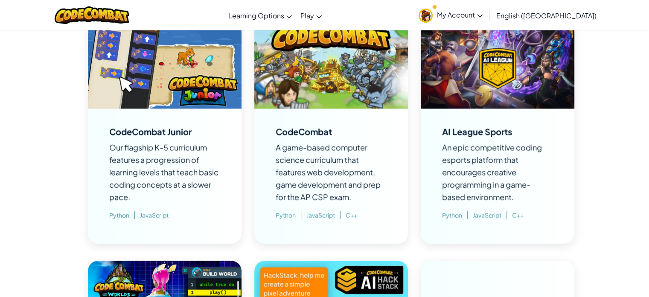
scroll to position [639, 0]
click at [323, 134] on div "CodeCombat" at bounding box center [304, 131] width 56 height 9
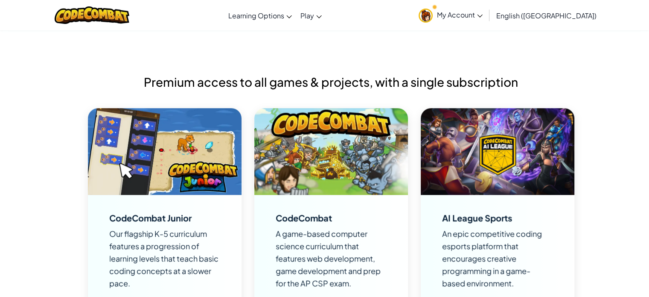
scroll to position [547, 0]
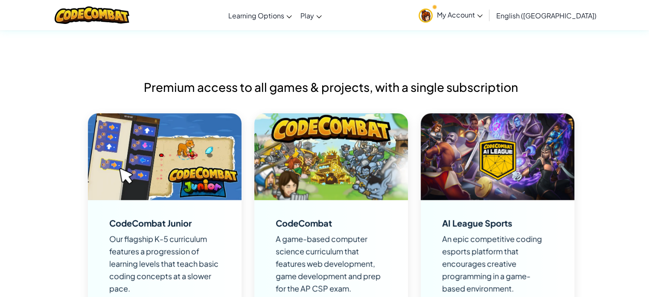
click at [327, 153] on img at bounding box center [331, 156] width 154 height 87
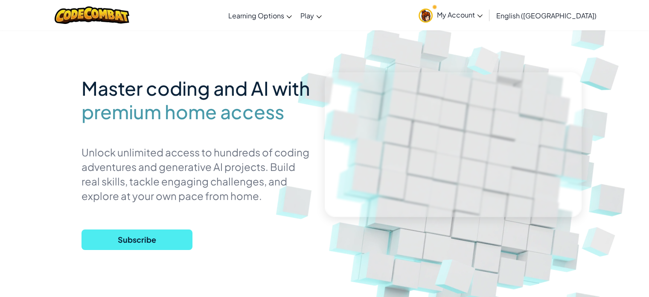
scroll to position [0, 0]
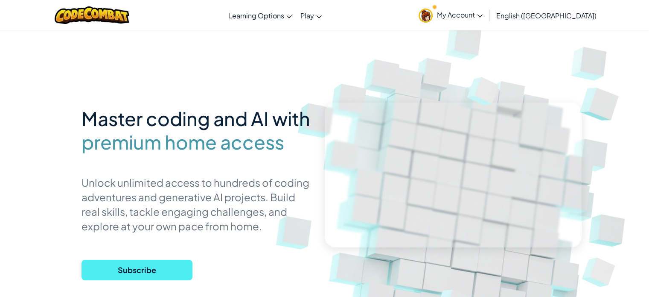
click at [487, 23] on link "My Account" at bounding box center [450, 15] width 73 height 27
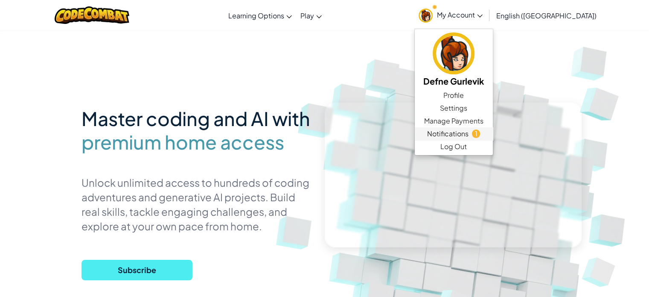
click at [469, 136] on span "Notifications" at bounding box center [447, 133] width 41 height 10
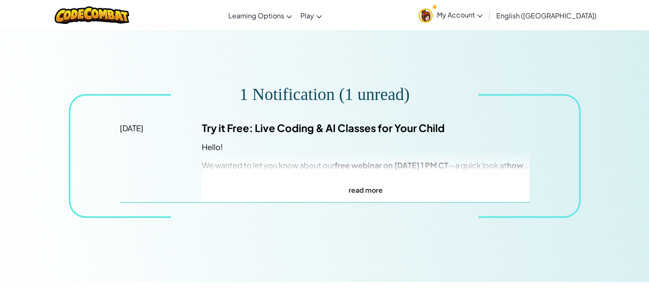
click at [350, 187] on p "read more" at bounding box center [366, 190] width 328 height 12
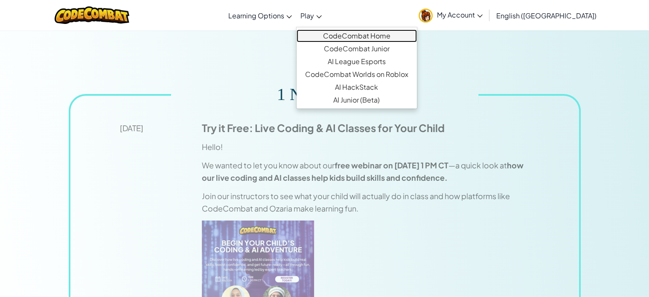
click at [356, 36] on link "CodeCombat Home" at bounding box center [357, 35] width 120 height 13
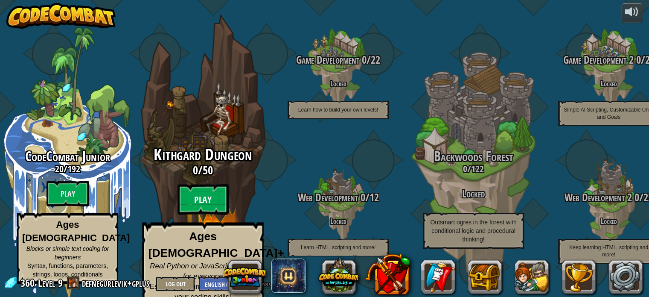
click at [203, 200] on btn "Play" at bounding box center [203, 199] width 51 height 31
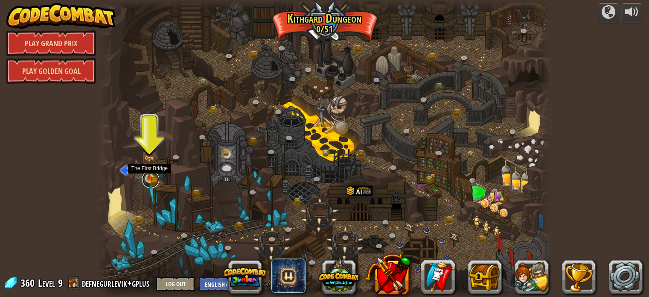
click at [149, 180] on link at bounding box center [150, 179] width 17 height 17
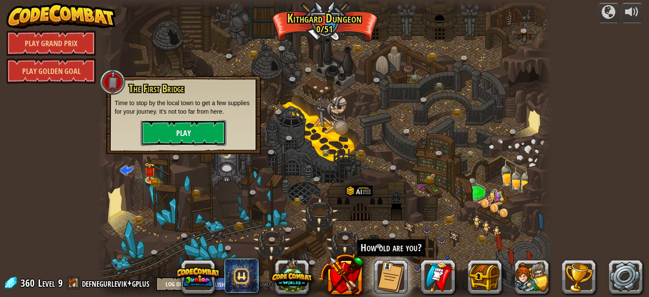
click at [167, 145] on button "Play" at bounding box center [183, 133] width 85 height 26
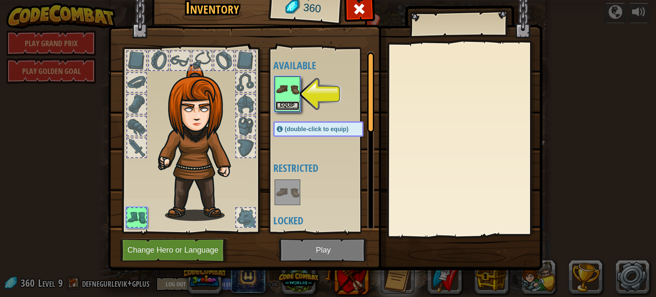
click at [289, 105] on button "Equip" at bounding box center [287, 105] width 24 height 9
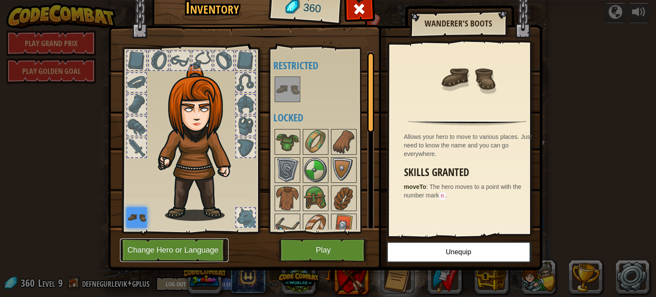
click at [179, 249] on button "Change Hero or Language" at bounding box center [174, 249] width 108 height 23
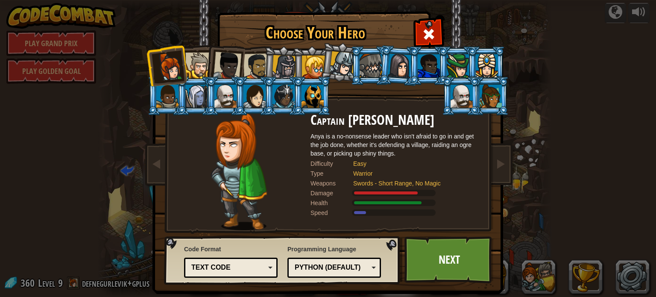
click at [299, 264] on div "Python (Default)" at bounding box center [332, 268] width 74 height 10
click at [250, 271] on div "Text code" at bounding box center [228, 268] width 74 height 10
click at [244, 251] on div "Code Format Text code Blocks and code Blocks Blocks (Icons) Text code Blocks - …" at bounding box center [230, 260] width 93 height 37
click at [241, 265] on div "Text code" at bounding box center [228, 268] width 74 height 10
click at [259, 156] on img at bounding box center [239, 171] width 56 height 117
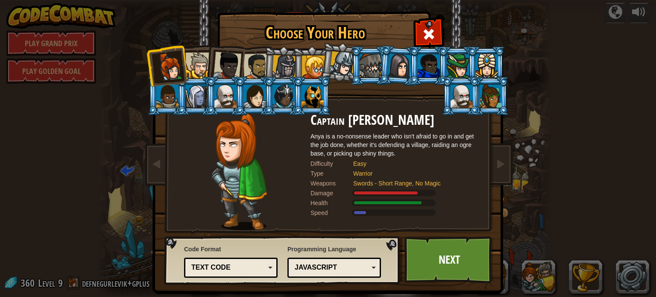
click at [244, 88] on div at bounding box center [254, 96] width 22 height 23
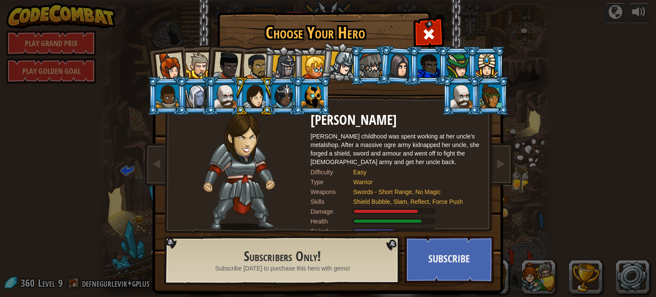
click at [397, 70] on div at bounding box center [400, 65] width 24 height 24
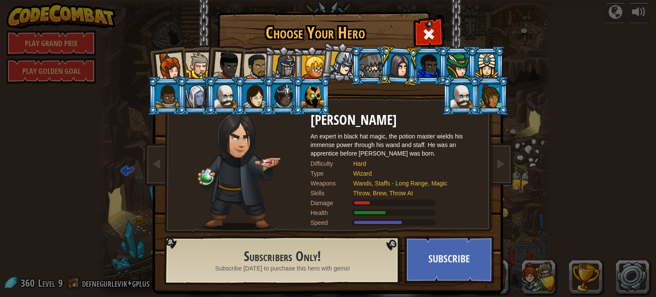
click at [167, 63] on div at bounding box center [169, 67] width 28 height 28
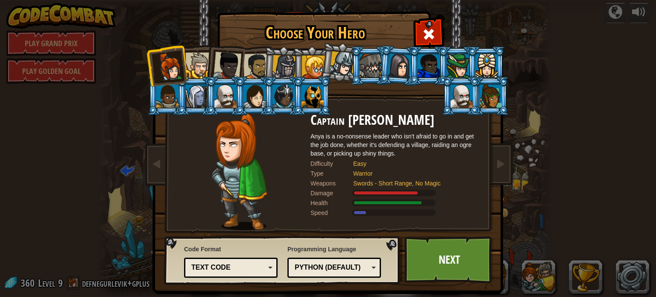
click at [242, 273] on div "Text code" at bounding box center [231, 267] width 82 height 13
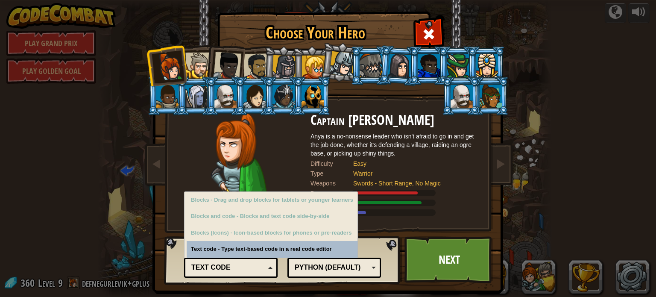
click at [298, 264] on div "Python (Default)" at bounding box center [332, 268] width 74 height 10
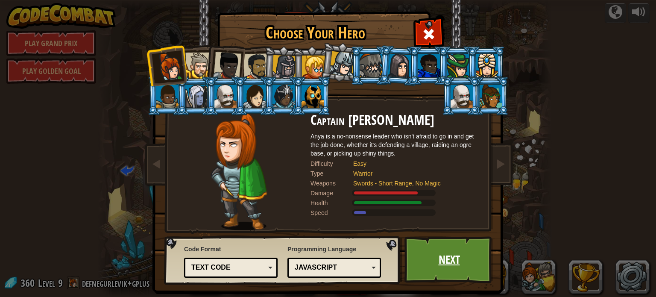
click at [432, 249] on link "Next" at bounding box center [448, 259] width 89 height 47
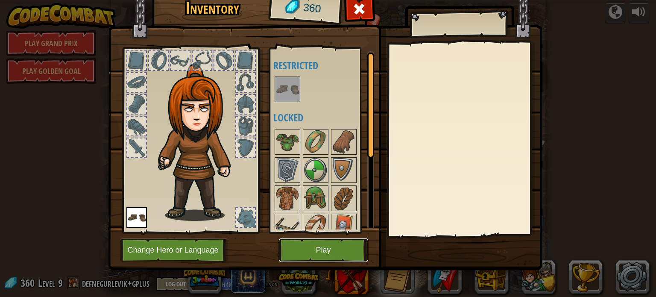
click at [332, 246] on button "Play" at bounding box center [323, 249] width 89 height 23
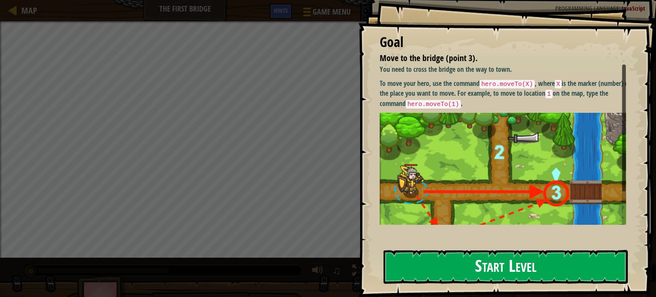
click at [483, 257] on button "Start Level" at bounding box center [505, 267] width 244 height 34
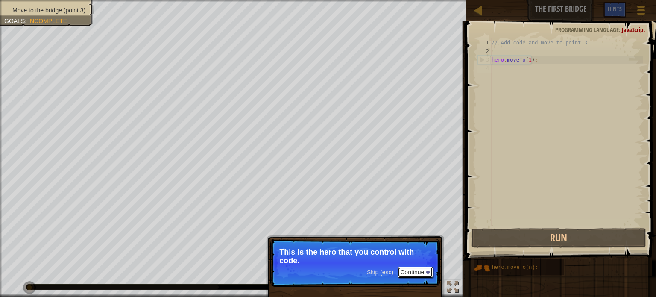
click at [407, 274] on button "Continue" at bounding box center [414, 271] width 35 height 11
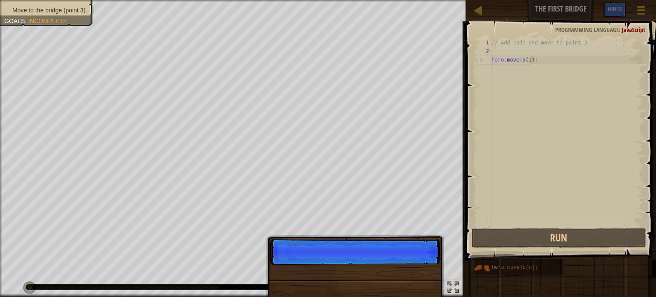
scroll to position [4, 0]
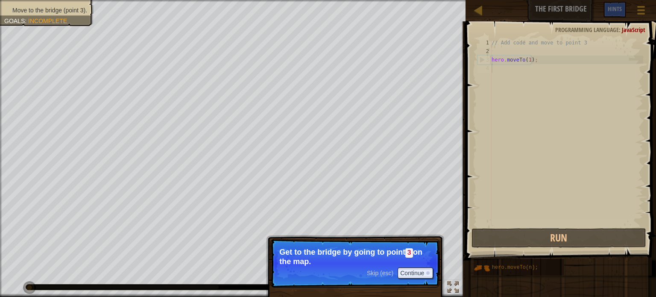
click at [388, 262] on p "Get to the bridge by going to point 3 on the map." at bounding box center [355, 257] width 152 height 18
click at [409, 271] on button "Continue" at bounding box center [414, 272] width 35 height 11
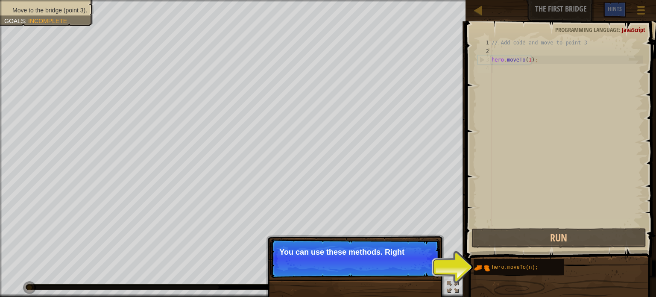
click at [402, 267] on p "Skip (esc) Continue You can use these methods. Right" at bounding box center [354, 258] width 169 height 39
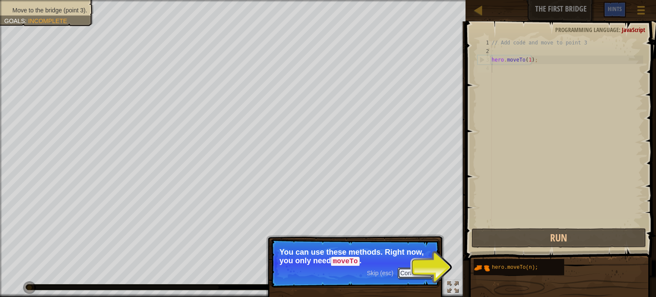
click at [402, 274] on button "Continue" at bounding box center [414, 272] width 35 height 11
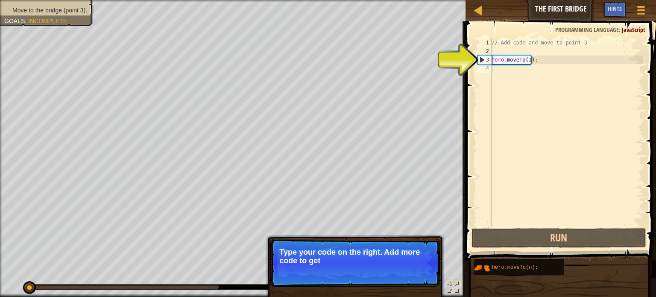
click at [403, 264] on p "Skip (esc) Continue Type your code on the right. Add more code to get" at bounding box center [354, 263] width 169 height 48
click at [409, 269] on button "Continue" at bounding box center [414, 271] width 35 height 11
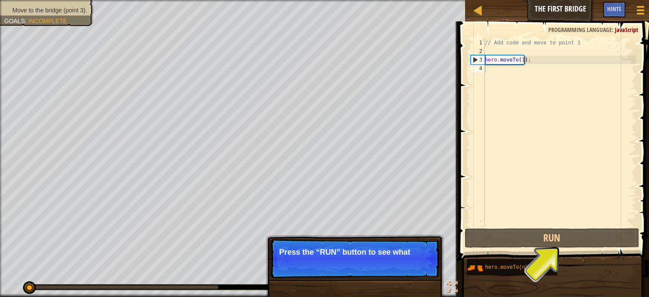
click at [409, 269] on p "Skip (esc) Continue Press the “RUN” button to see what" at bounding box center [354, 258] width 169 height 39
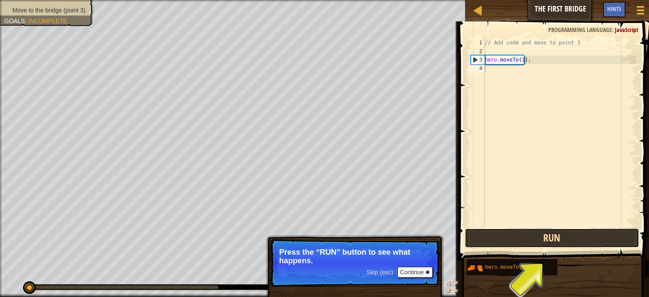
click at [516, 240] on button "Run" at bounding box center [552, 238] width 175 height 20
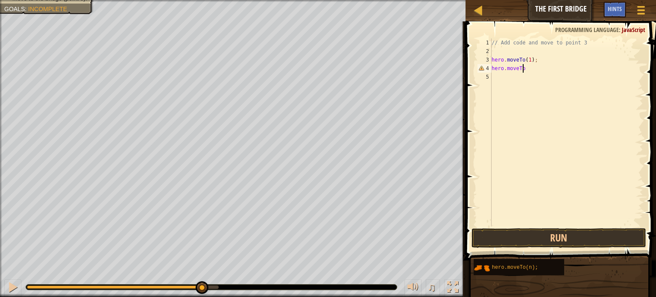
scroll to position [4, 2]
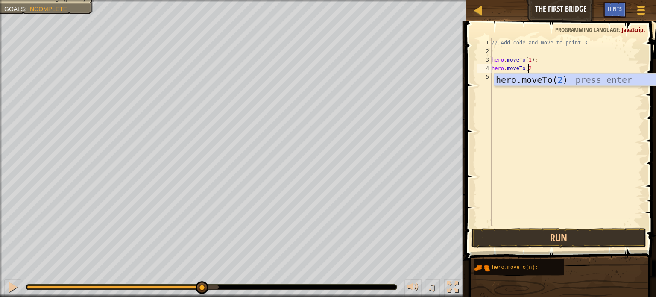
type textarea "hero.moveTo(2)"
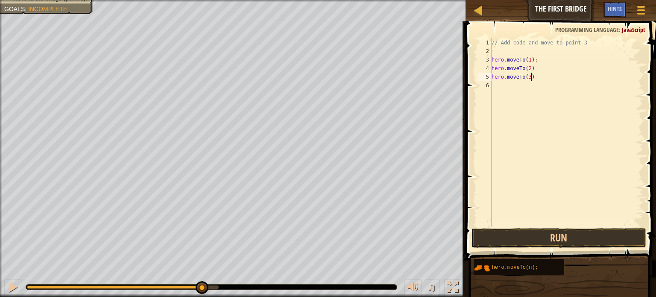
scroll to position [4, 3]
type textarea "hero.moveTo(3)"
click at [516, 239] on button "Run" at bounding box center [558, 238] width 175 height 20
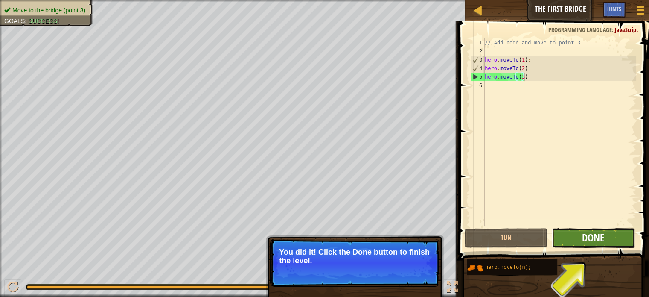
click at [588, 242] on span "Done" at bounding box center [593, 237] width 22 height 14
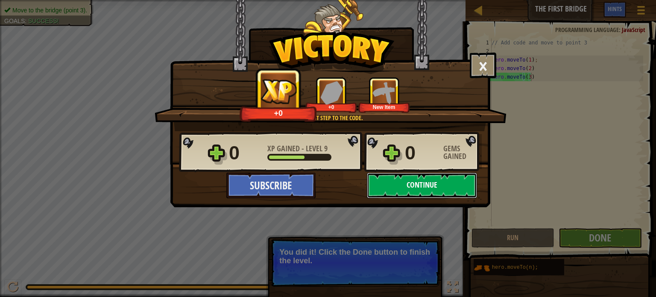
click at [446, 187] on button "Continue" at bounding box center [422, 185] width 110 height 26
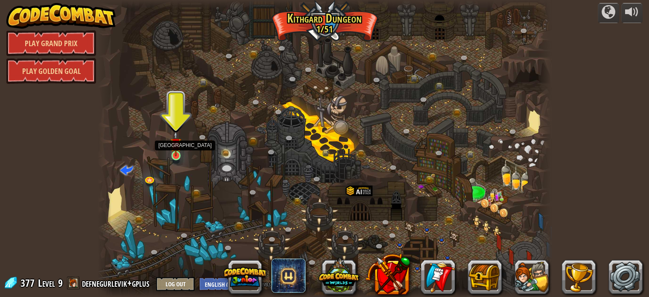
click at [170, 150] on img at bounding box center [175, 144] width 11 height 26
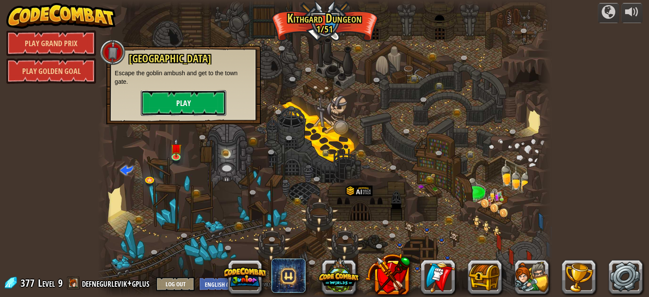
click at [193, 104] on button "Play" at bounding box center [183, 103] width 85 height 26
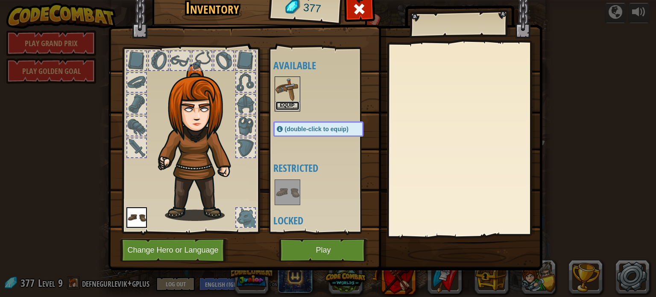
click at [292, 102] on button "Equip" at bounding box center [287, 105] width 24 height 9
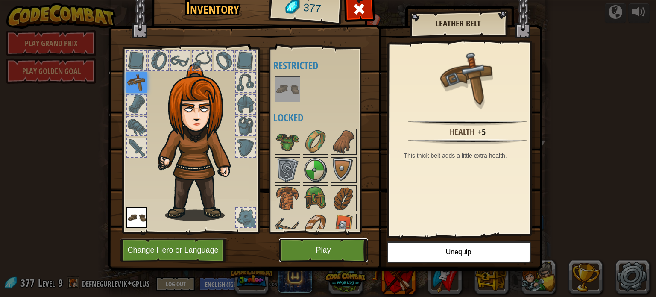
click at [333, 247] on button "Play" at bounding box center [323, 249] width 89 height 23
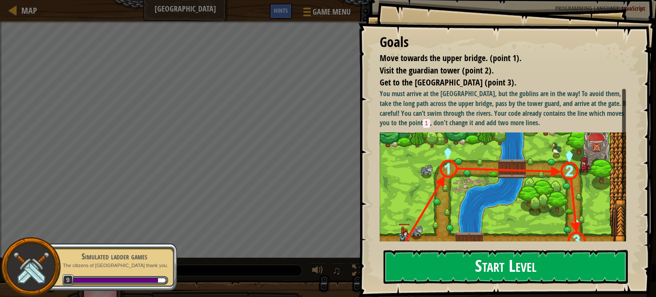
click at [458, 264] on button "Start Level" at bounding box center [505, 267] width 244 height 34
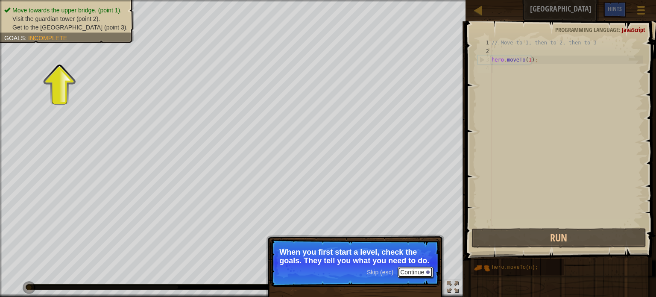
click at [405, 271] on button "Continue" at bounding box center [414, 271] width 35 height 11
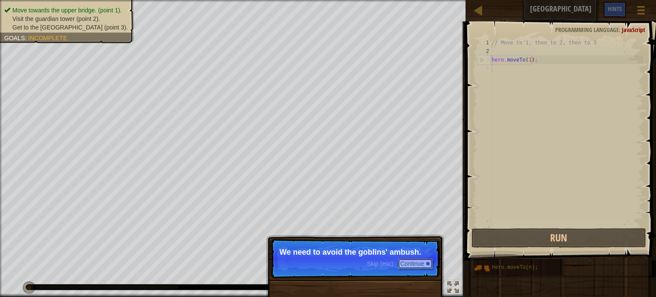
click at [410, 268] on button "Continue" at bounding box center [414, 263] width 35 height 11
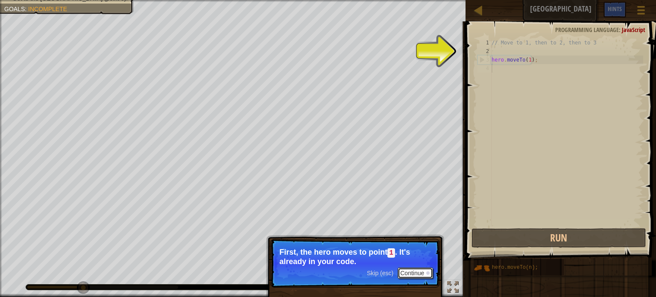
click at [410, 268] on button "Continue" at bounding box center [414, 272] width 35 height 11
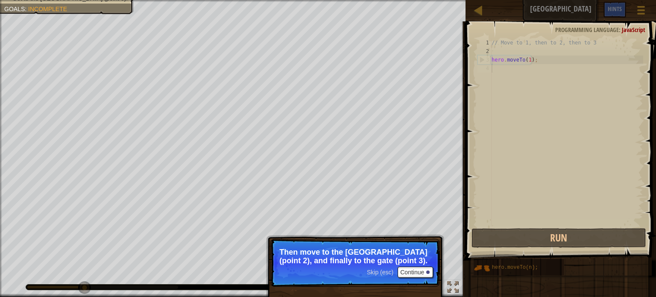
click at [416, 278] on p "Skip (esc) Continue Then move to the [GEOGRAPHIC_DATA] (point 2), and finally t…" at bounding box center [354, 263] width 169 height 48
click at [416, 276] on button "Continue" at bounding box center [414, 271] width 35 height 11
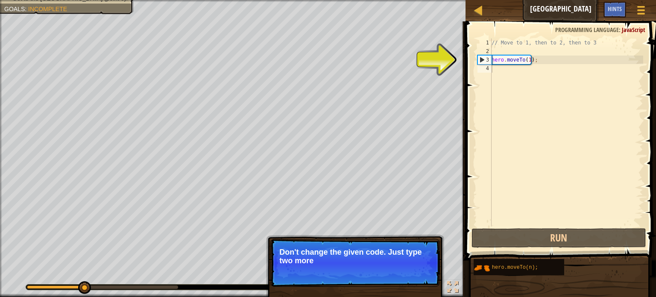
click at [420, 261] on p "Don't change the given code. Just type two more" at bounding box center [355, 256] width 152 height 17
click at [412, 264] on p "Don't change the given code. Just type two more methods here." at bounding box center [355, 256] width 152 height 17
click at [415, 270] on button "Continue" at bounding box center [414, 271] width 35 height 11
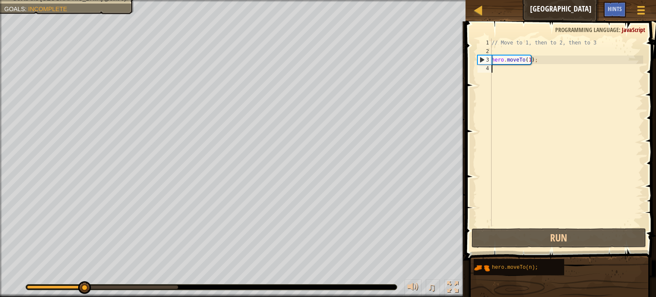
click at [500, 73] on div "// Move to 1, then to 2, then to 3 hero . moveTo ( 1 ) ;" at bounding box center [566, 140] width 153 height 205
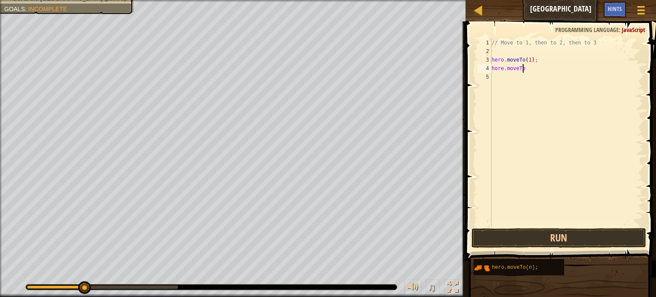
scroll to position [4, 2]
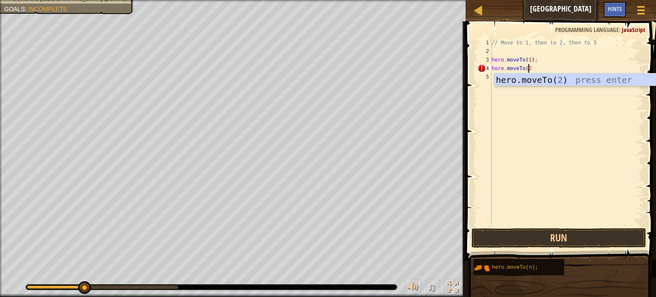
type textarea "hore.moveTo(2)"
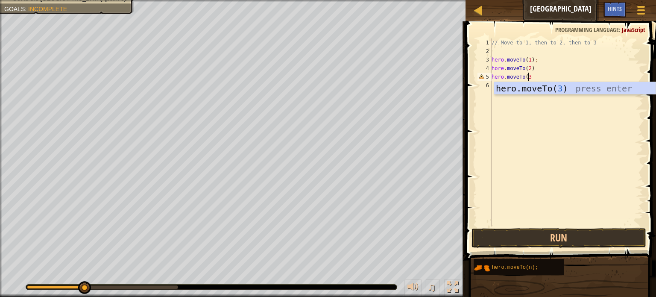
scroll to position [4, 3]
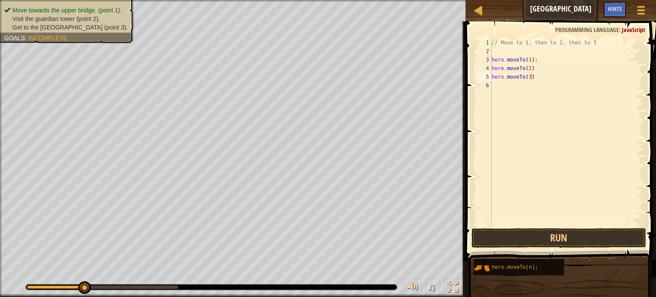
click at [81, 5] on div "Move towards the upper bridge. (point 1). Visit the [GEOGRAPHIC_DATA] (point 2)…" at bounding box center [62, 18] width 144 height 49
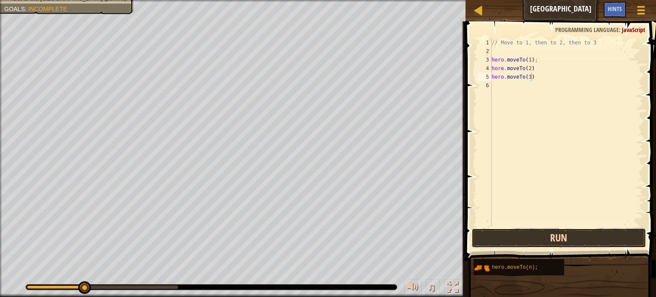
click at [522, 236] on button "Run" at bounding box center [558, 238] width 175 height 20
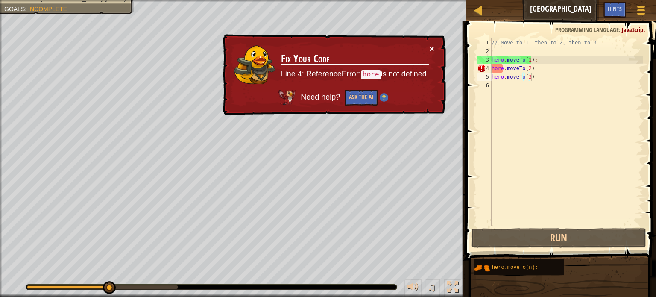
click at [432, 46] on button "×" at bounding box center [431, 48] width 5 height 9
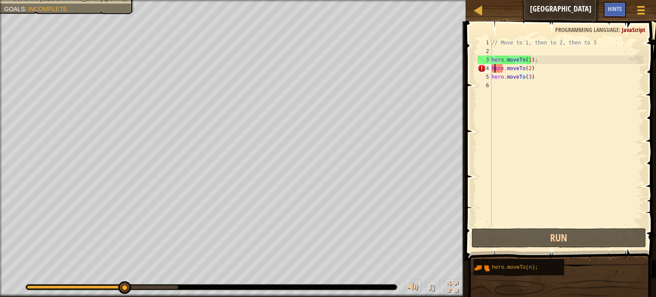
click at [496, 69] on div "// Move to 1, then to 2, then to 3 hero . moveTo ( 1 ) ; hore . moveTo ( 2 ) he…" at bounding box center [566, 140] width 153 height 205
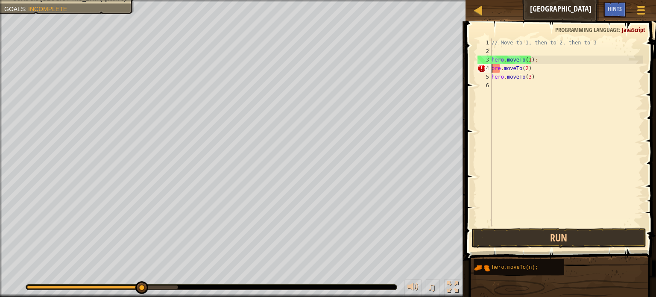
scroll to position [4, 0]
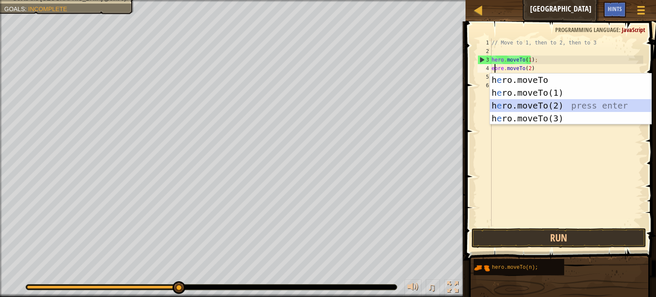
click at [515, 107] on div "h e ro.moveTo press enter h e ro.moveTo(1) press enter h e ro.moveTo(2) press e…" at bounding box center [570, 111] width 161 height 77
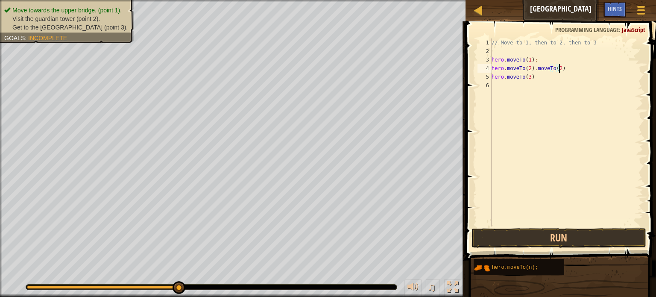
click at [560, 68] on div "// Move to 1, then to 2, then to 3 hero . moveTo ( 1 ) ; hero . moveTo ( 2 ) . …" at bounding box center [566, 140] width 153 height 205
type textarea "hero.moveTo(2)"
click at [534, 242] on button "Run" at bounding box center [558, 238] width 175 height 20
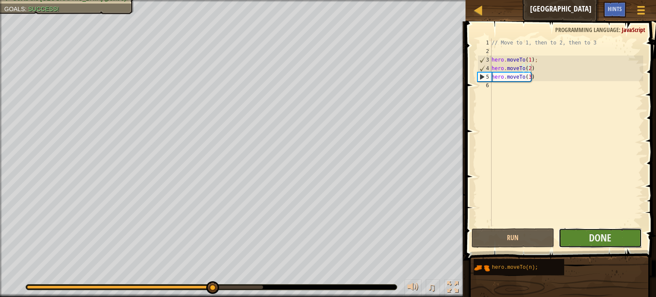
click at [586, 229] on button "Done" at bounding box center [599, 238] width 83 height 20
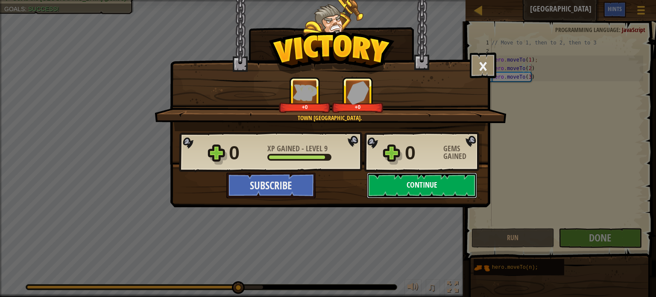
click at [392, 179] on button "Continue" at bounding box center [422, 185] width 110 height 26
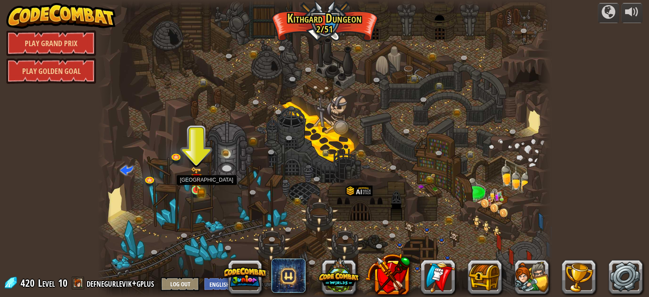
click at [195, 190] on img at bounding box center [196, 178] width 11 height 24
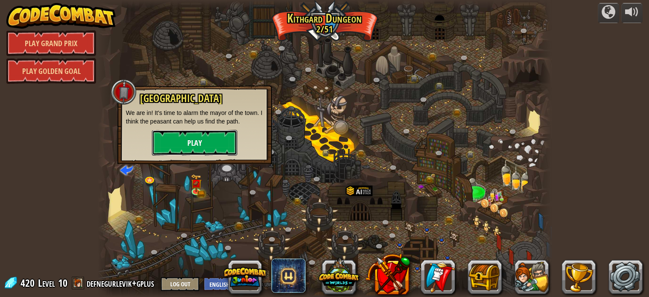
click at [190, 133] on button "Play" at bounding box center [194, 143] width 85 height 26
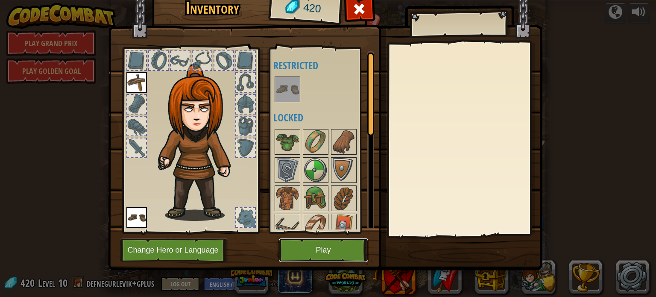
click at [304, 248] on button "Play" at bounding box center [323, 249] width 89 height 23
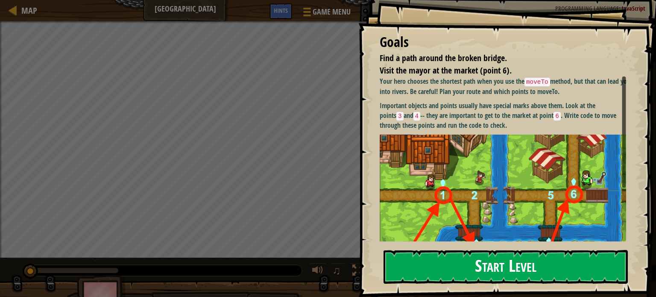
click at [442, 254] on button "Start Level" at bounding box center [505, 267] width 244 height 34
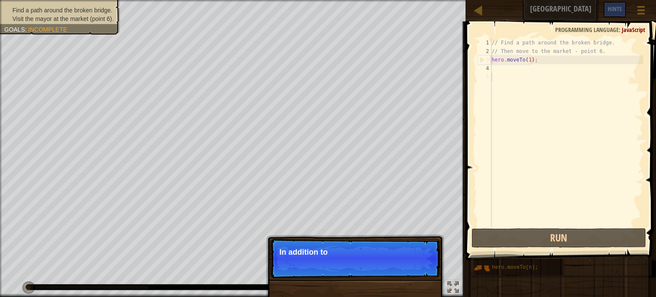
click at [97, 12] on ul "Find a path around the broken bridge. Visit the mayor at the market (point 6)." at bounding box center [59, 14] width 111 height 17
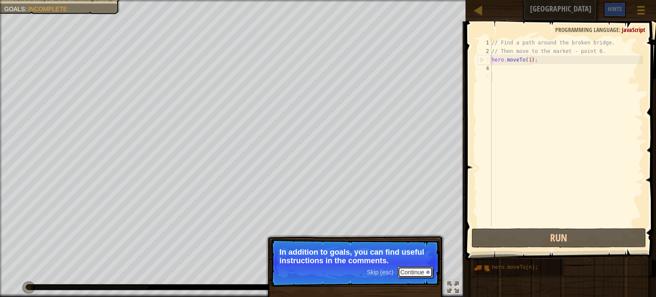
click at [410, 270] on button "Continue" at bounding box center [414, 271] width 35 height 11
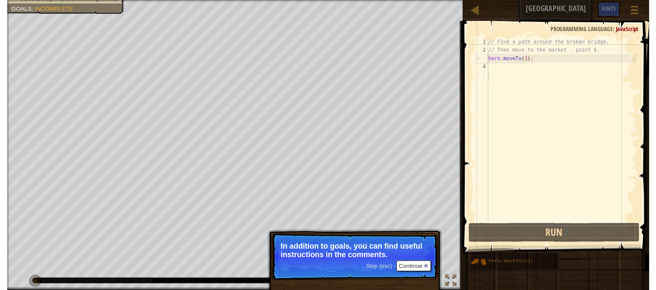
scroll to position [4, 0]
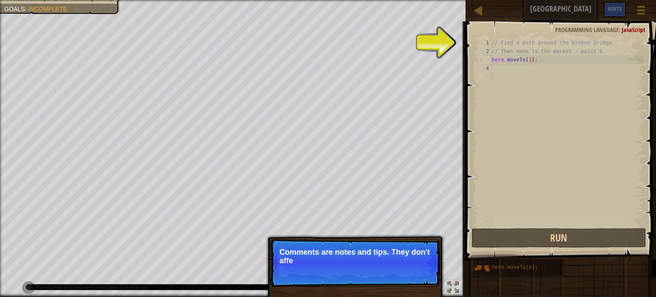
click at [414, 261] on p "Comments are notes and tips. They don't affe" at bounding box center [355, 256] width 152 height 17
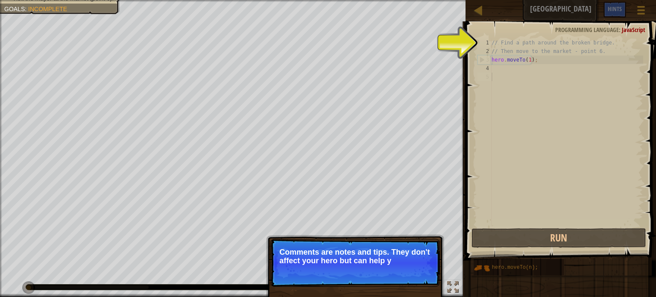
click at [417, 281] on p "Skip (esc) Continue Comments are notes and tips. They don't affect your hero bu…" at bounding box center [354, 263] width 169 height 48
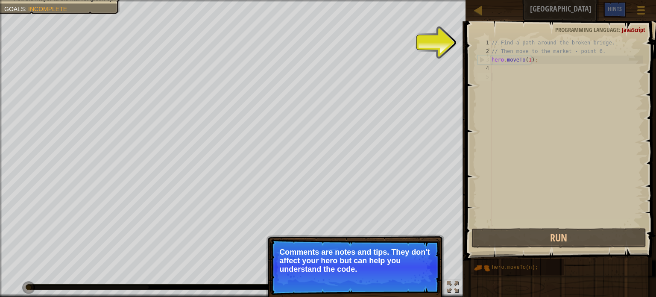
click at [417, 281] on button "Continue" at bounding box center [414, 280] width 35 height 11
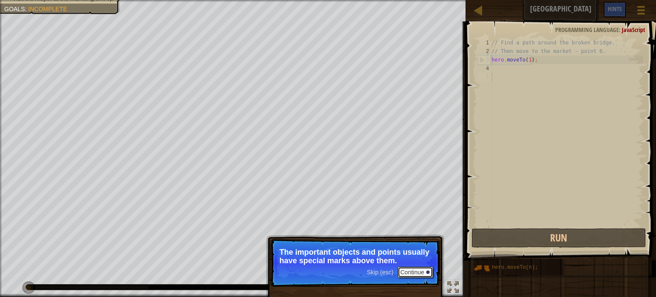
click at [423, 268] on button "Continue" at bounding box center [414, 271] width 35 height 11
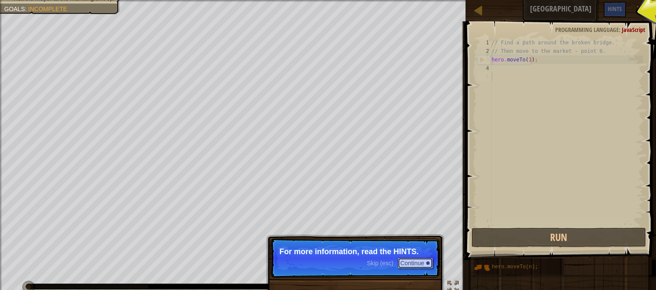
click at [423, 268] on button "Continue" at bounding box center [414, 263] width 35 height 11
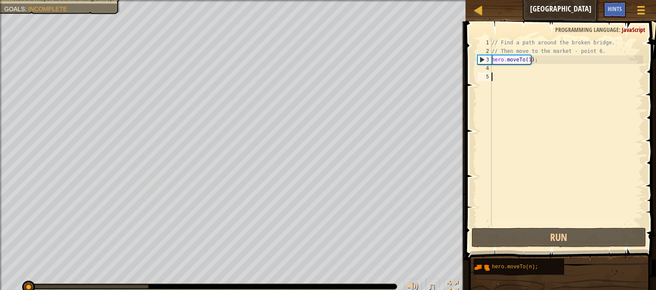
click at [505, 73] on div "// Find a path around the broken bridge. // Then move to the market - point 6. …" at bounding box center [566, 140] width 153 height 205
click at [503, 67] on div "// Find a path around the broken bridge. // Then move to the market - point 6. …" at bounding box center [566, 140] width 153 height 205
type textarea "m"
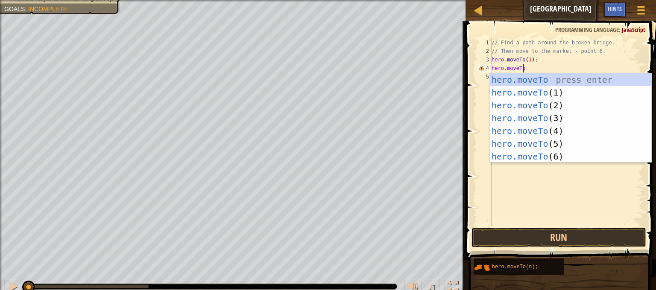
scroll to position [4, 2]
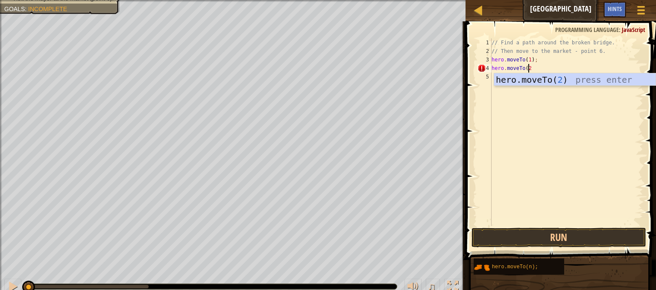
type textarea "hero.moveTo(2)"
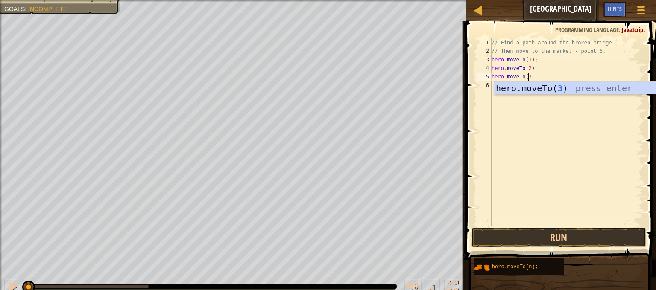
type textarea "hero.moveTo(3)"
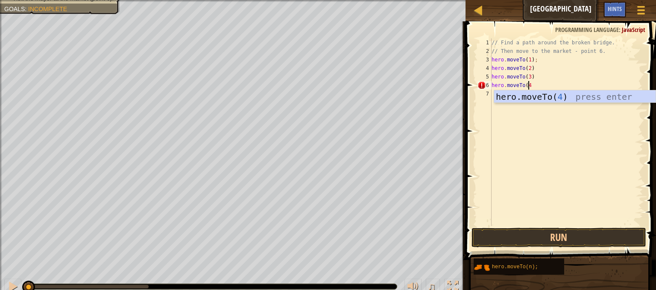
type textarea "hero.moveTo(4)"
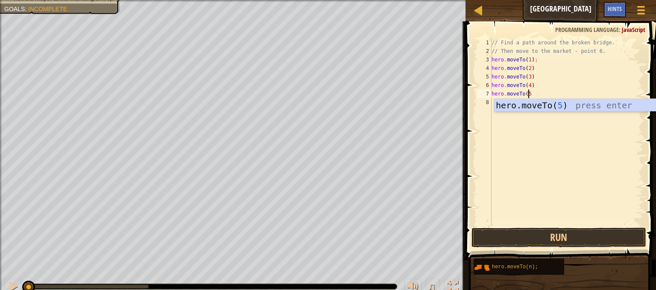
type textarea "hero.moveTo(5)"
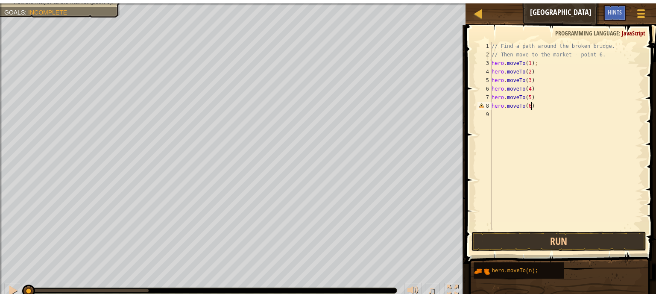
scroll to position [4, 3]
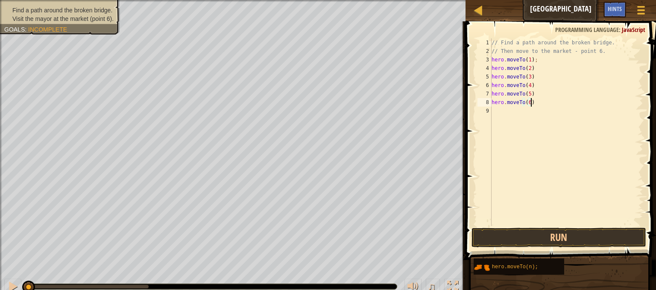
type textarea "hero.moveTo(6)"
click at [92, 5] on div "Find a path around the broken bridge. Visit the mayor at the market (point 6). …" at bounding box center [55, 14] width 130 height 40
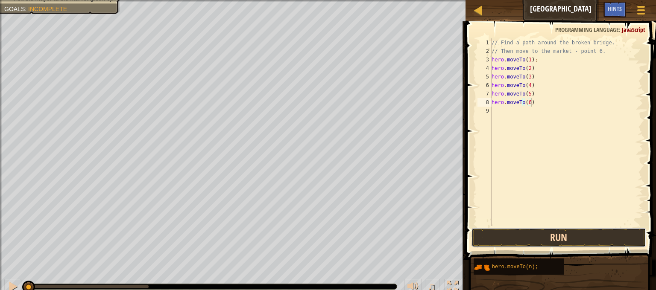
click at [510, 238] on button "Run" at bounding box center [558, 238] width 175 height 20
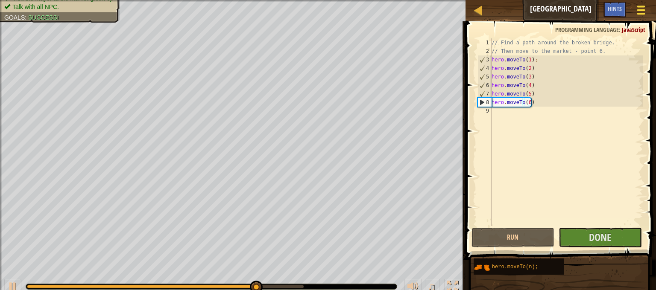
click at [643, 5] on div at bounding box center [641, 10] width 12 height 12
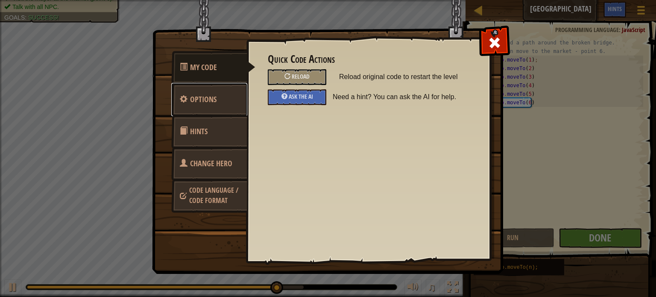
click at [224, 97] on link "Options" at bounding box center [209, 99] width 76 height 33
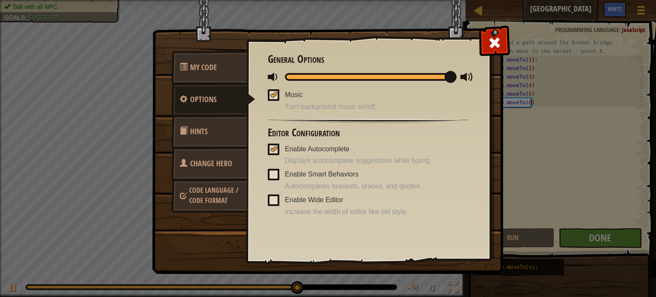
click at [353, 75] on div at bounding box center [368, 77] width 167 height 8
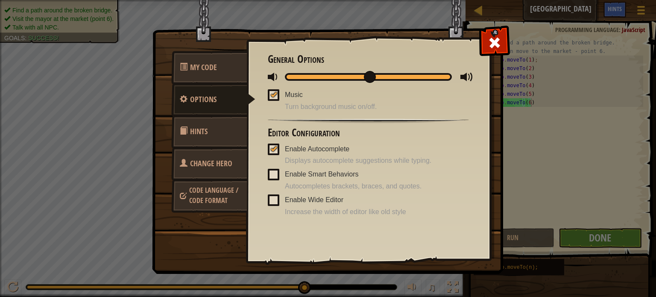
click at [365, 76] on div at bounding box center [368, 77] width 167 height 8
click at [342, 76] on div at bounding box center [368, 77] width 167 height 8
click at [495, 41] on span at bounding box center [494, 43] width 14 height 14
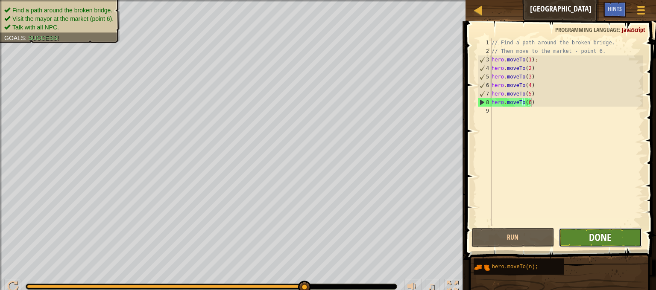
click at [606, 237] on span "Done" at bounding box center [600, 237] width 22 height 14
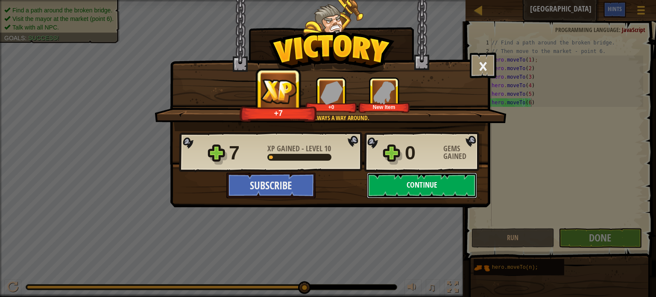
click at [449, 184] on button "Continue" at bounding box center [422, 185] width 110 height 26
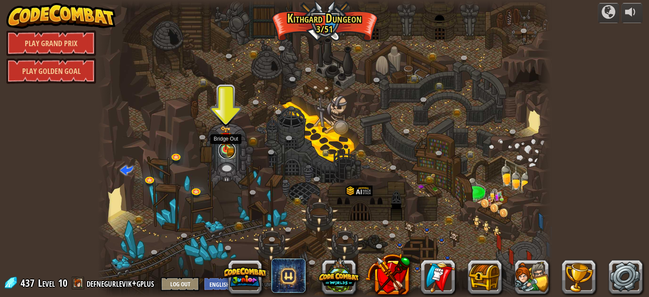
click at [225, 150] on link at bounding box center [227, 150] width 17 height 17
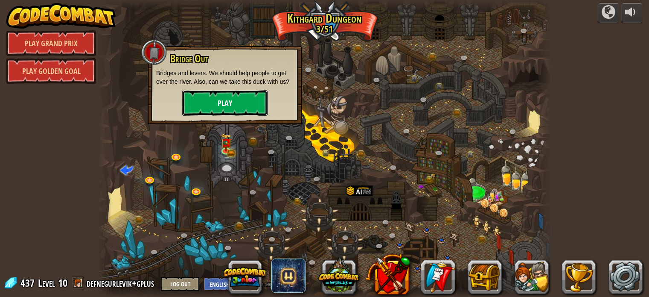
click at [237, 104] on button "Play" at bounding box center [224, 103] width 85 height 26
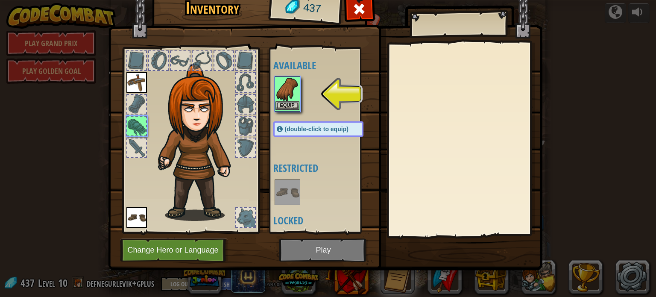
click at [289, 100] on img at bounding box center [287, 89] width 24 height 24
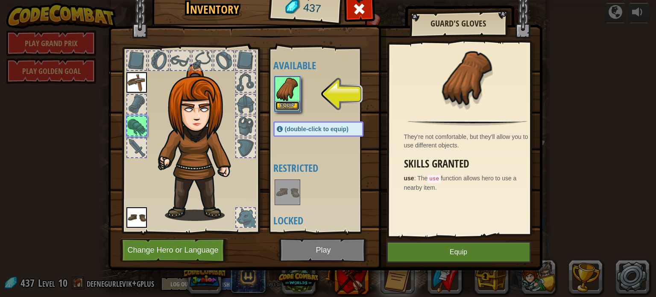
click at [289, 101] on button "Equip" at bounding box center [287, 105] width 24 height 9
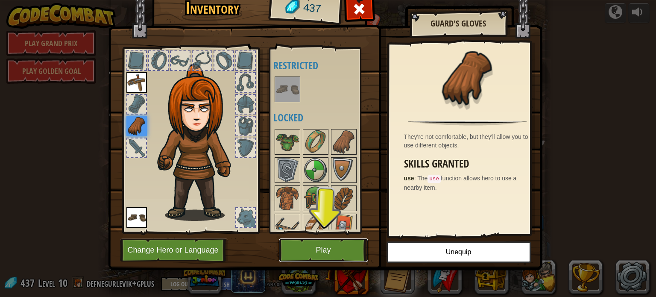
click at [338, 253] on button "Play" at bounding box center [323, 249] width 89 height 23
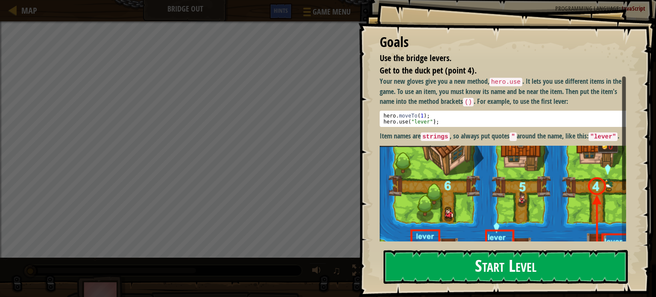
click at [512, 268] on button "Start Level" at bounding box center [505, 267] width 244 height 34
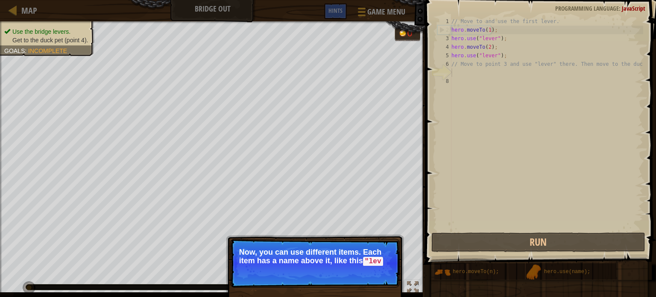
click at [348, 273] on p "Skip (esc) Continue Now, you can use different items. Each item has a name abov…" at bounding box center [314, 263] width 169 height 49
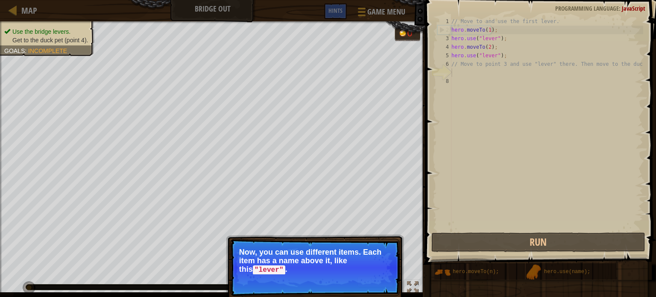
click at [348, 273] on p "Now, you can use different items. Each item has a name above it, like this "lev…" at bounding box center [315, 261] width 152 height 26
click at [365, 278] on button "Continue" at bounding box center [374, 281] width 35 height 11
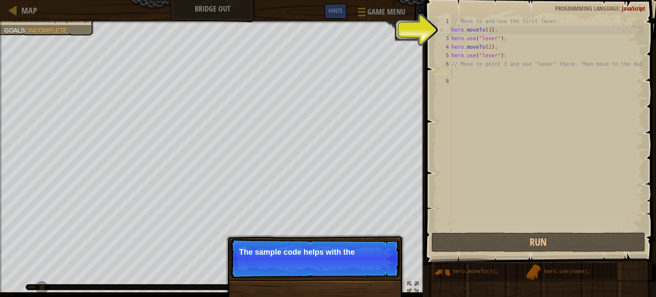
click at [365, 262] on p "Skip (esc) Continue The sample code helps with the" at bounding box center [314, 258] width 169 height 39
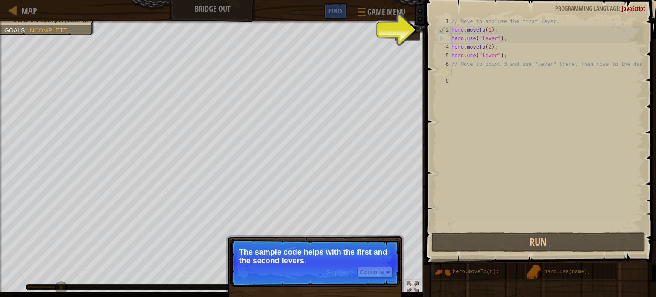
click at [365, 262] on p "The sample code helps with the first and the second levers." at bounding box center [315, 256] width 152 height 17
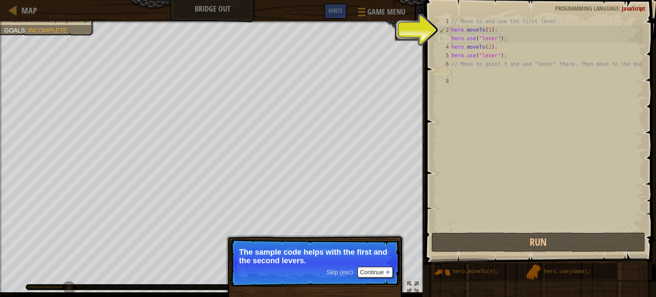
click at [365, 262] on p "The sample code helps with the first and the second levers." at bounding box center [315, 256] width 152 height 17
click at [365, 264] on p "Skip (esc) Continue The sample code helps with the first and the second levers." at bounding box center [314, 263] width 169 height 48
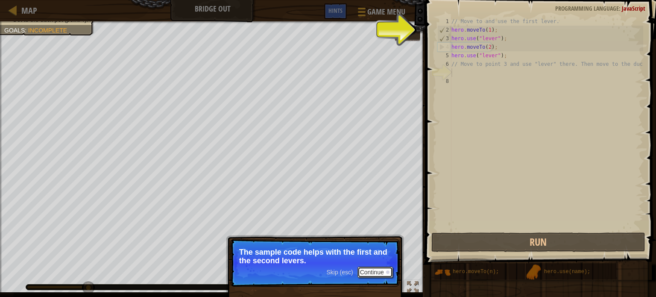
click at [366, 266] on button "Continue" at bounding box center [374, 271] width 35 height 11
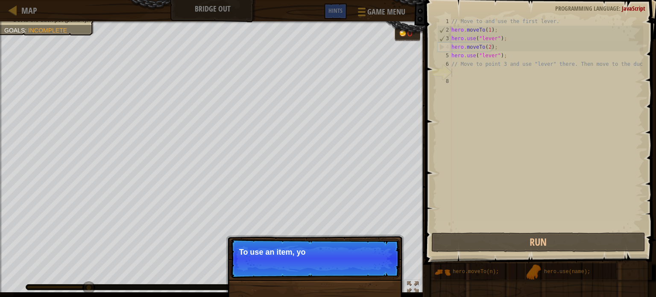
click at [366, 266] on p "Skip (esc) Continue To use an item, yo" at bounding box center [314, 258] width 169 height 39
click at [366, 266] on p "Skip (esc) Continue To use an item, you need to be" at bounding box center [314, 258] width 169 height 39
click at [366, 266] on p "Skip (esc) Continue To use an item, you need to be near it" at bounding box center [314, 258] width 169 height 39
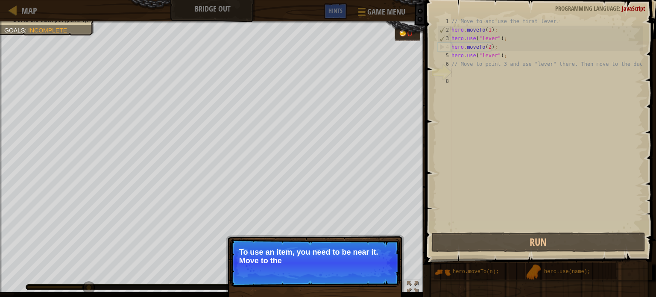
click at [366, 266] on p "Skip (esc) Continue To use an item, you need to be near it. Move to the" at bounding box center [314, 263] width 169 height 48
click at [367, 270] on p "Skip (esc) Continue To use an item, you need to be near it. Move to the next av…" at bounding box center [314, 263] width 169 height 48
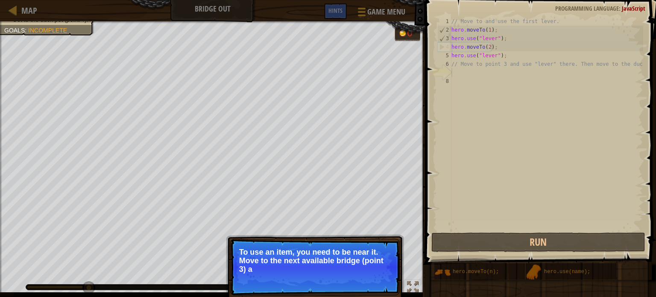
click at [367, 270] on p "To use an item, you need to be near it. Move to the next available bridge (poin…" at bounding box center [315, 261] width 152 height 26
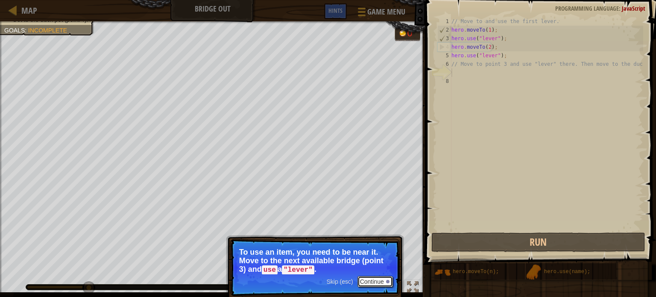
click at [378, 279] on button "Continue" at bounding box center [374, 281] width 35 height 11
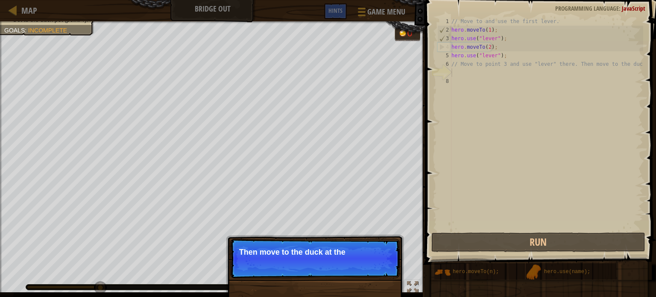
click at [361, 248] on p "Then move to the duck at the" at bounding box center [315, 252] width 152 height 9
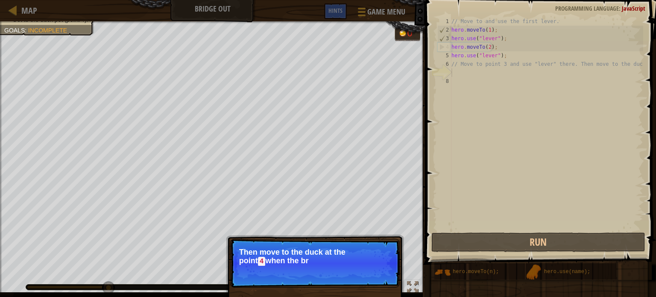
click at [371, 268] on p "Skip (esc) Continue Then move to the duck at the [GEOGRAPHIC_DATA] when the br" at bounding box center [314, 263] width 169 height 49
click at [379, 281] on p "Skip (esc) Continue Then move to the duck at the point 4 when the bridge is ena…" at bounding box center [314, 263] width 169 height 49
click at [379, 273] on button "Continue" at bounding box center [374, 272] width 35 height 11
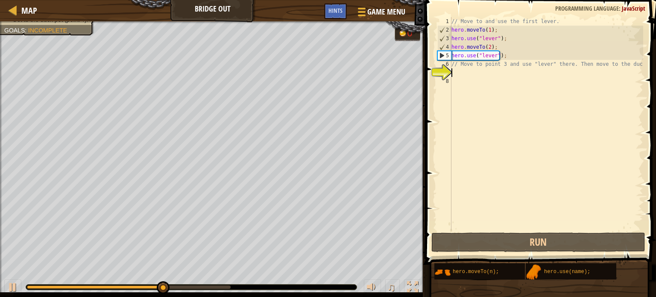
click at [461, 76] on div "// Move to and use the first lever. hero . moveTo ( 1 ) ; hero . use ( "lever" …" at bounding box center [545, 132] width 193 height 230
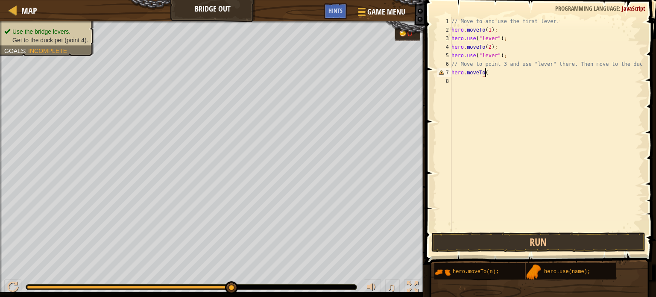
scroll to position [4, 2]
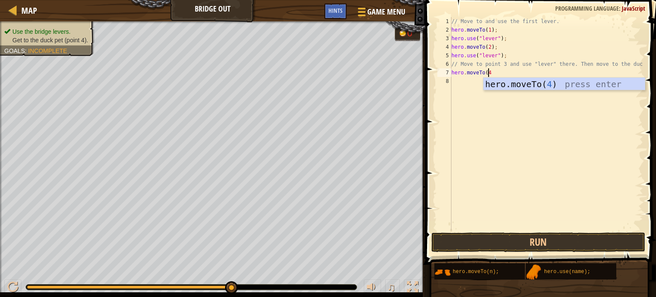
type textarea "hero.moveTo(4)"
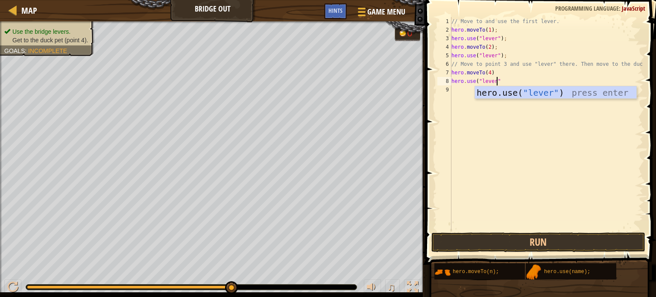
scroll to position [4, 3]
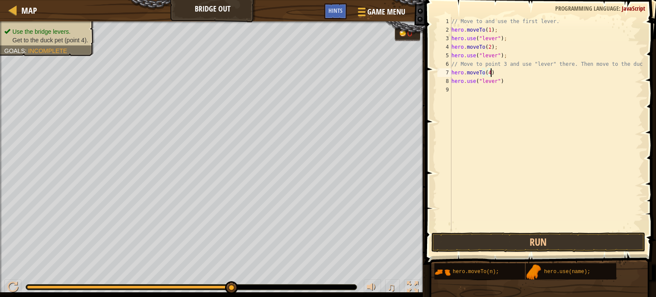
click at [500, 74] on div "// Move to and use the first lever. hero . moveTo ( 1 ) ; hero . use ( "lever" …" at bounding box center [545, 132] width 193 height 230
click at [536, 238] on button "Run" at bounding box center [538, 242] width 214 height 20
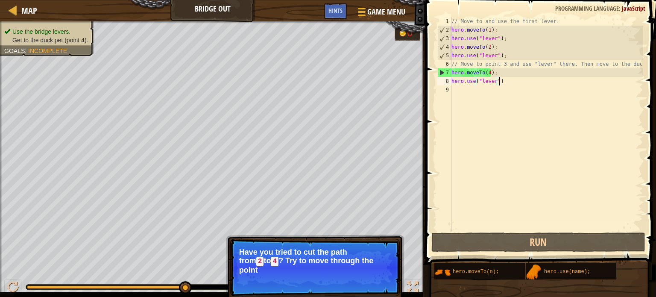
click at [382, 269] on p "Skip (esc) Continue Have you tried to cut the path from 2 to 4 ? Try to move th…" at bounding box center [314, 267] width 169 height 57
click at [488, 71] on div "// Move to and use the first lever. hero . moveTo ( 1 ) ; hero . use ( "lever" …" at bounding box center [545, 132] width 193 height 230
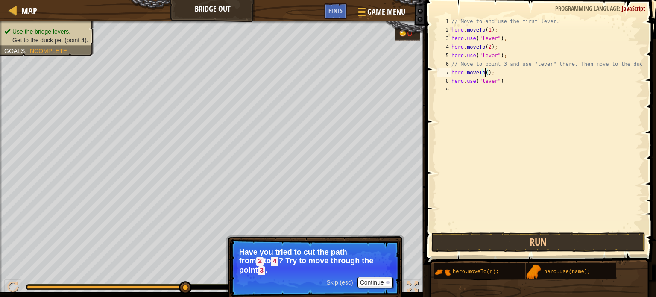
type textarea "hero.moveTo(3);"
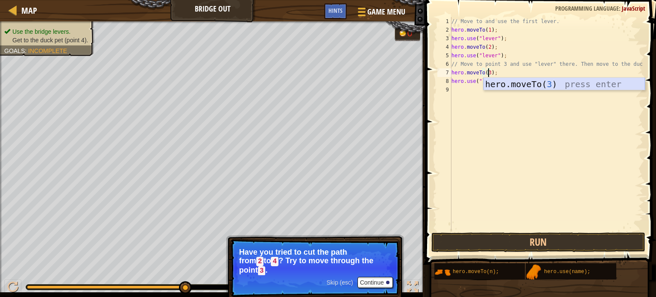
click at [507, 84] on div "hero.moveTo( 3 ) press enter" at bounding box center [563, 97] width 161 height 38
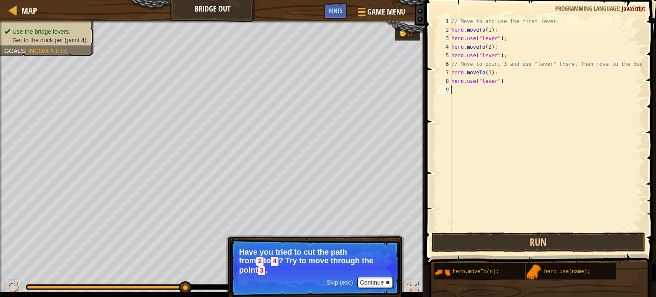
click at [484, 90] on div "// Move to and use the first lever. hero . moveTo ( 1 ) ; hero . use ( "lever" …" at bounding box center [545, 132] width 193 height 230
type textarea "hero.moveTo(4)"
click at [516, 235] on button "Run" at bounding box center [538, 242] width 214 height 20
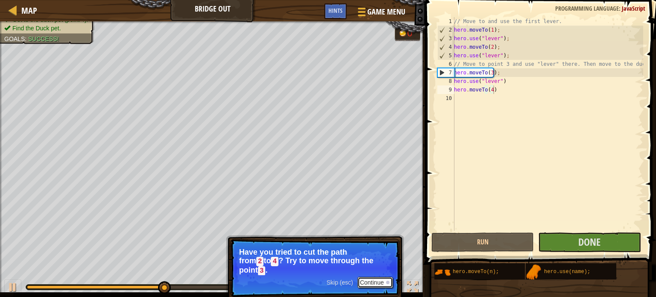
click at [364, 277] on button "Continue" at bounding box center [374, 282] width 35 height 11
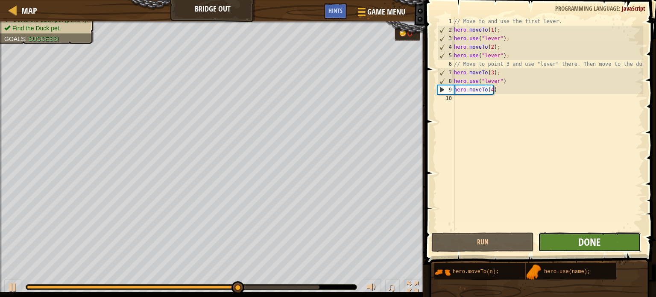
click at [581, 245] on span "Done" at bounding box center [589, 242] width 22 height 14
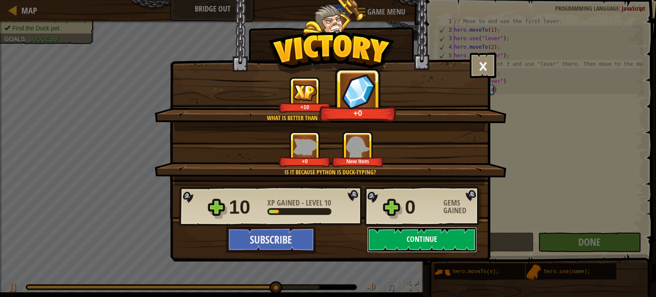
click at [406, 244] on button "Continue" at bounding box center [422, 240] width 110 height 26
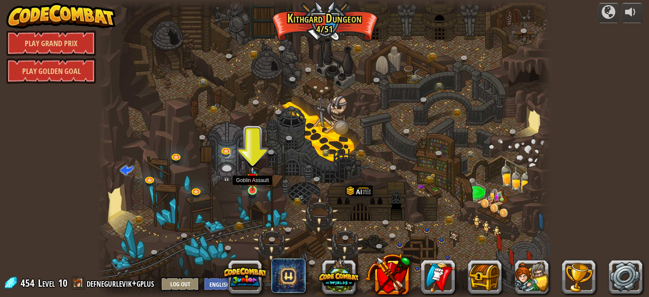
click at [254, 185] on img at bounding box center [252, 179] width 11 height 26
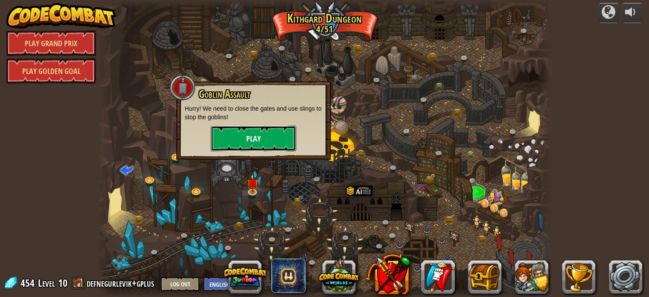
click at [265, 147] on button "Play" at bounding box center [253, 138] width 85 height 26
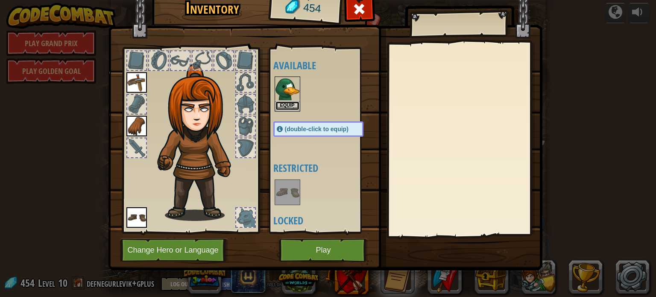
click at [292, 105] on button "Equip" at bounding box center [287, 105] width 24 height 9
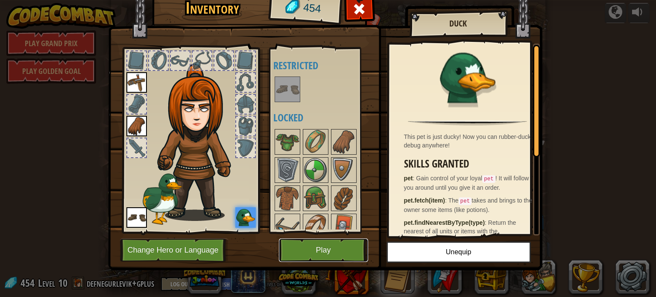
click at [332, 242] on button "Play" at bounding box center [323, 249] width 89 height 23
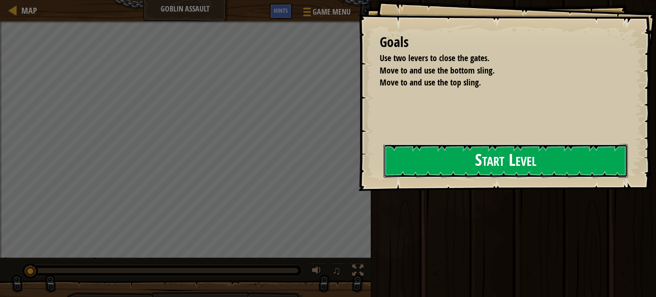
click at [511, 167] on button "Start Level" at bounding box center [505, 161] width 244 height 34
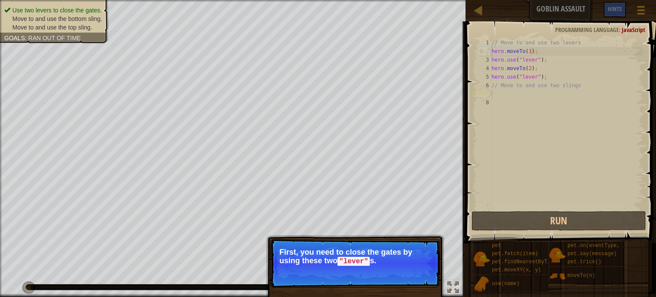
click at [385, 266] on p "Skip (esc) Continue First, you need to close the gates by using these two "leve…" at bounding box center [354, 263] width 169 height 49
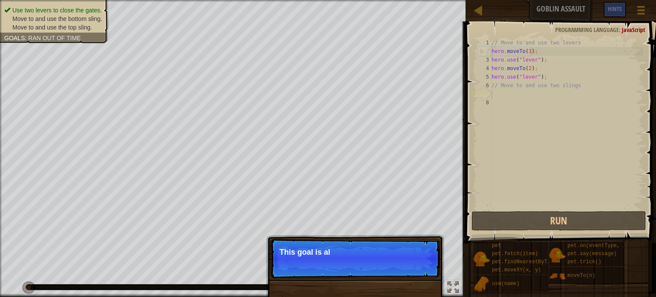
click at [411, 267] on p "Skip (esc) Continue This goal is al" at bounding box center [354, 258] width 169 height 39
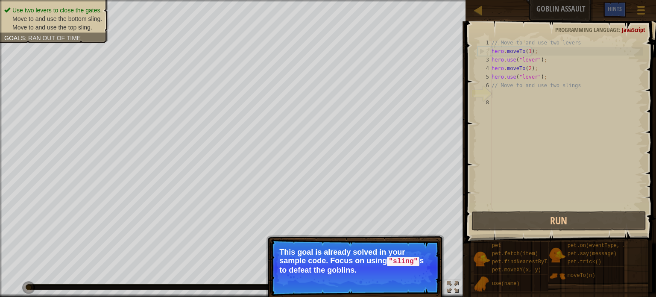
click at [414, 274] on p "Skip (esc) Continue This goal is already solved in your sample code. Focus on u…" at bounding box center [354, 267] width 169 height 57
click at [416, 281] on button "Continue" at bounding box center [414, 281] width 35 height 11
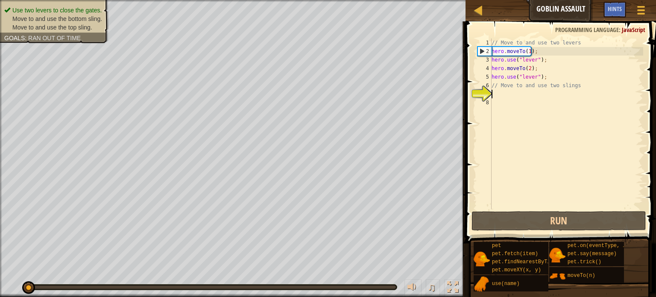
click at [511, 94] on div "// Move to and use two levers hero . moveTo ( 1 ) ; hero . use ( "lever" ) ; he…" at bounding box center [566, 132] width 153 height 188
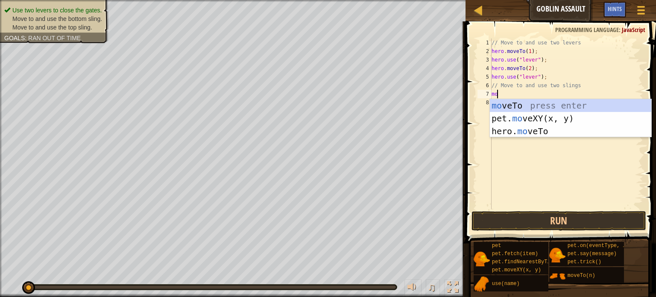
type textarea "m"
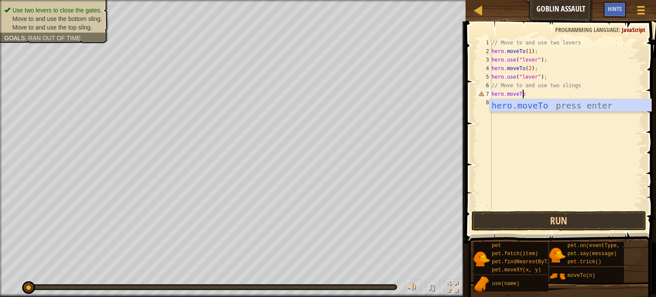
scroll to position [4, 2]
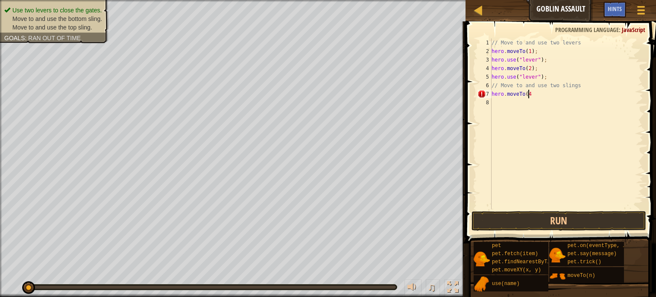
type textarea "hero.moveTo(4)"
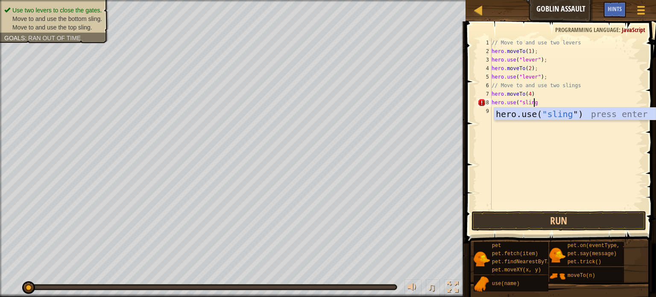
scroll to position [4, 3]
type textarea "hero.use("sling")"
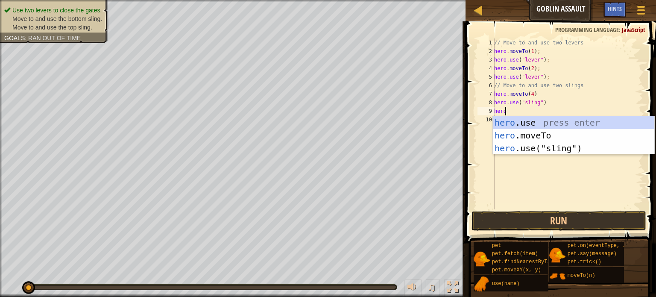
scroll to position [4, 0]
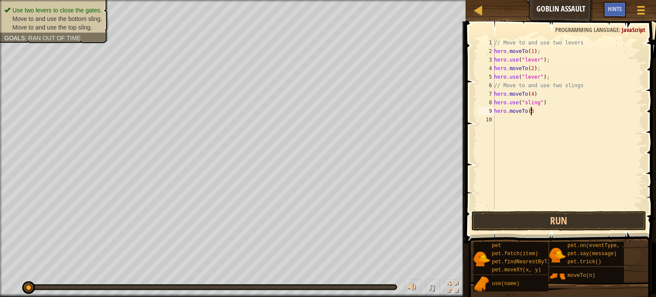
type textarea "hero.moveTo(5)"
click at [531, 109] on div "// Move to and use two levers hero . moveTo ( 1 ) ; hero . use ( "lever" ) ; he…" at bounding box center [567, 132] width 151 height 188
type textarea "hero.moveTo(3)"
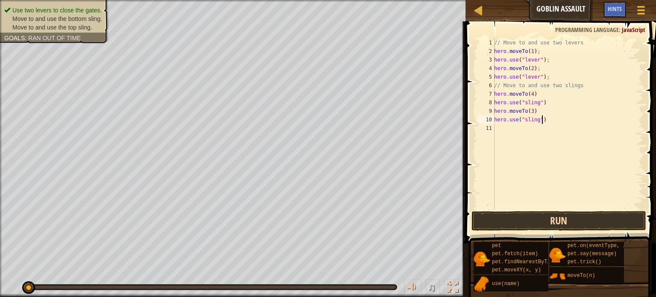
type textarea "hero.use("sling")"
click at [557, 217] on button "Run" at bounding box center [558, 221] width 175 height 20
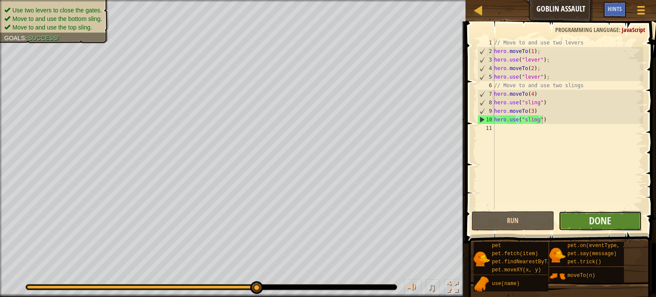
click at [574, 223] on button "Done" at bounding box center [599, 221] width 83 height 20
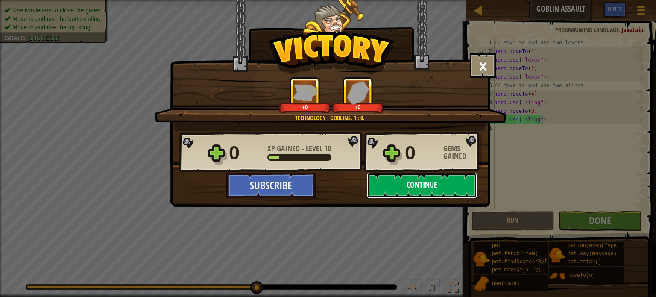
click at [408, 194] on button "Continue" at bounding box center [422, 185] width 110 height 26
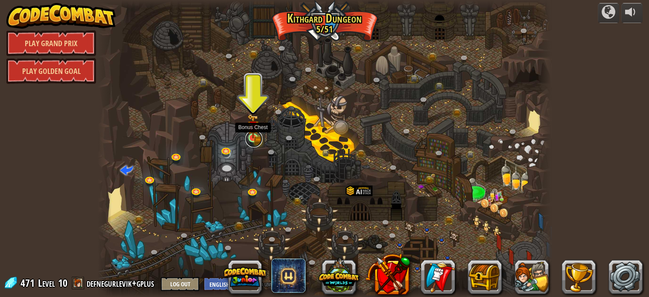
click at [256, 142] on link at bounding box center [253, 138] width 17 height 17
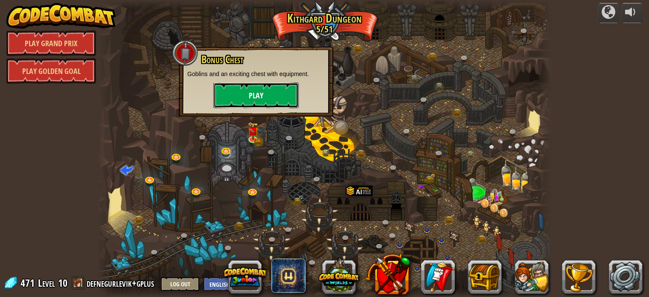
click at [263, 85] on button "Play" at bounding box center [255, 95] width 85 height 26
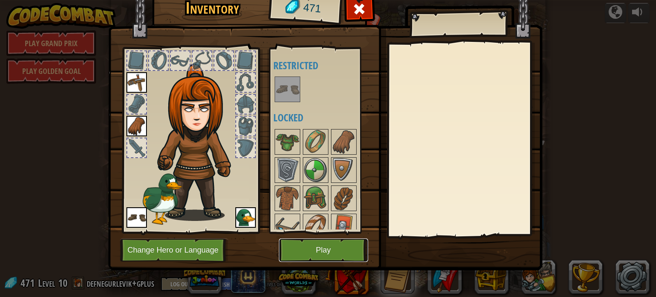
click at [328, 247] on button "Play" at bounding box center [323, 249] width 89 height 23
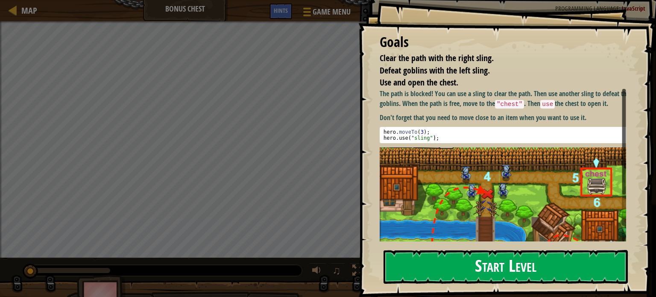
click at [474, 273] on button "Start Level" at bounding box center [505, 267] width 244 height 34
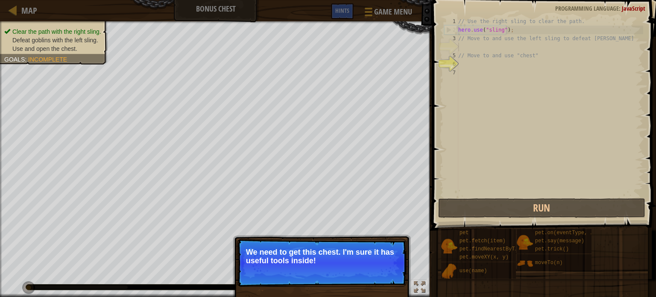
click at [384, 274] on p "Skip (esc) Continue We need to get this chest. I'm sure it has useful tools ins…" at bounding box center [321, 263] width 169 height 48
click at [384, 274] on button "Continue" at bounding box center [381, 271] width 35 height 11
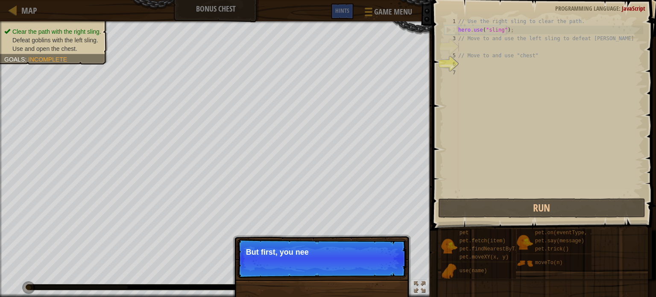
click at [384, 274] on p "Skip (esc) Continue But first, you nee" at bounding box center [321, 258] width 169 height 39
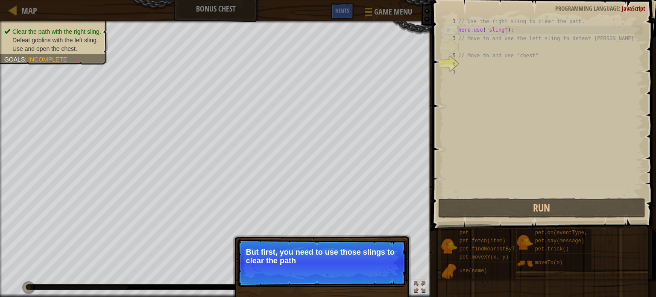
click at [376, 267] on p "Skip (esc) Continue But first, you need to use those slings to clear the path" at bounding box center [321, 263] width 169 height 48
click at [376, 271] on button "Continue" at bounding box center [381, 271] width 35 height 11
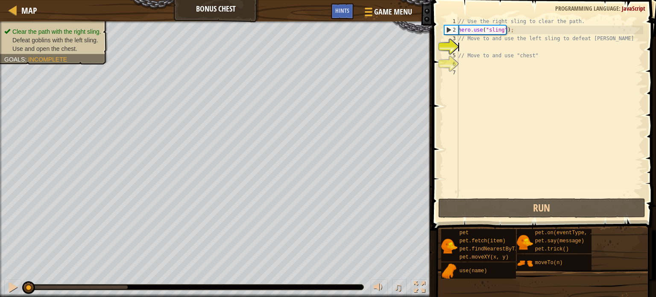
click at [507, 49] on div "// Use the right sling to clear the path. hero . use ( "sling" ) ; // Move to a…" at bounding box center [549, 115] width 187 height 196
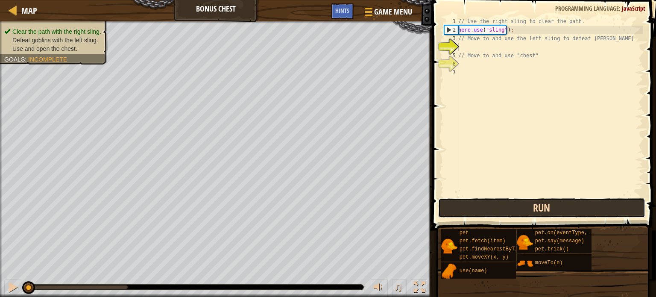
click at [490, 210] on button "Run" at bounding box center [541, 208] width 207 height 20
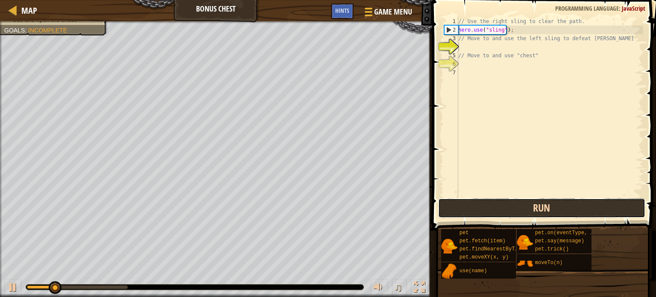
click at [490, 210] on button "Run" at bounding box center [541, 208] width 207 height 20
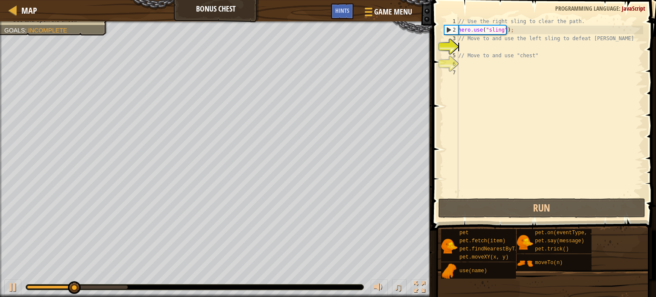
click at [470, 47] on div "// Use the right sling to clear the path. hero . use ( "sling" ) ; // Move to a…" at bounding box center [549, 115] width 187 height 196
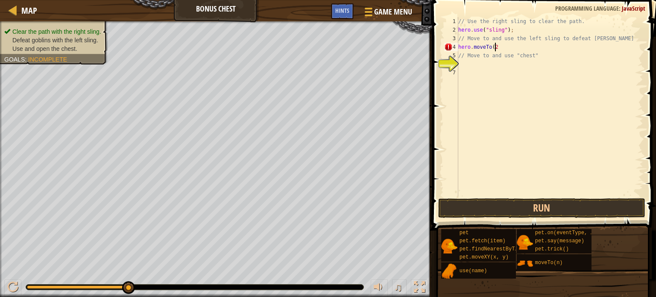
scroll to position [4, 3]
type textarea "// Move to and use "chest""
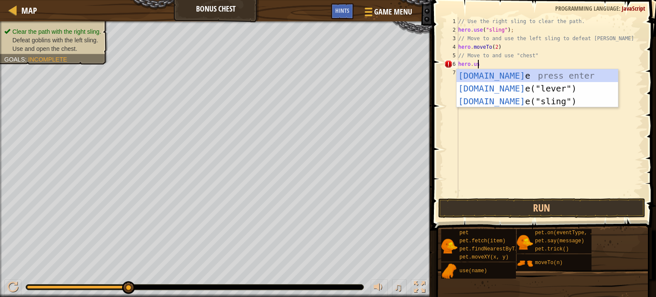
scroll to position [4, 1]
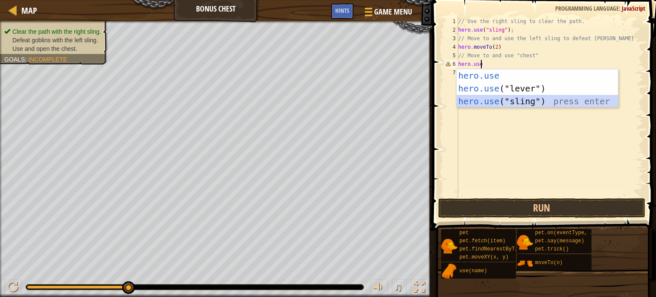
click at [493, 98] on div "hero.use press enter hero.use ("lever") press enter hero.use ("sling") press en…" at bounding box center [536, 101] width 161 height 64
type textarea "hero.use("sling");"
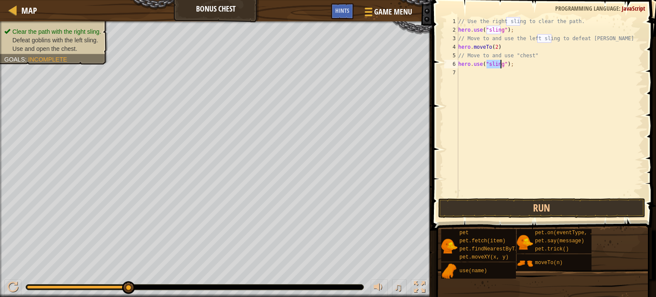
click at [479, 68] on div "// Use the right sling to clear the path. hero . use ( "sling" ) ; // Move to a…" at bounding box center [549, 115] width 187 height 196
click at [477, 75] on div "// Use the right sling to clear the path. hero . use ( "sling" ) ; // Move to a…" at bounding box center [549, 115] width 187 height 196
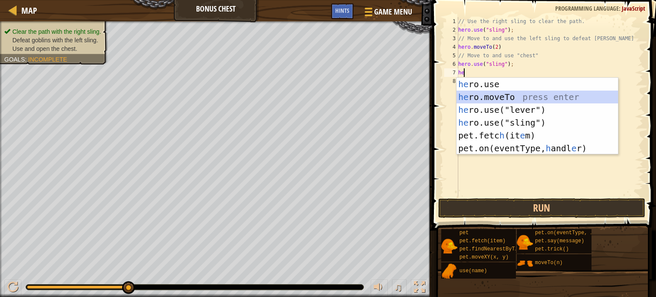
click at [507, 93] on div "he ro.use press enter he ro.moveTo press enter he ro.use("lever") press enter h…" at bounding box center [536, 129] width 161 height 102
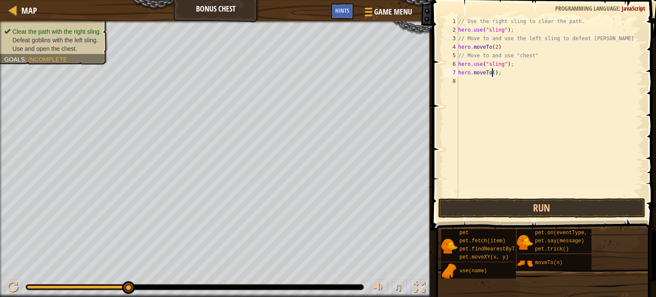
type textarea "hero.moveTo(4);"
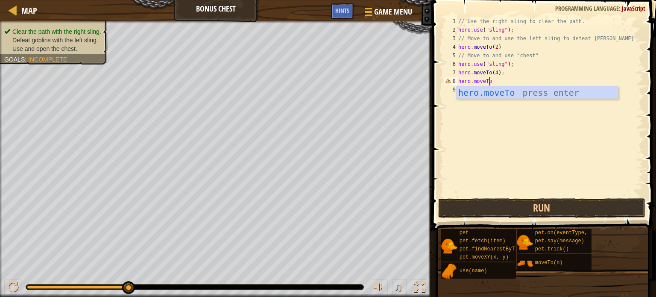
scroll to position [4, 2]
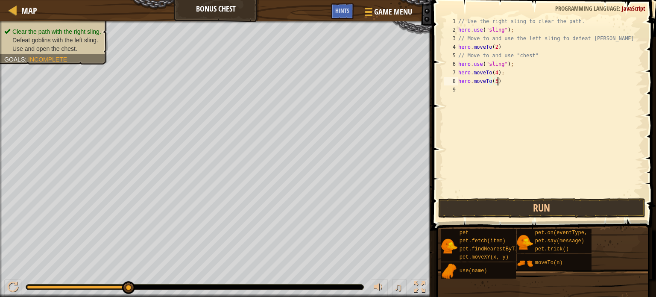
type textarea "hero.moveTo(5);"
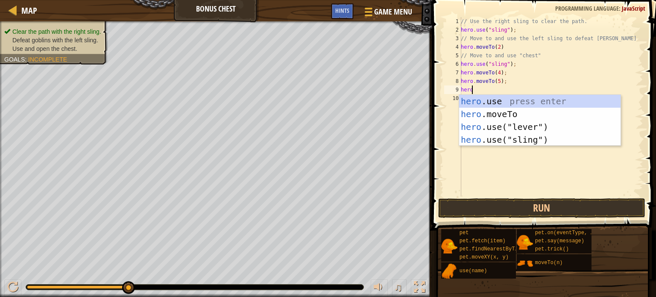
scroll to position [4, 0]
click at [496, 81] on div "// Use the right sling to clear the path. hero . use ( "sling" ) ; // Move to a…" at bounding box center [551, 115] width 184 height 196
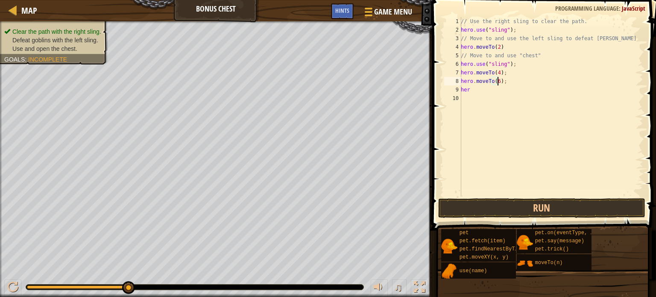
scroll to position [4, 3]
click at [481, 89] on div "// Use the right sling to clear the path. hero . use ( "sling" ) ; // Move to a…" at bounding box center [551, 115] width 184 height 196
click at [517, 203] on button "Run" at bounding box center [541, 208] width 207 height 20
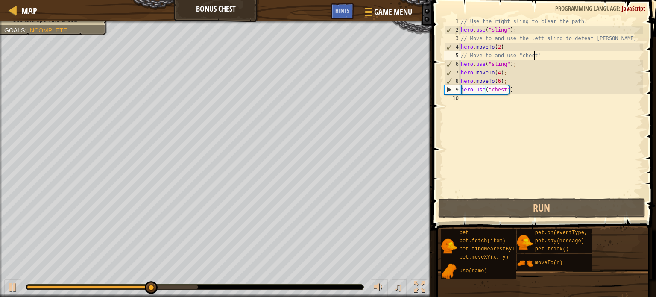
click at [536, 58] on div "// Use the right sling to clear the path. hero . use ( "sling" ) ; // Move to a…" at bounding box center [551, 115] width 184 height 196
type textarea "// Move to and use "chest""
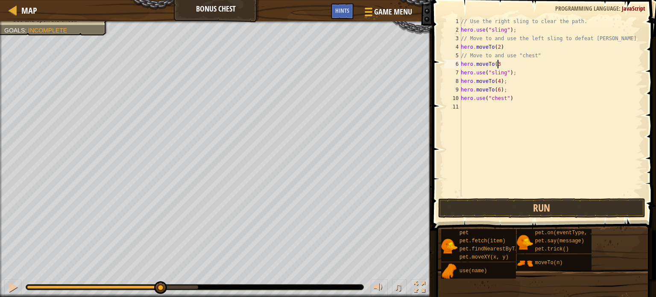
scroll to position [4, 3]
click at [516, 72] on div "// Use the right sling to clear the path. hero . use ( "sling" ) ; // Move to a…" at bounding box center [551, 115] width 184 height 196
click at [507, 64] on div "// Use the right sling to clear the path. hero . use ( "sling" ) ; // Move to a…" at bounding box center [551, 115] width 184 height 196
type textarea "hero.moveTo(3);"
click at [515, 82] on div "// Use the right sling to clear the path. hero . use ( "sling" ) ; // Move to a…" at bounding box center [551, 115] width 184 height 196
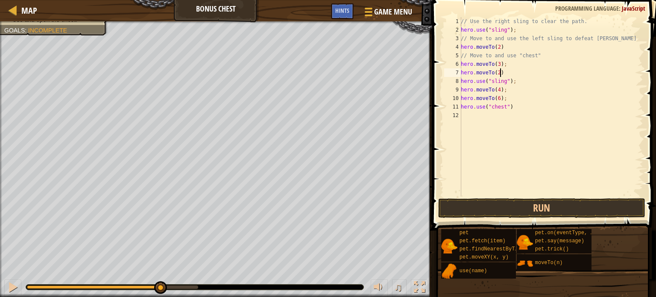
click at [505, 71] on div "// Use the right sling to clear the path. hero . use ( "sling" ) ; // Move to a…" at bounding box center [551, 115] width 184 height 196
type textarea "hero.moveTo(2);"
drag, startPoint x: 505, startPoint y: 71, endPoint x: 459, endPoint y: 73, distance: 46.1
click at [459, 73] on div "hero.moveTo(2); 1 2 3 4 5 6 7 8 9 10 11 12 // Use the right sling to clear the …" at bounding box center [542, 106] width 201 height 179
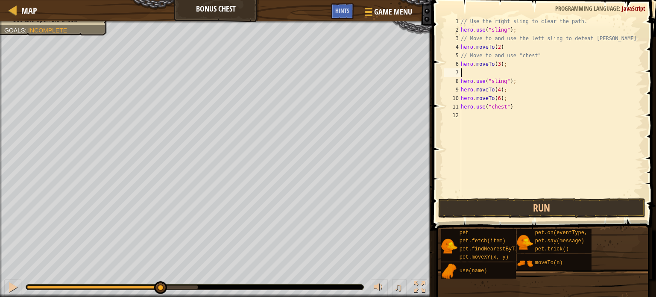
scroll to position [4, 0]
type textarea "hero.use("sling");"
click at [468, 82] on div "// Use the right sling to clear the path. hero . use ( "sling" ) ; // Move to a…" at bounding box center [551, 115] width 184 height 196
paste textarea "hero.moveTo(2);"
type textarea "hero.moveTo(2);"
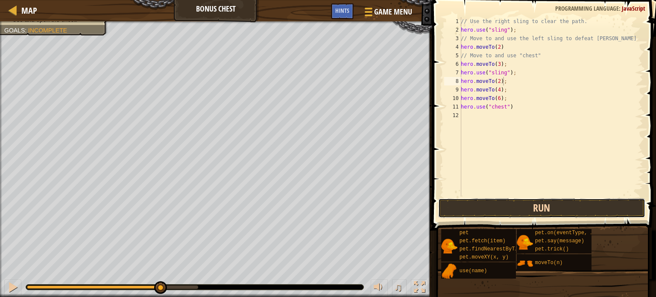
click at [520, 213] on button "Run" at bounding box center [541, 208] width 207 height 20
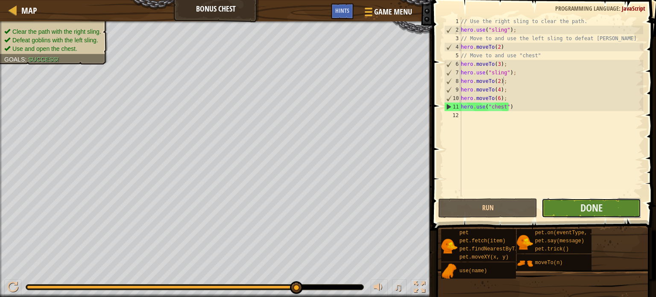
click at [572, 199] on button "Done" at bounding box center [590, 208] width 99 height 20
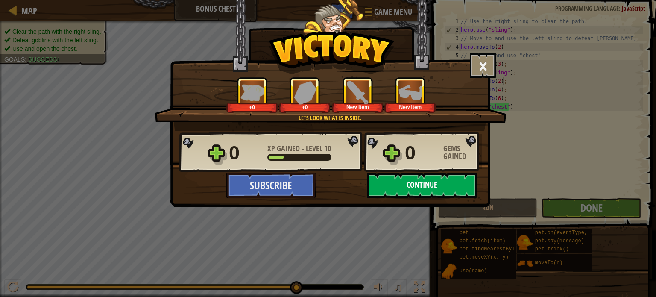
click at [422, 189] on button "Continue" at bounding box center [422, 185] width 110 height 26
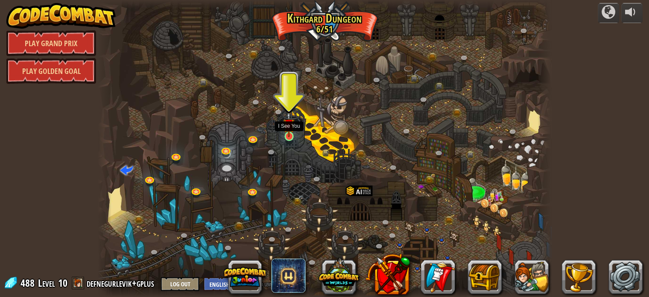
click at [287, 133] on img at bounding box center [288, 124] width 11 height 26
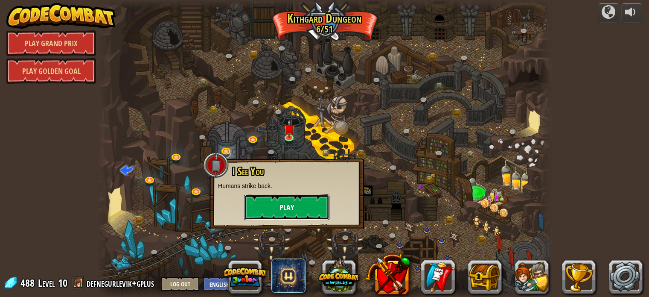
click at [287, 201] on button "Play" at bounding box center [286, 207] width 85 height 26
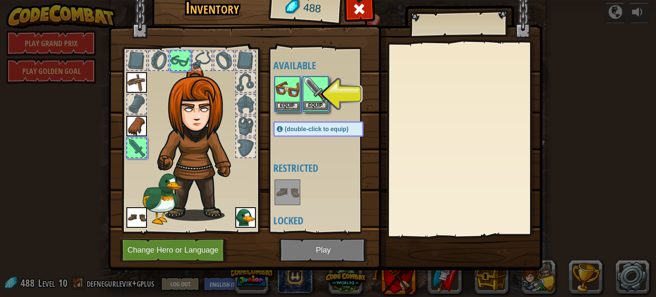
click at [318, 99] on img at bounding box center [315, 89] width 24 height 24
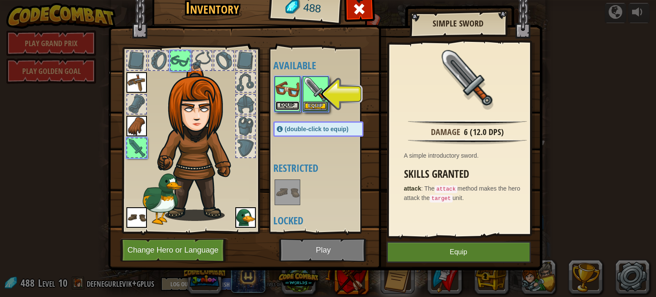
click at [298, 103] on button "Equip" at bounding box center [287, 105] width 24 height 9
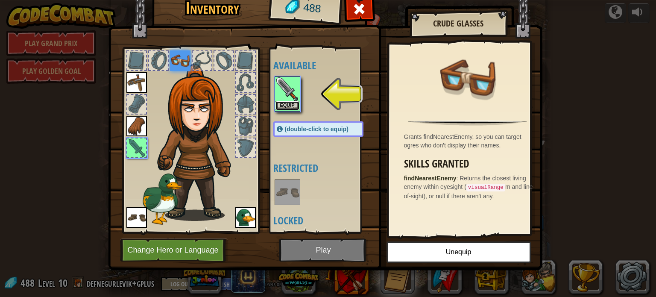
click at [294, 102] on button "Equip" at bounding box center [287, 105] width 24 height 9
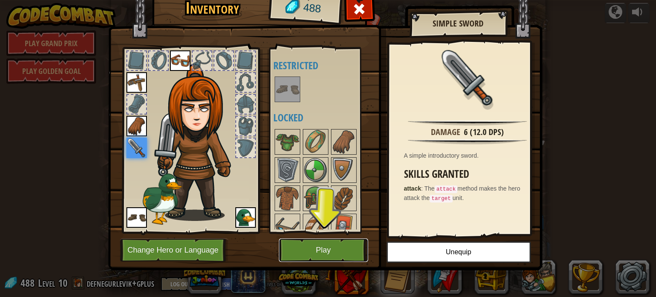
click at [335, 258] on button "Play" at bounding box center [323, 249] width 89 height 23
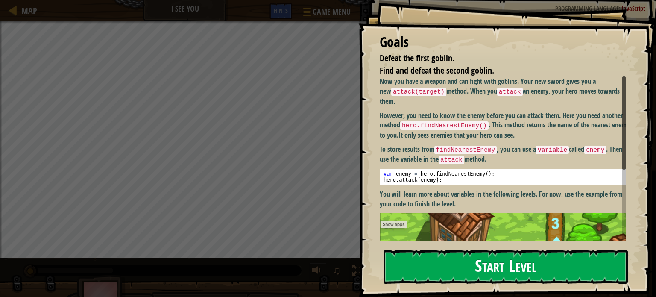
click at [425, 271] on button "Start Level" at bounding box center [505, 267] width 244 height 34
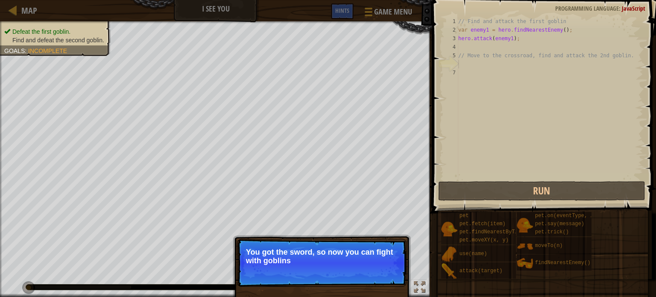
click at [374, 256] on p "You got the sword, so now you can fight with goblins" at bounding box center [322, 256] width 152 height 17
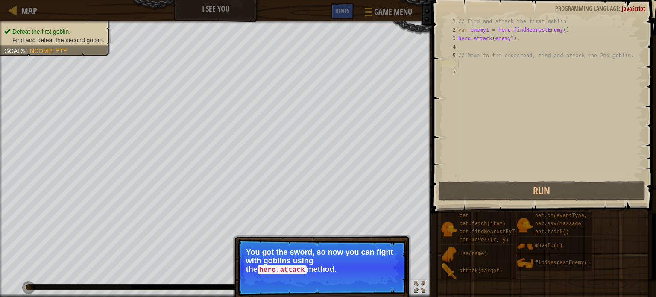
click at [306, 265] on code "hero.attack" at bounding box center [281, 269] width 49 height 9
click at [368, 276] on button "Continue" at bounding box center [381, 281] width 35 height 11
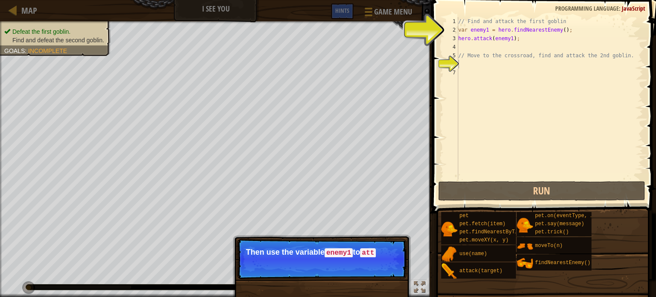
click at [387, 267] on p "Skip (esc) Continue Then use the variable enemy1 to att" at bounding box center [321, 259] width 169 height 40
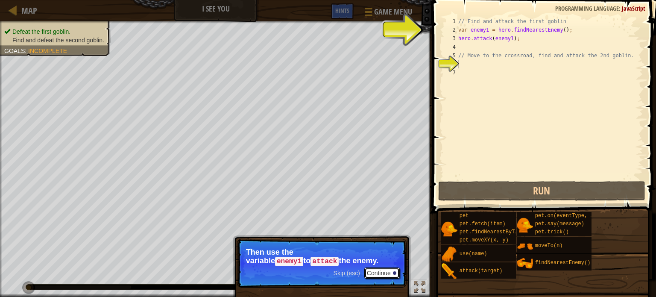
click at [387, 267] on button "Continue" at bounding box center [381, 272] width 35 height 11
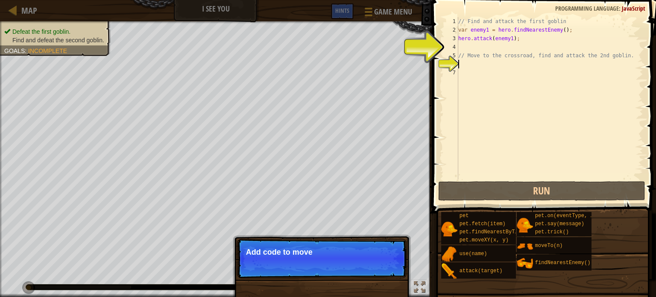
click at [387, 267] on p "Skip (esc) Continue Add code to move" at bounding box center [321, 258] width 169 height 39
click at [387, 267] on p "Skip (esc) Continue Add code to move the hero to t" at bounding box center [321, 258] width 169 height 39
click at [387, 267] on p "Skip (esc) Continue Add code to move the hero to the cros" at bounding box center [321, 258] width 169 height 39
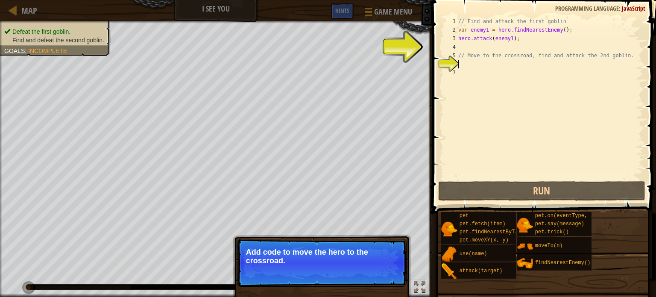
click at [387, 267] on p "Skip (esc) Continue Add code to move the hero to the crossroad." at bounding box center [321, 263] width 169 height 48
click at [387, 267] on p "Skip (esc) Continue Add code to move the hero to the crossroad. Then use the" at bounding box center [321, 263] width 169 height 48
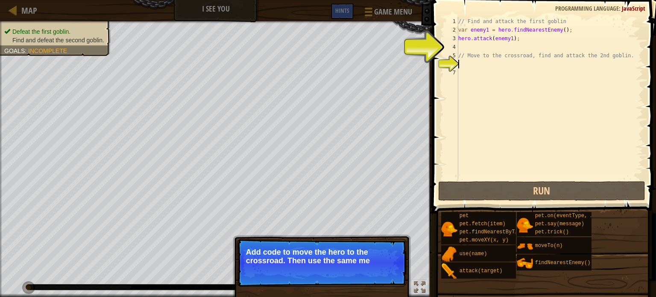
click at [387, 267] on p "Skip (esc) Continue Add code to move the hero to the crossroad. Then use the sa…" at bounding box center [321, 263] width 169 height 48
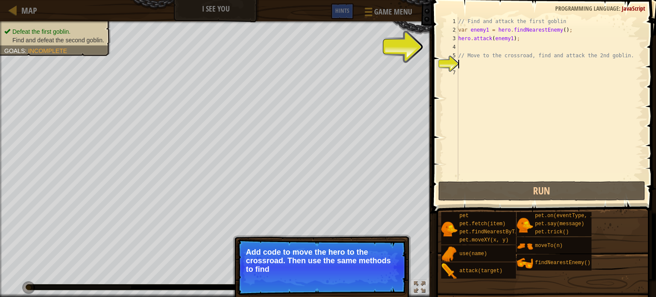
click at [387, 267] on p "Add code to move the hero to the crossroad. Then use the same methods to find" at bounding box center [322, 261] width 152 height 26
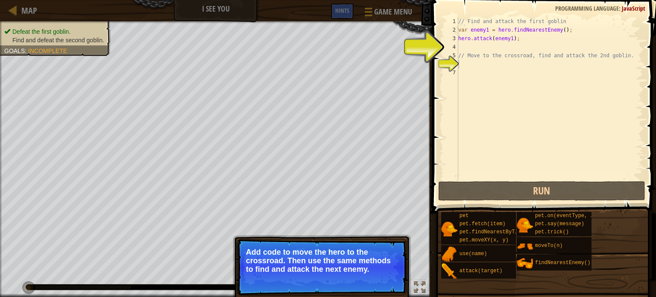
click at [386, 276] on p "Skip (esc) Continue Add code to move the hero to the crossroad. Then use the sa…" at bounding box center [321, 267] width 169 height 56
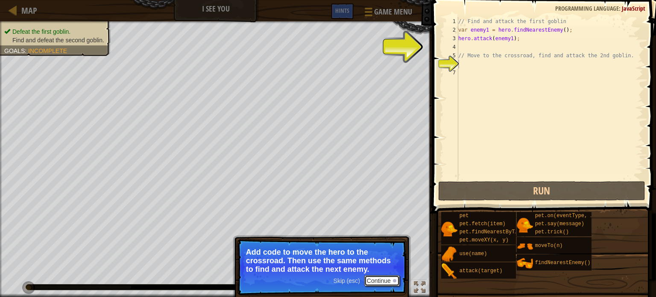
click at [386, 276] on button "Continue" at bounding box center [381, 280] width 35 height 11
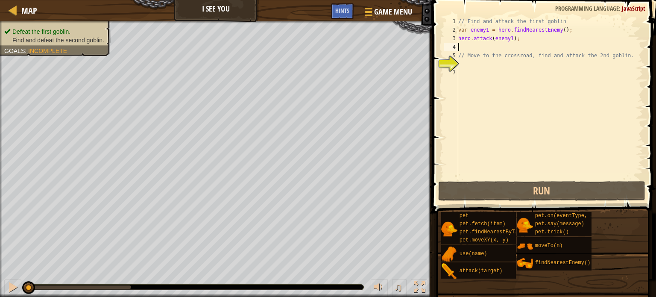
click at [478, 44] on div "// Find and attack the first goblin var enemy1 = hero . findNearestEnemy ( ) ; …" at bounding box center [549, 106] width 187 height 179
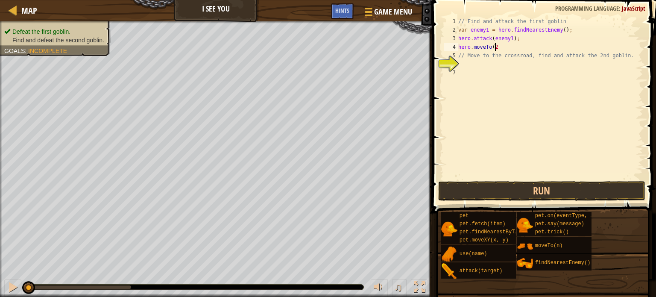
scroll to position [4, 3]
type textarea "// Move to the crossroad, find and attack the 2nd goblin."
type textarea "v"
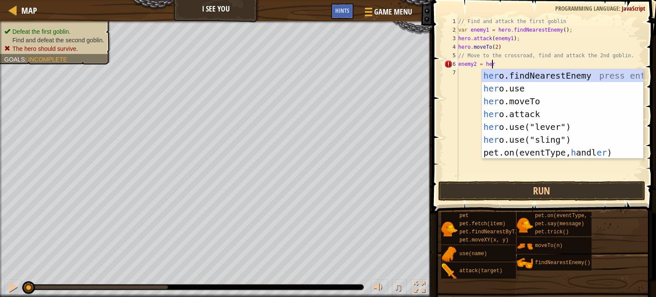
scroll to position [4, 2]
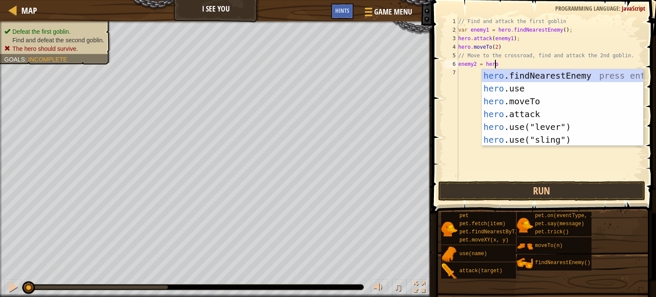
type textarea "enemy2 = hero."
click at [529, 79] on div "hero. findNearestEnemy press enter hero. moveTo press enter hero. use press ent…" at bounding box center [561, 120] width 161 height 102
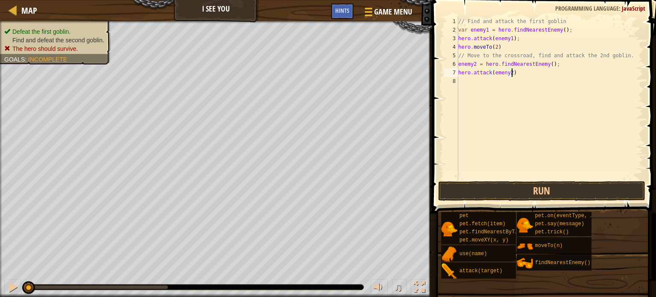
scroll to position [4, 4]
click at [499, 46] on div "// Find and attack the first goblin var enemy1 = hero . findNearestEnemy ( ) ; …" at bounding box center [549, 106] width 187 height 179
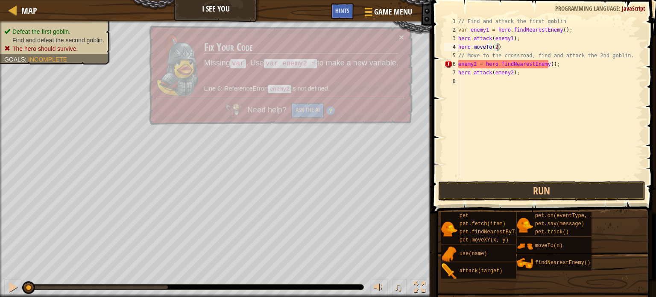
type textarea "hero.moveTo(2);"
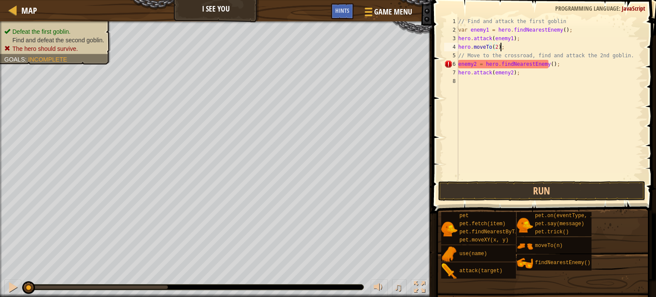
scroll to position [4, 3]
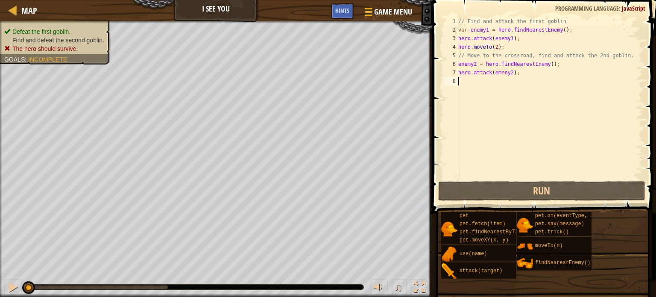
click at [515, 88] on div "// Find and attack the first goblin var enemy1 = hero . findNearestEnemy ( ) ; …" at bounding box center [549, 106] width 187 height 179
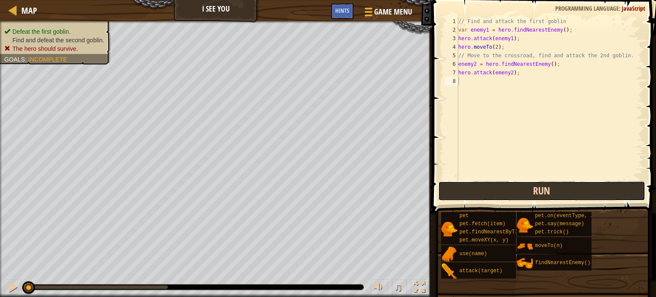
click at [487, 193] on button "Run" at bounding box center [541, 191] width 207 height 20
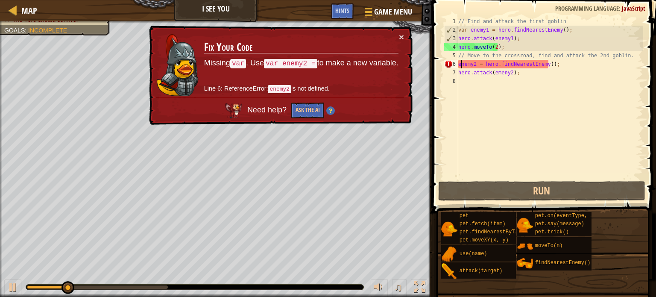
click at [460, 65] on div "// Find and attack the first goblin var enemy1 = hero . findNearestEnemy ( ) ; …" at bounding box center [549, 106] width 187 height 179
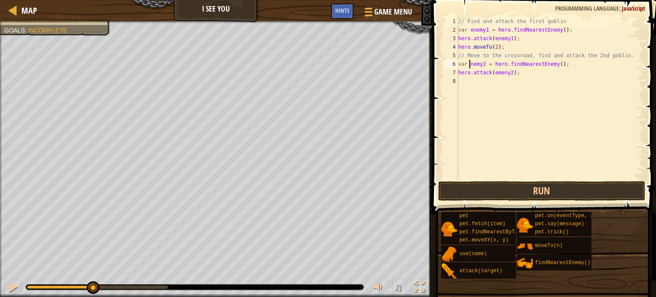
scroll to position [4, 1]
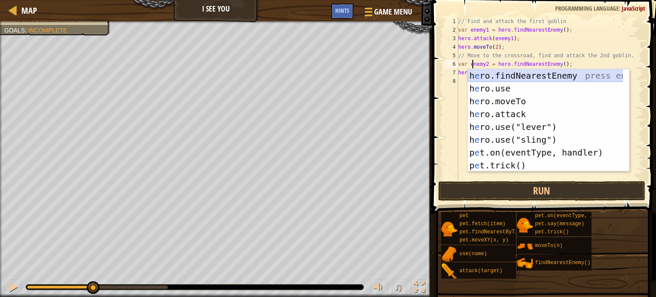
click at [480, 78] on div "h e ro.findNearestEnemy press enter h e ro.use press enter h e ro.moveTo press …" at bounding box center [544, 133] width 155 height 128
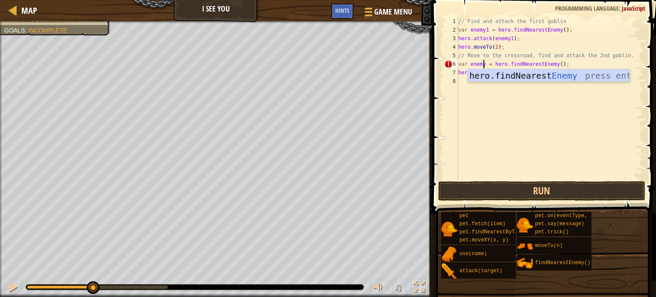
scroll to position [4, 2]
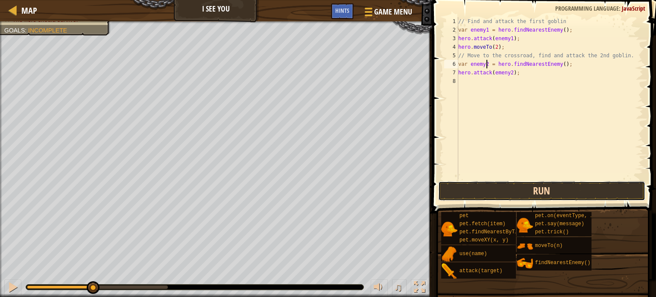
click at [529, 184] on button "Run" at bounding box center [541, 191] width 207 height 20
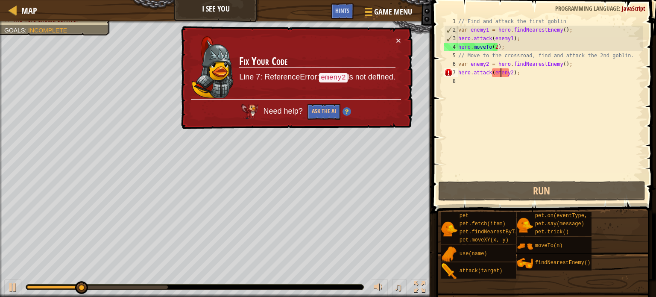
click at [499, 72] on div "// Find and attack the first goblin var enemy1 = hero . findNearestEnemy ( ) ; …" at bounding box center [549, 106] width 187 height 179
click at [504, 72] on div "// Find and attack the first goblin var enemy1 = hero . findNearestEnemy ( ) ; …" at bounding box center [549, 106] width 187 height 179
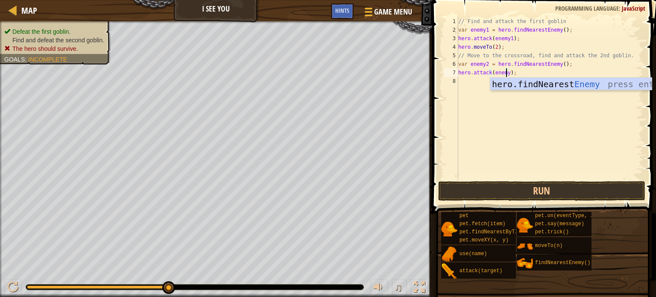
scroll to position [4, 4]
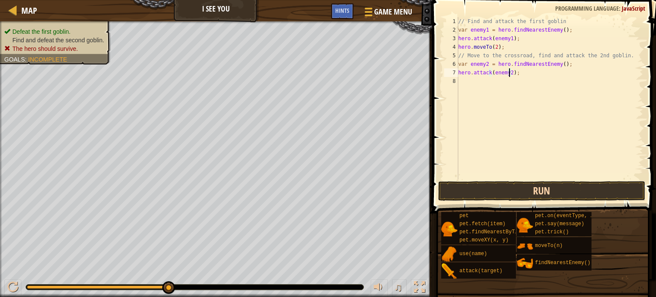
type textarea "hero.attack(enemy2);"
click at [502, 187] on button "Run" at bounding box center [541, 191] width 207 height 20
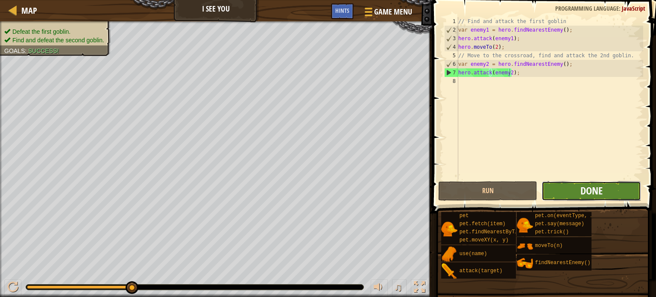
click at [591, 191] on span "Done" at bounding box center [591, 191] width 22 height 14
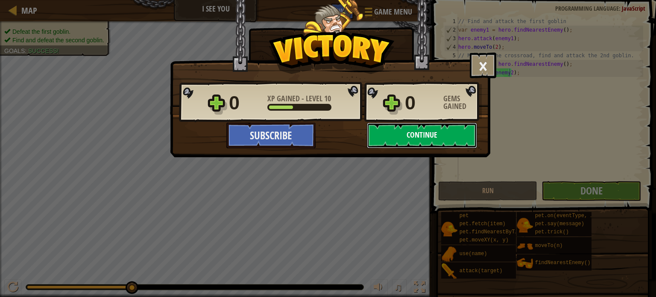
click at [415, 131] on button "Continue" at bounding box center [422, 136] width 110 height 26
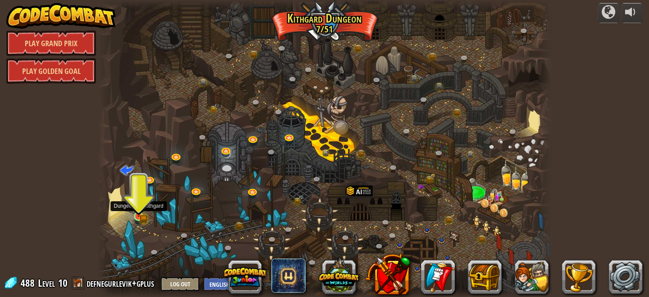
click at [137, 213] on img at bounding box center [138, 205] width 11 height 24
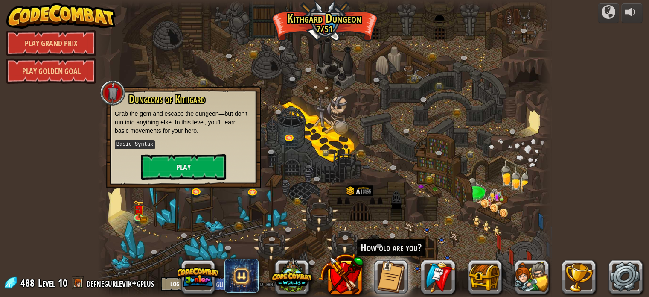
click at [306, 177] on div at bounding box center [325, 148] width 454 height 297
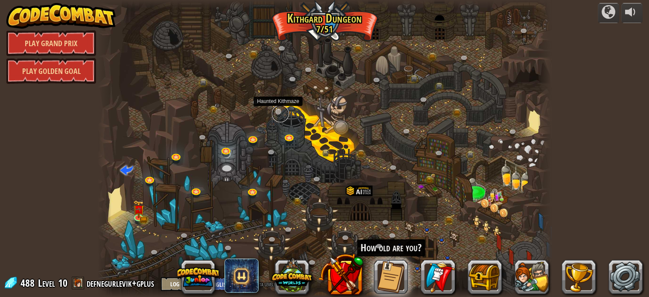
click at [277, 111] on link at bounding box center [280, 113] width 17 height 17
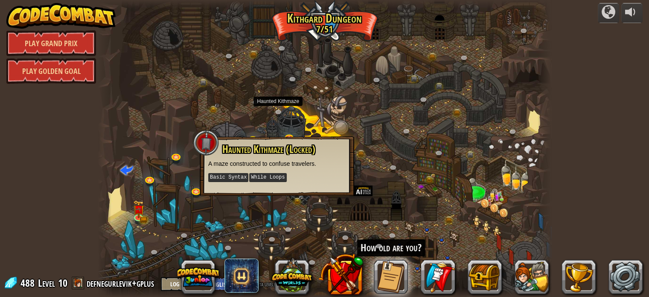
click at [324, 99] on div at bounding box center [325, 148] width 454 height 297
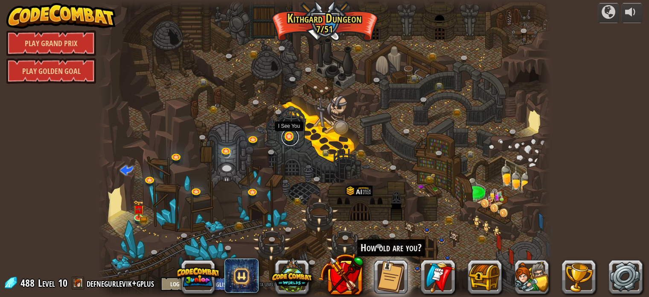
click at [289, 134] on link at bounding box center [290, 136] width 17 height 17
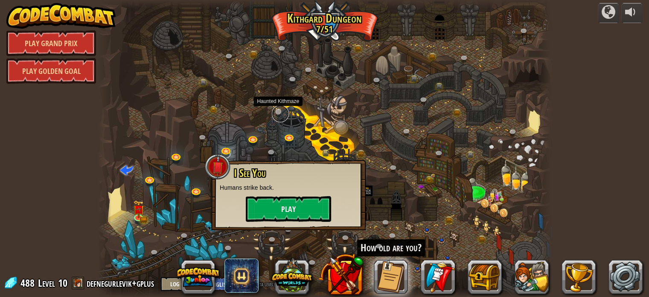
click at [280, 109] on link at bounding box center [280, 113] width 17 height 17
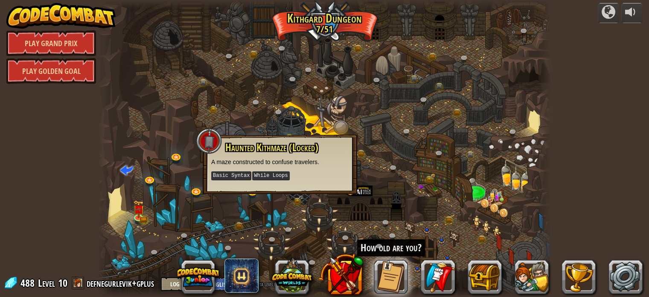
click at [305, 231] on div at bounding box center [325, 148] width 454 height 297
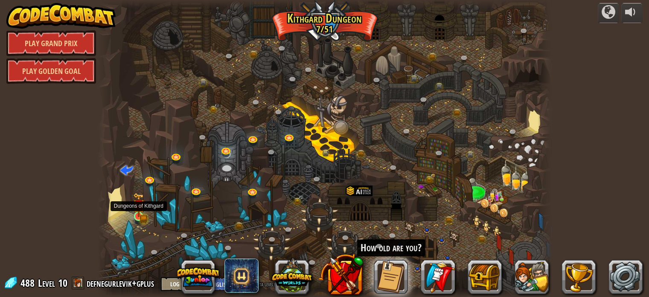
click at [136, 216] on img at bounding box center [138, 205] width 11 height 24
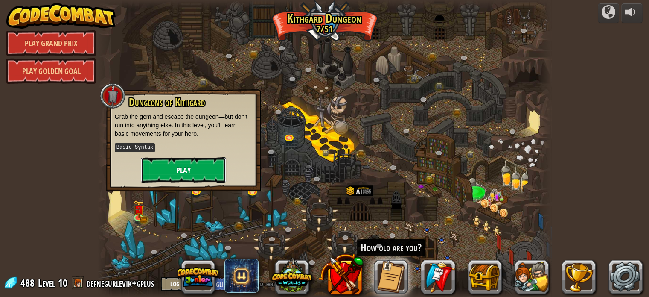
click at [181, 172] on button "Play" at bounding box center [183, 170] width 85 height 26
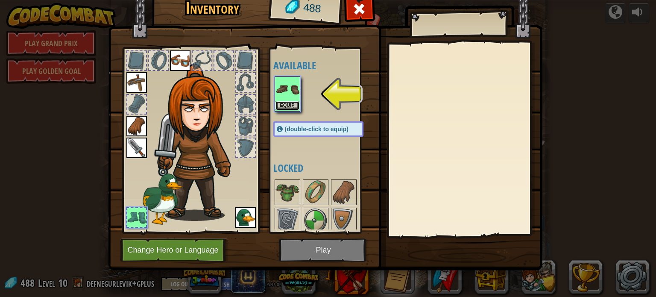
click at [290, 104] on button "Equip" at bounding box center [287, 105] width 24 height 9
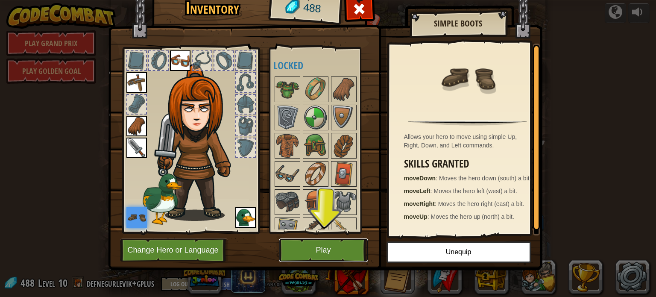
click at [310, 247] on button "Play" at bounding box center [323, 249] width 89 height 23
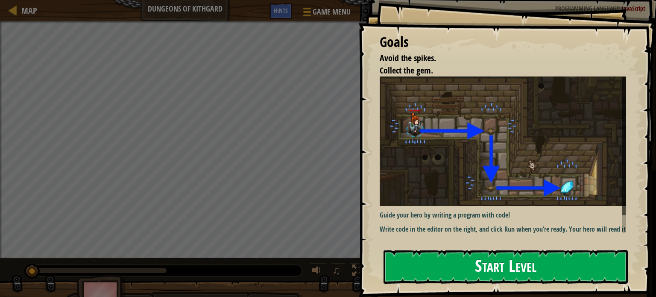
click at [429, 254] on button "Start Level" at bounding box center [505, 267] width 244 height 34
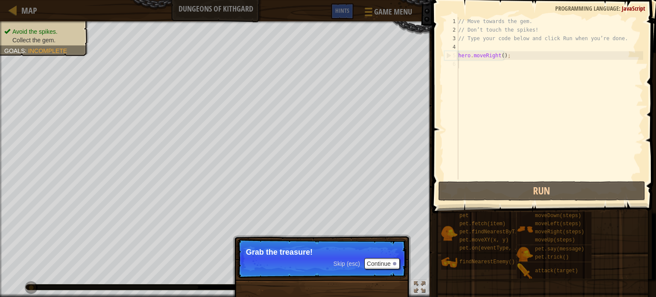
click at [466, 70] on div "// Move towards the gem. // Don’t touch the spikes! // Type your code below and…" at bounding box center [549, 106] width 187 height 179
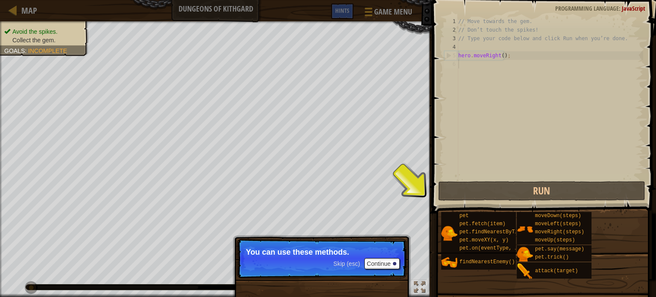
click at [362, 266] on div "Skip (esc) Continue" at bounding box center [366, 263] width 66 height 11
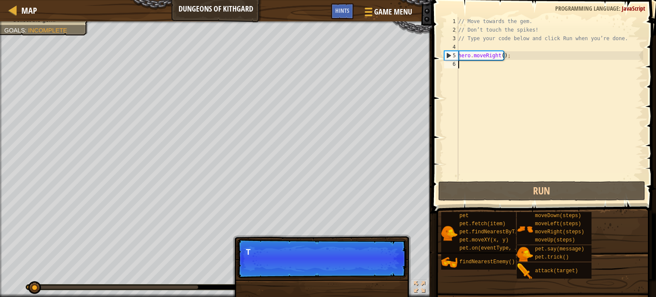
scroll to position [4, 0]
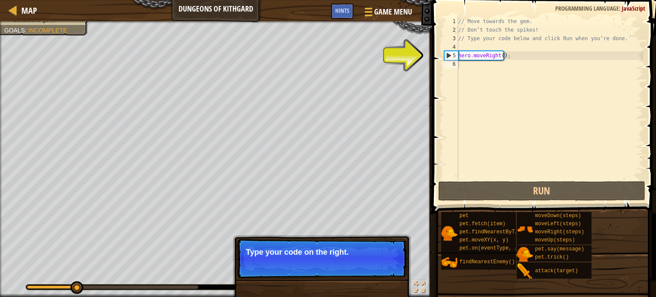
click at [369, 264] on button "Continue" at bounding box center [381, 263] width 35 height 11
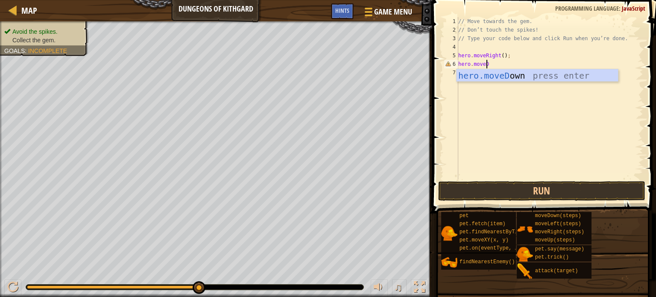
scroll to position [4, 2]
type textarea "hero.moveDown"
click at [484, 76] on div "hero.moveDown press enter" at bounding box center [536, 88] width 161 height 38
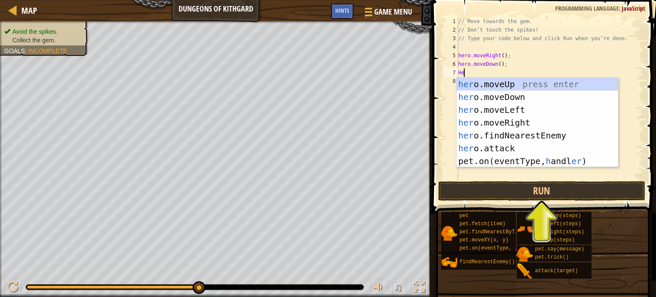
type textarea "H"
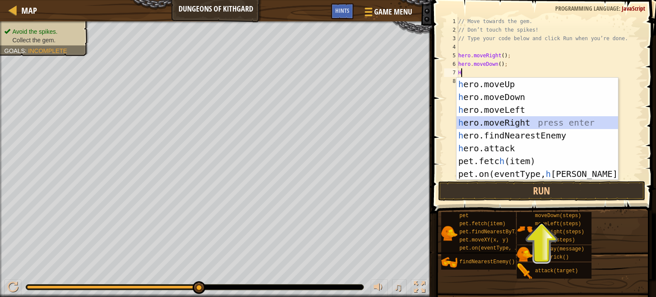
click at [500, 119] on div "h ero.moveUp press enter h ero.moveDown press enter h ero.moveLeft press enter …" at bounding box center [536, 142] width 161 height 128
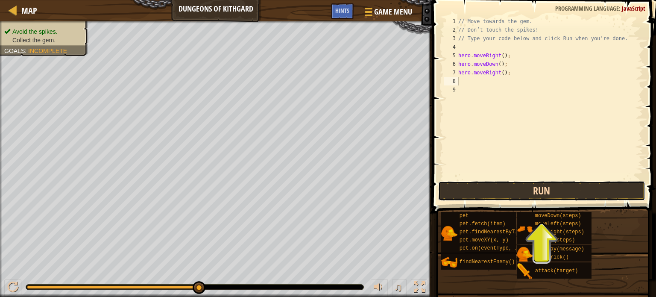
click at [503, 187] on button "Run" at bounding box center [541, 191] width 207 height 20
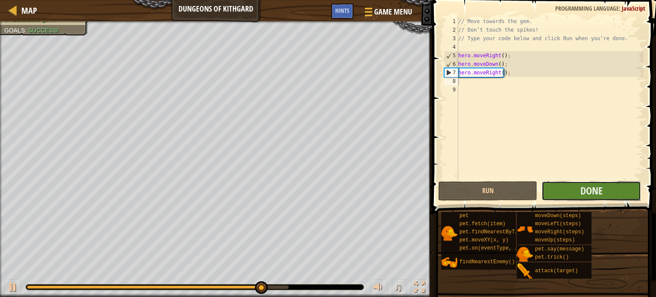
click at [552, 187] on button "Done" at bounding box center [590, 191] width 99 height 20
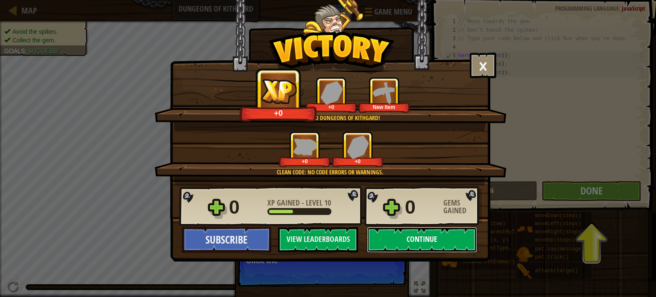
click at [459, 239] on button "Continue" at bounding box center [422, 240] width 110 height 26
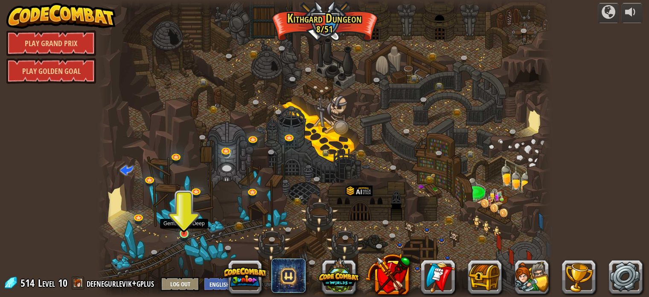
click at [184, 226] on img at bounding box center [183, 222] width 11 height 26
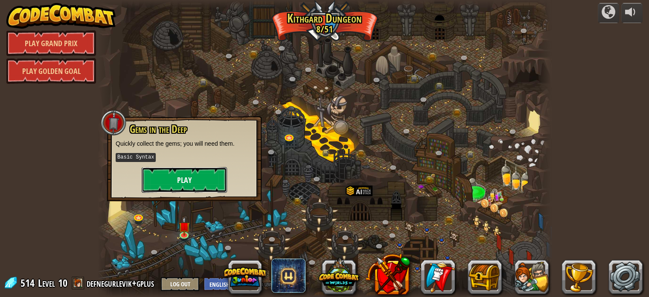
click at [198, 172] on button "Play" at bounding box center [184, 180] width 85 height 26
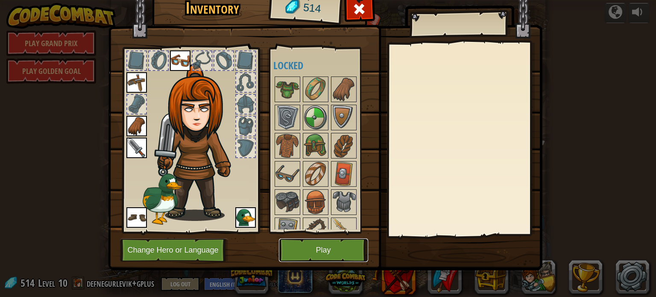
click at [301, 256] on button "Play" at bounding box center [323, 249] width 89 height 23
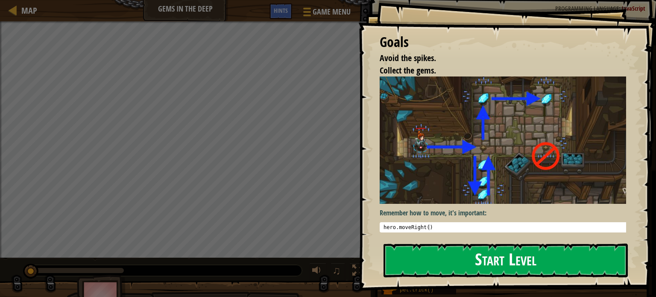
click at [410, 151] on div "Goals Avoid the spikes. Collect the gems. Remember how to move, it's important:…" at bounding box center [507, 145] width 298 height 290
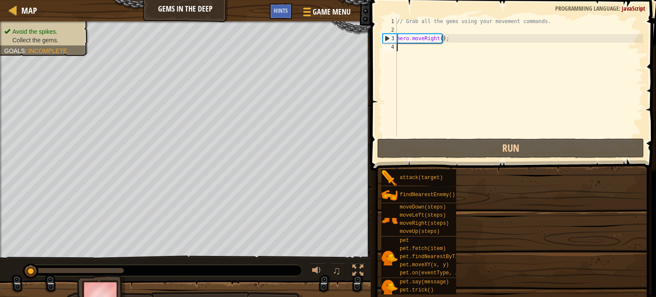
click at [432, 252] on div "Goals Avoid the spikes. Collect the gems. Remember how to move, it's important:…" at bounding box center [328, 148] width 656 height 297
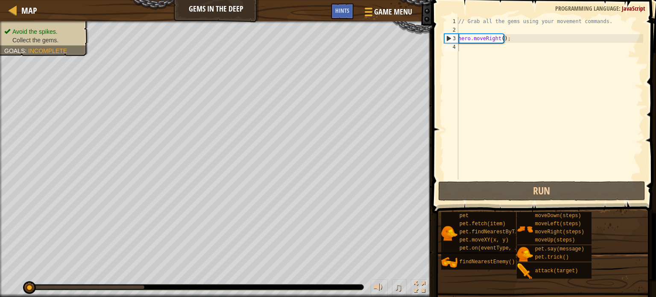
click at [462, 47] on div "// Grab all the gems using your movement commands. hero . moveRight ( ) ;" at bounding box center [549, 106] width 187 height 179
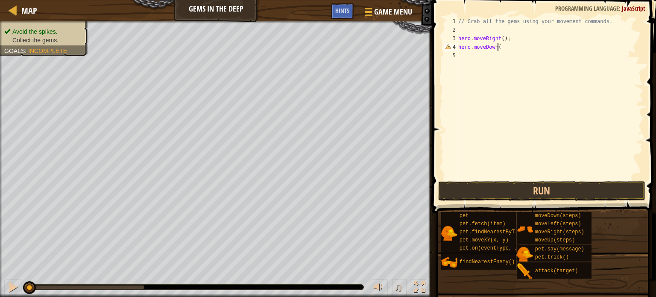
scroll to position [4, 3]
type textarea "hero.moveDown();"
type textarea "hero.moveUp('2')"
click at [501, 61] on div "// Grab all the gems using your movement commands. hero . moveRight ( ) ; hero …" at bounding box center [549, 106] width 187 height 179
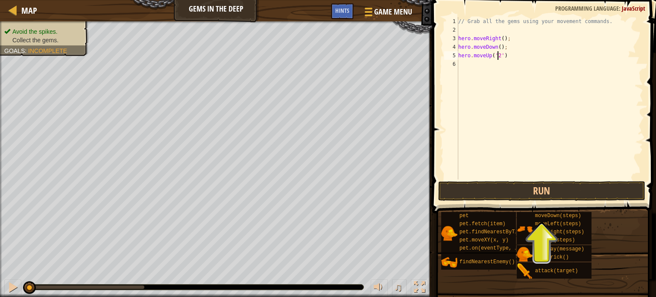
click at [499, 54] on div "// Grab all the gems using your movement commands. hero . moveRight ( ) ; hero …" at bounding box center [549, 106] width 187 height 179
type textarea "hero.moveUp(2)"
click at [478, 59] on div "// Grab all the gems using your movement commands. hero . moveRight ( ) ; hero …" at bounding box center [549, 106] width 187 height 179
click at [478, 65] on div "// Grab all the gems using your movement commands. hero . moveRight ( ) ; hero …" at bounding box center [549, 106] width 187 height 179
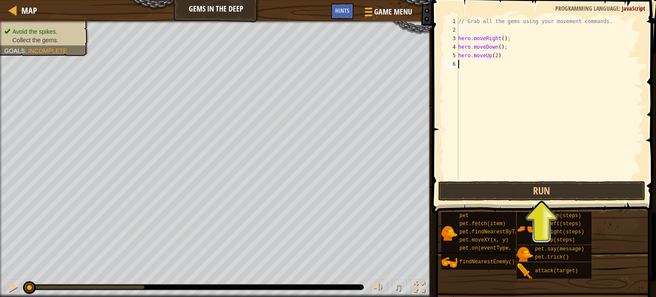
scroll to position [4, 0]
click at [508, 58] on div "// Grab all the gems using your movement commands. hero . moveRight ( ) ; hero …" at bounding box center [549, 106] width 187 height 179
type textarea "hero.moveUp(2)"
select select "ace/mode/javascript"
select select "ace/theme/textmate"
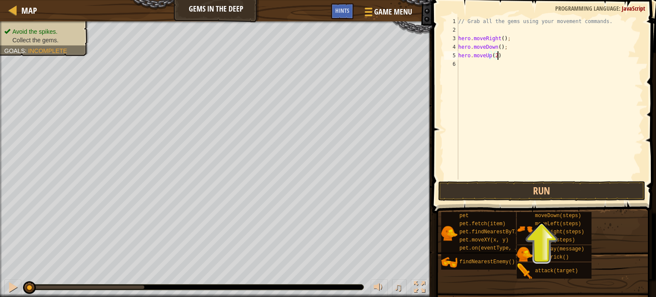
select select "markbegin"
select select "true"
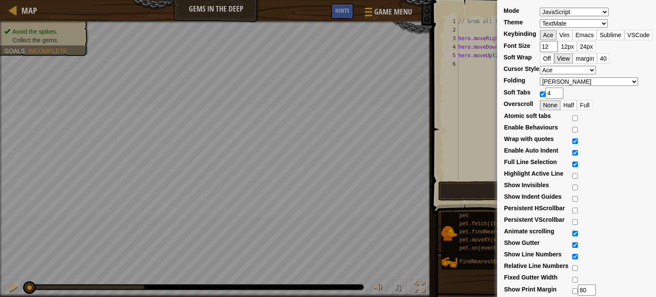
click at [475, 68] on div "Mode ABAP ABC ActionScript [PERSON_NAME] Apache Conf Apex AQL AsciiDoc ASL Asse…" at bounding box center [328, 148] width 656 height 297
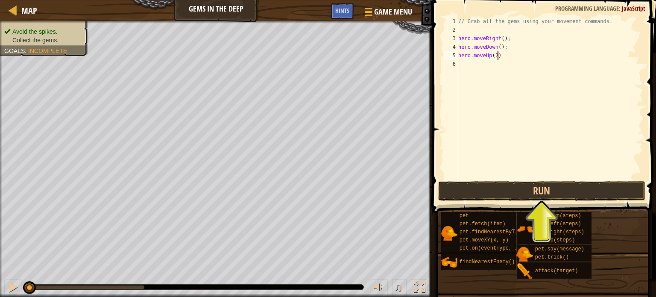
scroll to position [4, 3]
type textarea "hero.moveUp(2);"
click at [636, 9] on span "JavaScript" at bounding box center [632, 8] width 23 height 8
click at [479, 64] on div "// Grab all the gems using your movement commands. hero . moveRight ( ) ; hero …" at bounding box center [549, 106] width 187 height 179
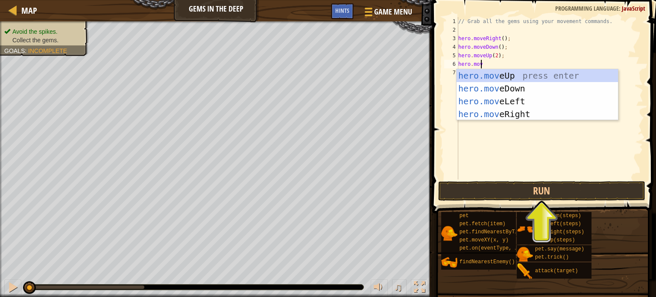
scroll to position [4, 1]
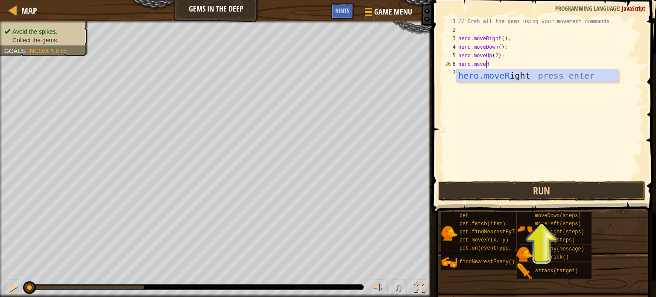
type textarea "hero.moveRi"
click at [485, 77] on div "hero.moveRi ght press enter" at bounding box center [536, 88] width 161 height 38
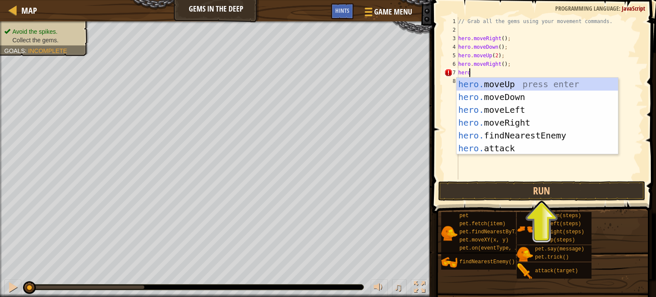
scroll to position [4, 0]
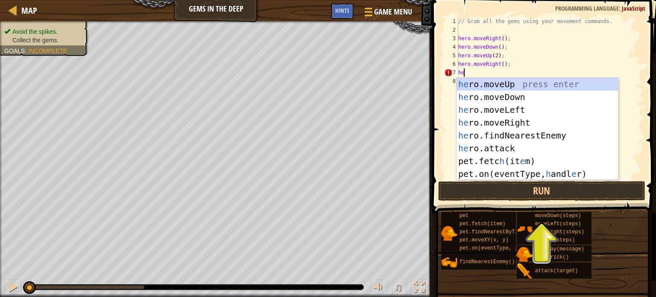
type textarea "h"
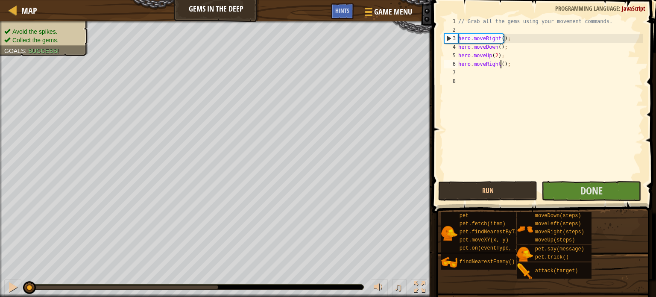
click at [499, 63] on div "// Grab all the gems using your movement commands. hero . moveRight ( ) ; hero …" at bounding box center [549, 106] width 187 height 179
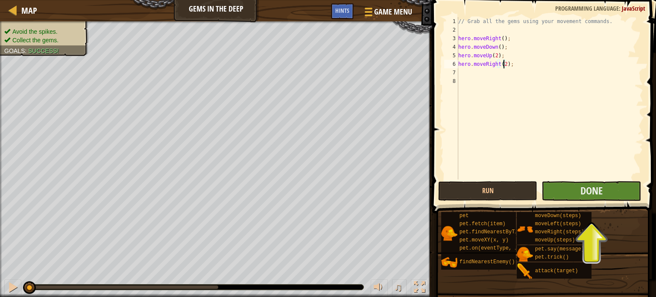
type textarea "hero.moveRight(2);"
click at [558, 189] on button "Done" at bounding box center [590, 191] width 99 height 20
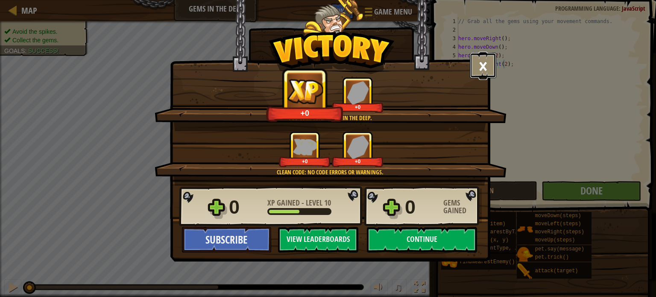
click at [485, 76] on button "×" at bounding box center [483, 66] width 26 height 26
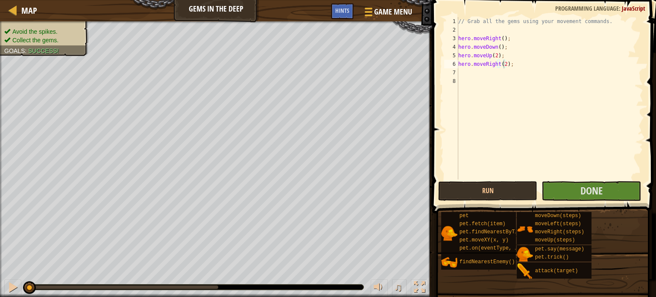
click at [10, 286] on div at bounding box center [12, 286] width 11 height 11
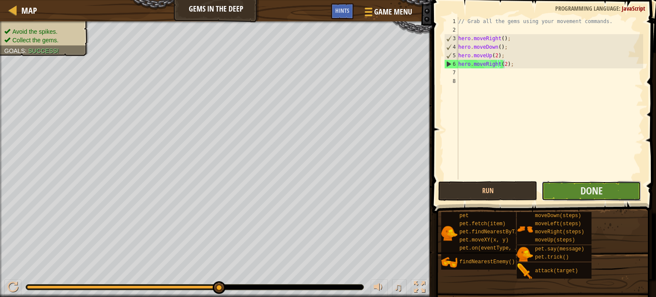
click at [575, 196] on button "Done" at bounding box center [590, 191] width 99 height 20
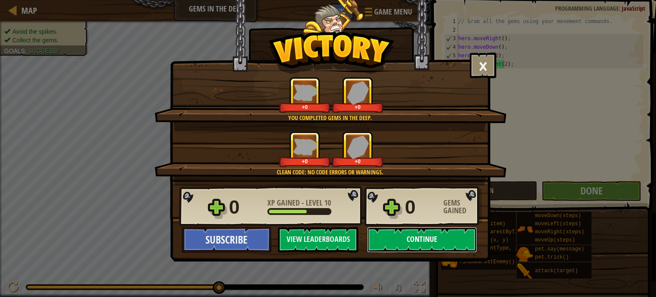
click at [432, 242] on button "Continue" at bounding box center [422, 240] width 110 height 26
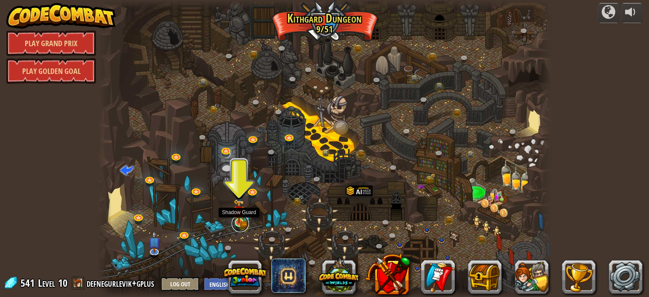
click at [237, 224] on link at bounding box center [240, 223] width 17 height 17
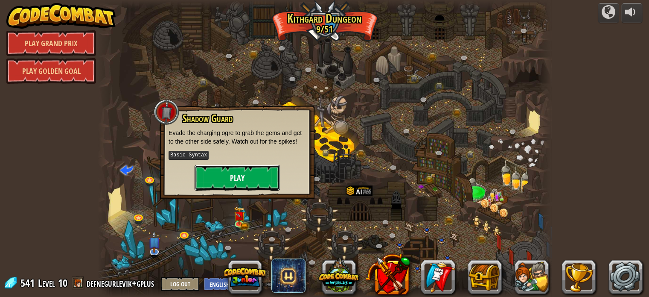
click at [256, 170] on button "Play" at bounding box center [237, 178] width 85 height 26
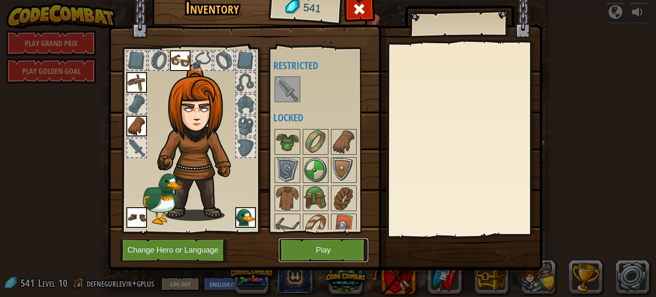
click at [338, 244] on button "Play" at bounding box center [323, 249] width 89 height 23
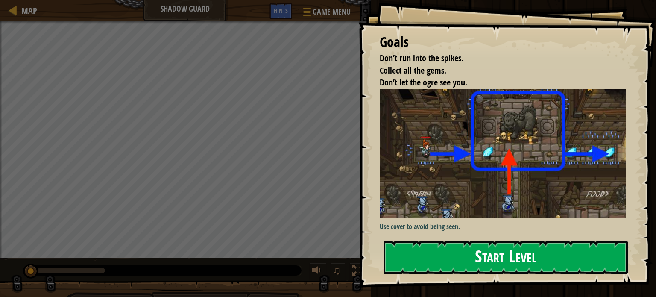
click at [441, 152] on img at bounding box center [505, 153] width 253 height 128
click at [480, 253] on button "Start Level" at bounding box center [505, 257] width 244 height 34
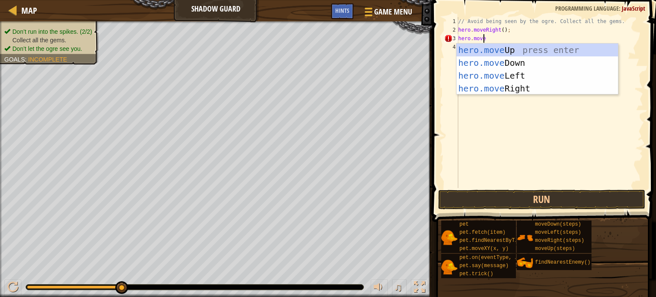
scroll to position [4, 1]
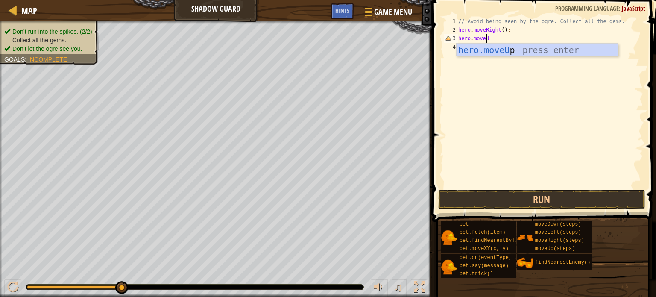
type textarea "hero.moveUp"
click at [493, 47] on div "hero.moveUp press enter" at bounding box center [536, 63] width 161 height 38
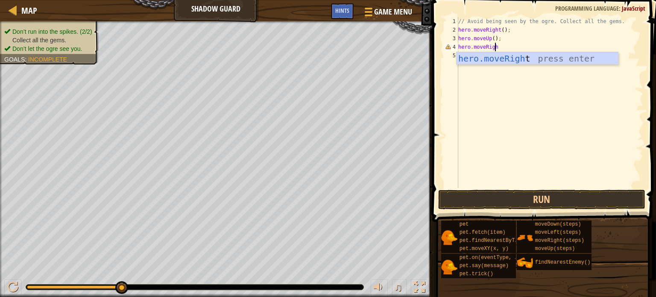
scroll to position [4, 3]
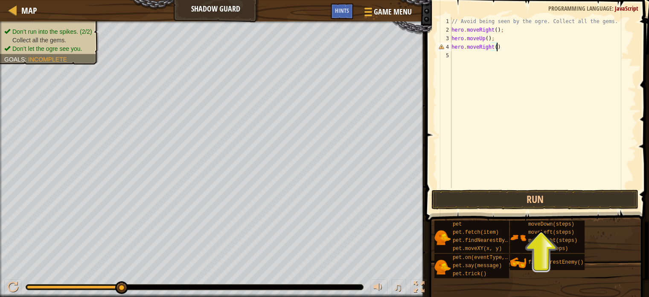
type textarea "hero.moveRight();"
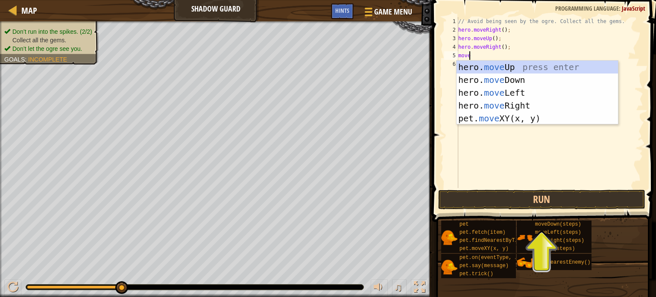
scroll to position [4, 0]
type textarea "move"
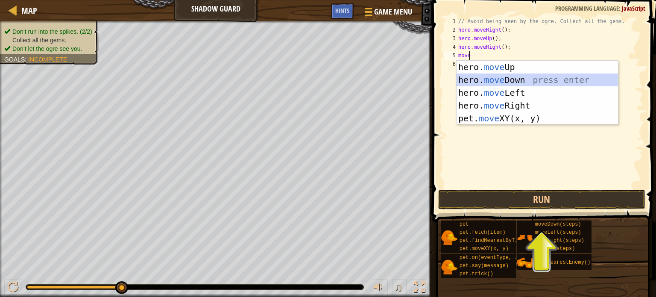
click at [530, 83] on div "hero. move Up press enter hero. move Down press enter hero. move Left press ent…" at bounding box center [536, 106] width 161 height 90
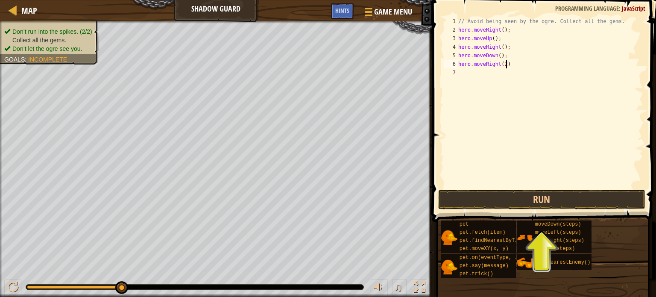
scroll to position [4, 3]
type textarea "hero.moveRight(2)"
click at [524, 191] on button "Run" at bounding box center [541, 200] width 207 height 20
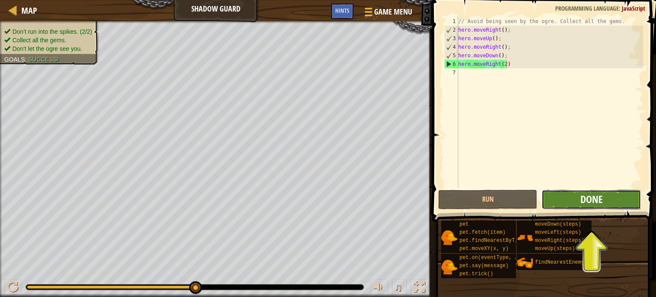
click at [595, 198] on span "Done" at bounding box center [591, 199] width 22 height 14
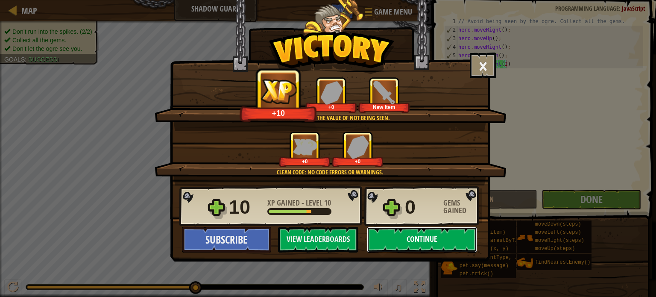
click at [464, 242] on button "Continue" at bounding box center [422, 240] width 110 height 26
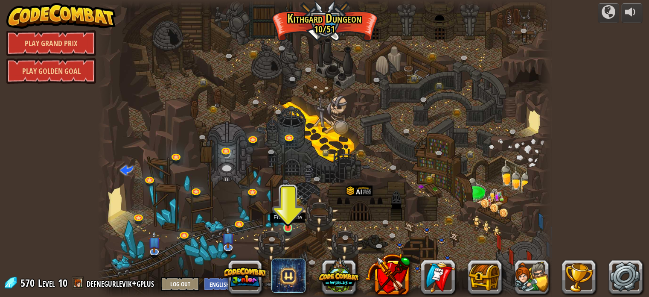
click at [290, 228] on img at bounding box center [288, 216] width 11 height 26
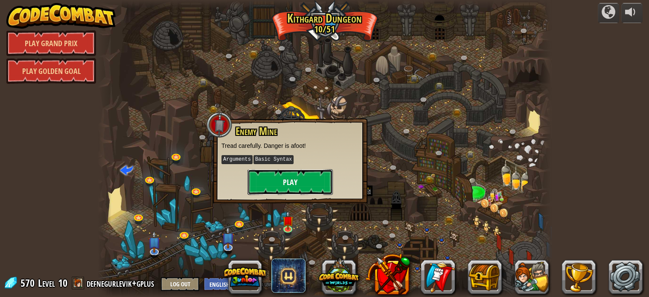
click at [305, 189] on button "Play" at bounding box center [290, 182] width 85 height 26
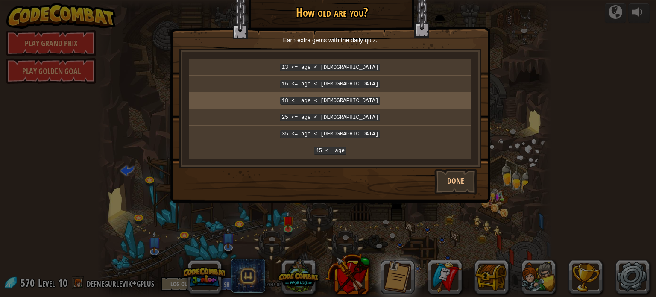
click at [361, 99] on p "18 <= age < [DEMOGRAPHIC_DATA]" at bounding box center [330, 100] width 276 height 9
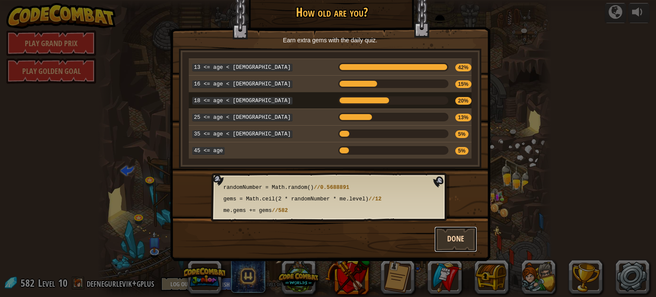
click at [455, 232] on button "Done" at bounding box center [455, 239] width 43 height 26
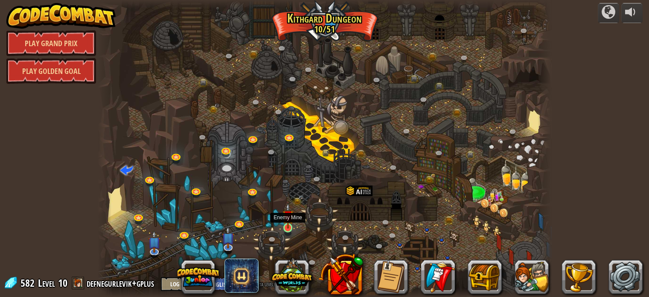
click at [286, 227] on img at bounding box center [288, 216] width 11 height 26
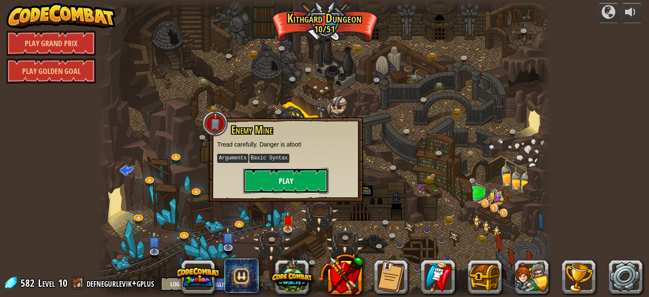
click at [303, 179] on button "Play" at bounding box center [285, 181] width 85 height 26
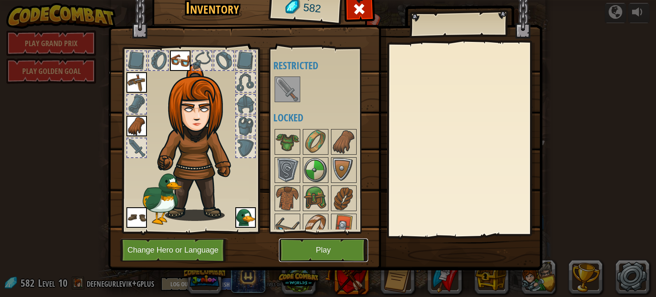
click at [324, 248] on button "Play" at bounding box center [323, 249] width 89 height 23
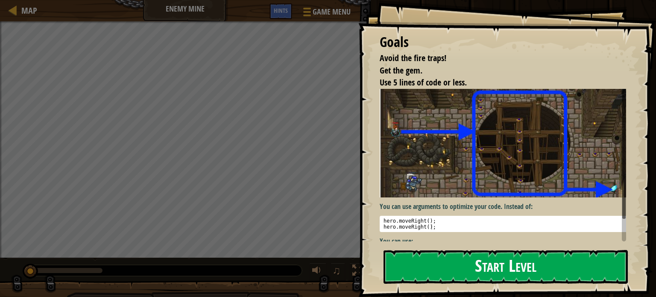
click at [442, 166] on img at bounding box center [505, 143] width 253 height 108
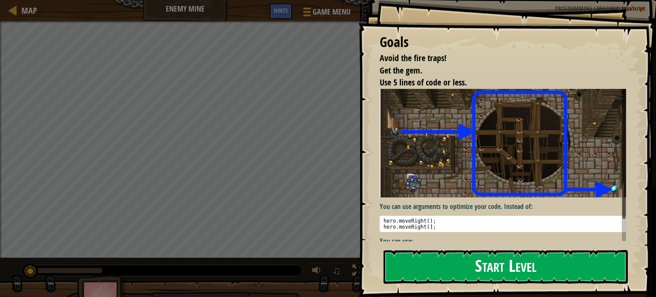
click at [442, 265] on button "Start Level" at bounding box center [505, 267] width 244 height 34
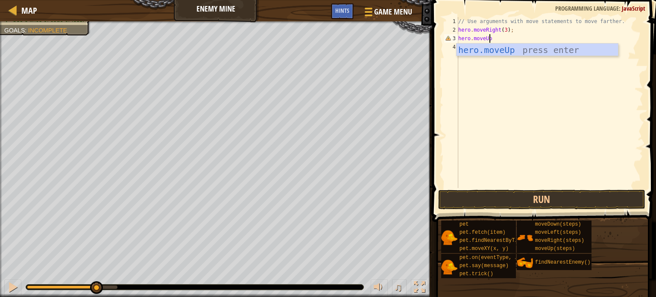
scroll to position [4, 2]
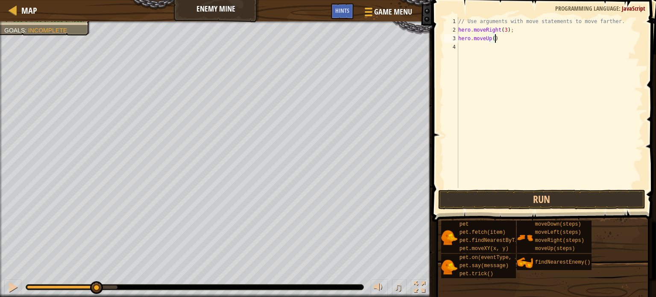
type textarea "hero.moveUp();"
type textarea "hero.moveRight();"
type textarea "hero.moveDown();"
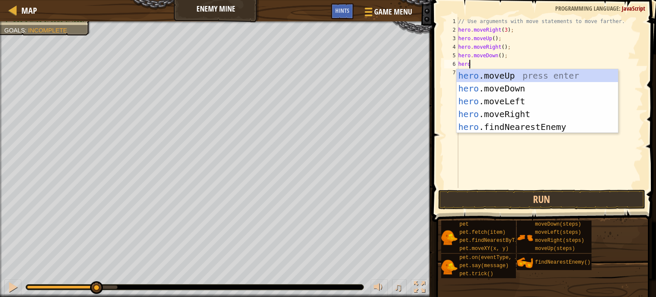
scroll to position [4, 0]
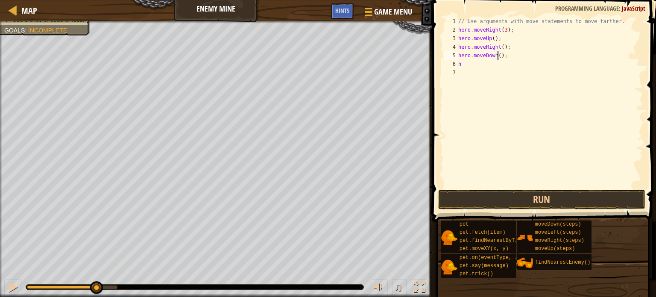
click at [498, 55] on div "// Use arguments with move statements to move farther. hero . moveRight ( 3 ) ;…" at bounding box center [549, 111] width 187 height 188
click at [491, 67] on div "// Use arguments with move statements to move farther. hero . moveRight ( 3 ) ;…" at bounding box center [549, 111] width 187 height 188
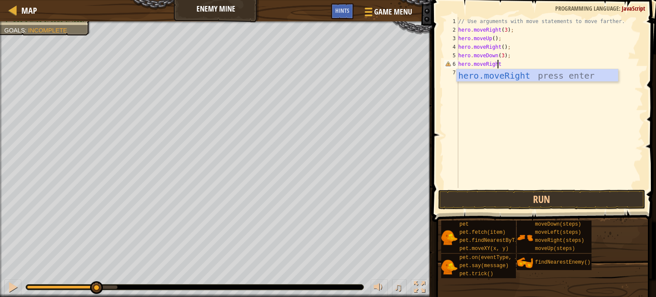
scroll to position [0, 0]
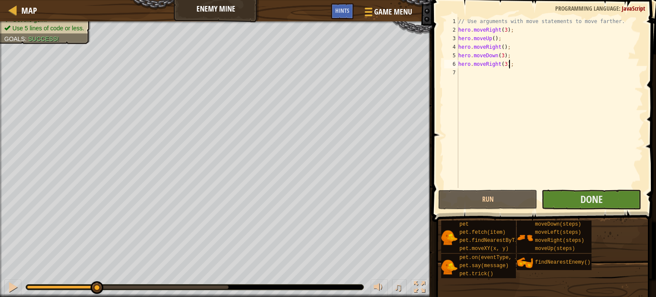
type textarea "hero.moveRight(3);"
click at [571, 202] on button "Done" at bounding box center [590, 200] width 99 height 20
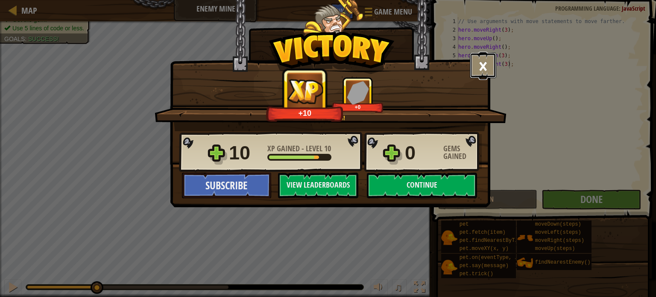
click at [480, 63] on button "×" at bounding box center [483, 66] width 26 height 26
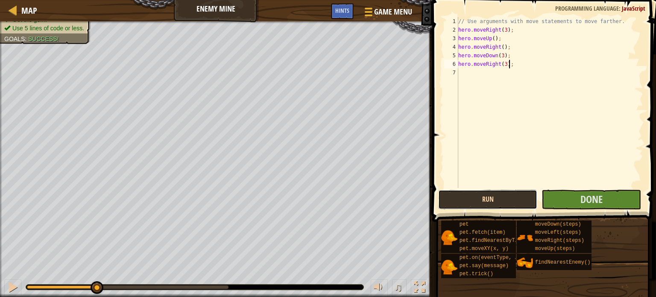
click at [468, 206] on button "Run" at bounding box center [487, 200] width 99 height 20
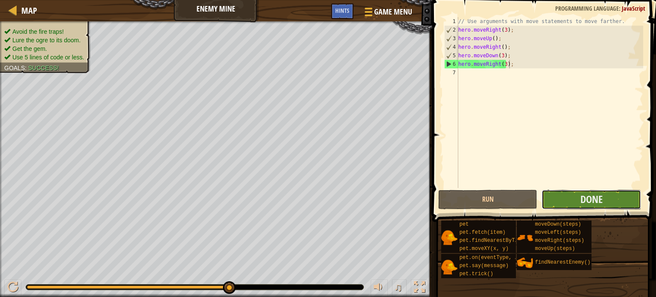
click at [570, 198] on button "Done" at bounding box center [590, 200] width 99 height 20
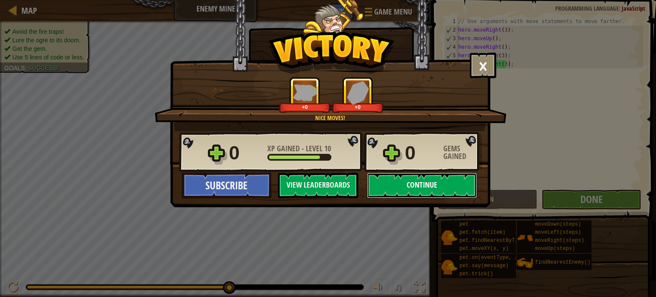
click at [414, 186] on button "Continue" at bounding box center [422, 185] width 110 height 26
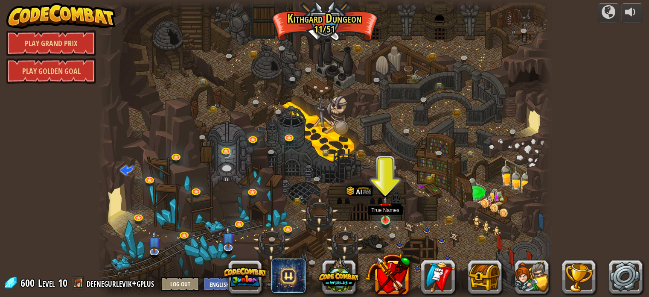
click at [385, 220] on img at bounding box center [385, 208] width 11 height 26
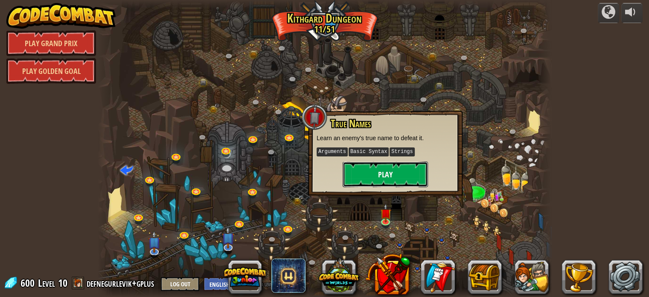
click at [392, 177] on button "Play" at bounding box center [385, 174] width 85 height 26
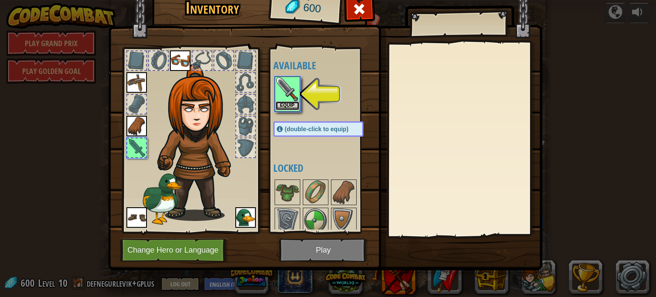
click at [293, 107] on button "Equip" at bounding box center [287, 105] width 24 height 9
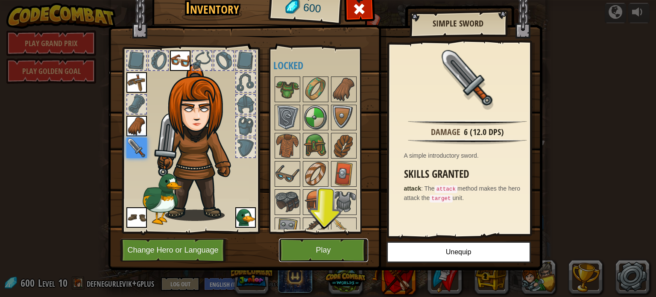
click at [330, 252] on button "Play" at bounding box center [323, 249] width 89 height 23
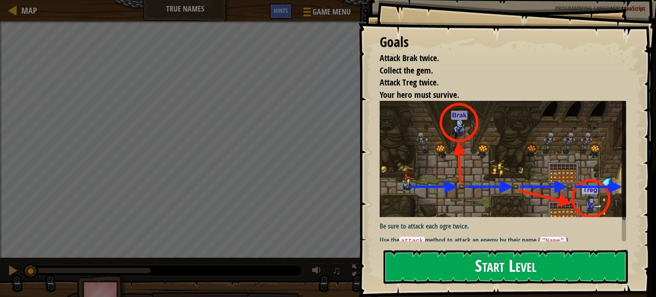
click at [427, 263] on button "Start Level" at bounding box center [505, 267] width 244 height 34
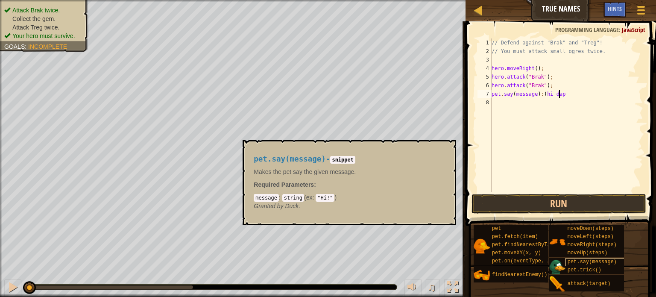
scroll to position [4, 5]
type textarea "pet.say(message):(hi daph!)"
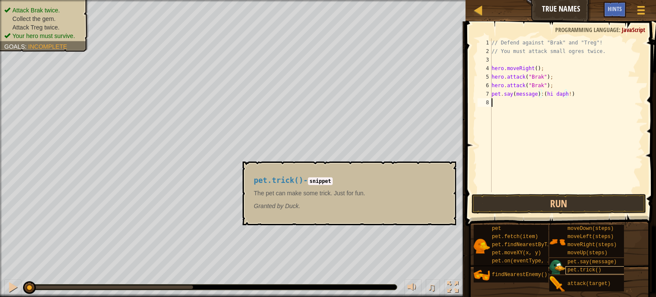
scroll to position [4, 0]
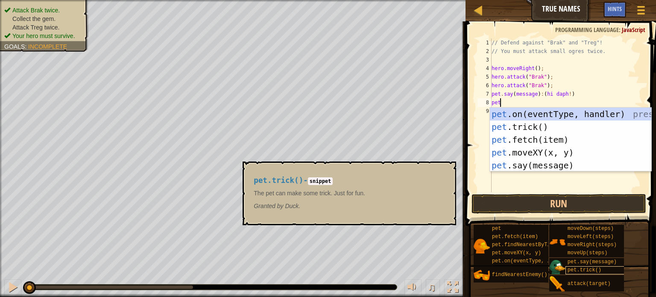
type textarea "pet."
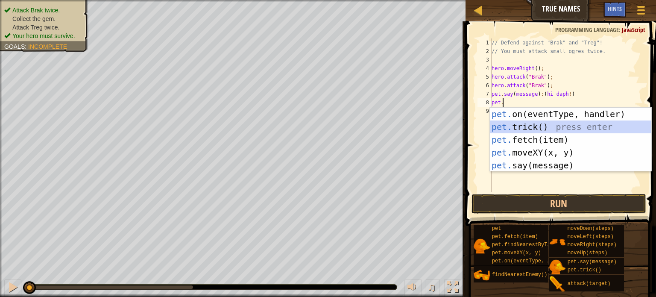
click at [539, 126] on div "pet. on(eventType, handler) press enter pet. trick() press enter pet. fetch(ite…" at bounding box center [570, 153] width 161 height 90
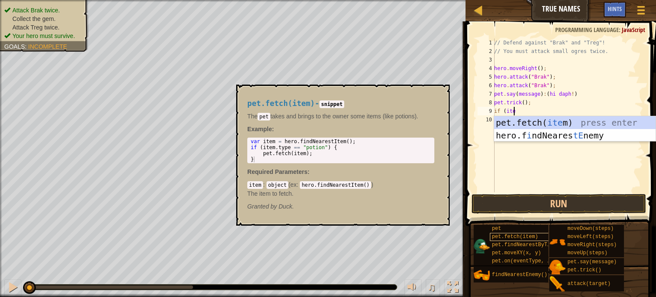
scroll to position [4, 1]
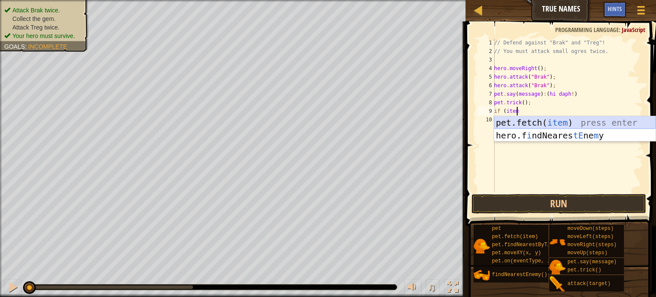
click at [559, 119] on div "pet.fetch( item ) press enter hero.f i ndNeares tE ne m y press enter" at bounding box center [574, 141] width 161 height 51
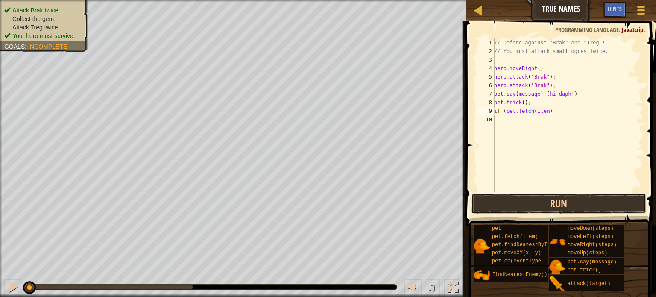
click at [549, 114] on div "// Defend against "Brak" and "Treg"! // You must attack small ogres twice. hero…" at bounding box center [567, 123] width 151 height 171
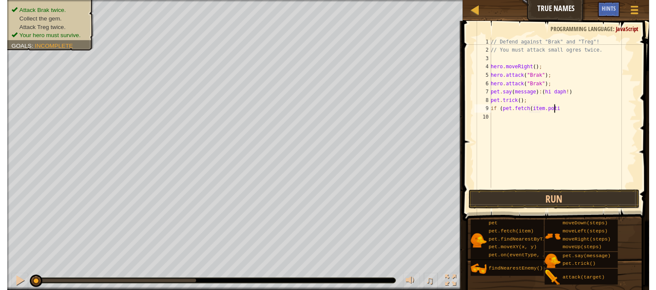
scroll to position [4, 5]
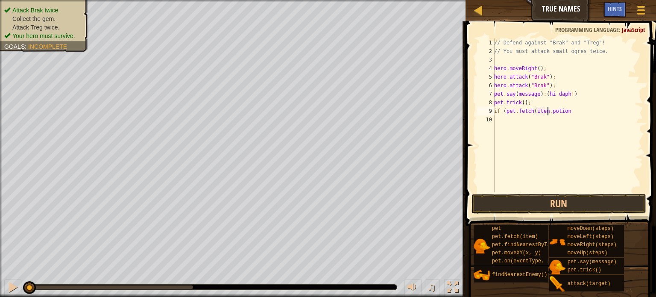
click at [547, 111] on div "// Defend against "Brak" and "Treg"! // You must attack small ogres twice. hero…" at bounding box center [567, 123] width 151 height 171
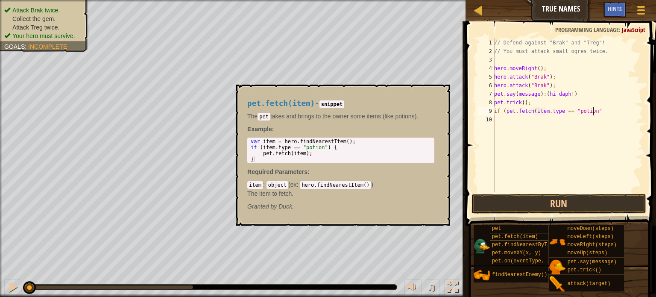
scroll to position [4, 7]
type textarea "if (pet.fetch(item.type == "potion")"
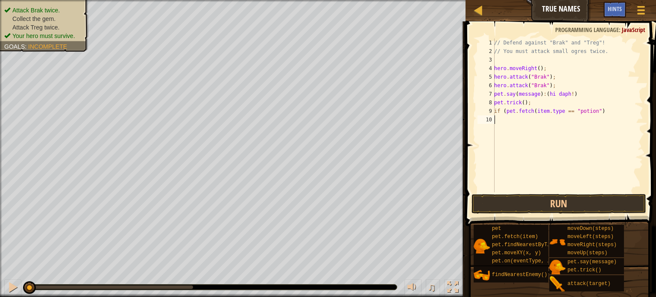
click at [511, 125] on div "// Defend against "Brak" and "Treg"! // You must attack small ogres twice. hero…" at bounding box center [567, 123] width 151 height 171
click at [534, 204] on button "Run" at bounding box center [558, 204] width 175 height 20
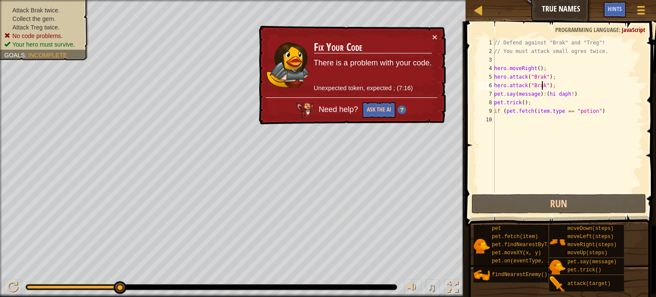
click at [543, 85] on div "// Defend against "Brak" and "Treg"! // You must attack small ogres twice. hero…" at bounding box center [567, 123] width 151 height 171
type textarea "hero.attack("Brak");"
click at [553, 85] on div "// Defend against "Brak" and "Treg"! // You must attack small ogres twice. hero…" at bounding box center [567, 123] width 151 height 171
click at [551, 76] on div "// Defend against "Brak" and "Treg"! // You must attack small ogres twice. hero…" at bounding box center [567, 123] width 151 height 171
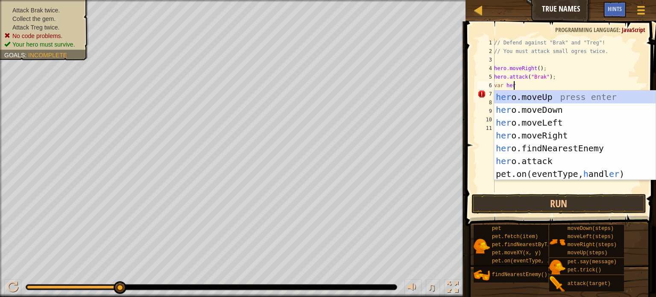
scroll to position [4, 1]
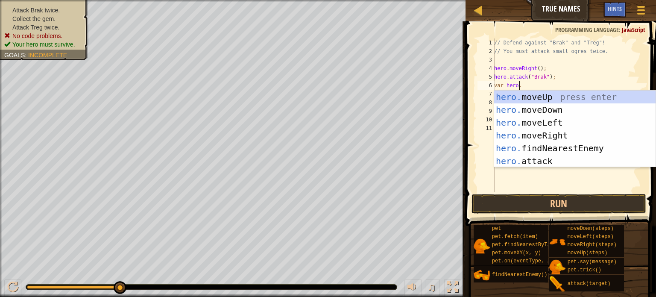
type textarea "var hero."
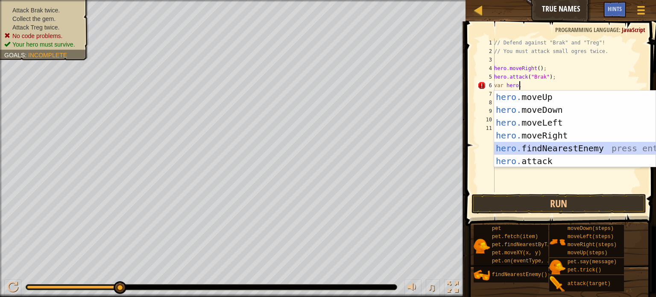
click at [564, 145] on div "hero. moveUp press enter hero. moveDown press enter hero. moveLeft press enter …" at bounding box center [574, 141] width 161 height 102
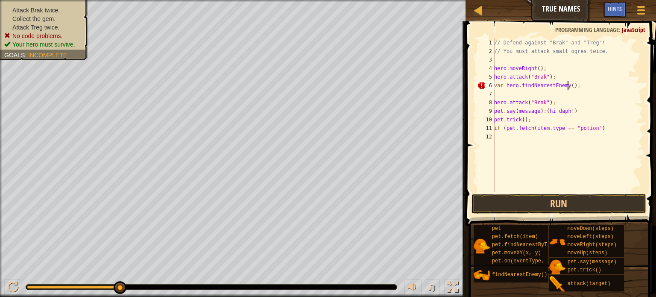
click at [567, 86] on div "// Defend against "Brak" and "Treg"! // You must attack small ogres twice. hero…" at bounding box center [567, 123] width 151 height 171
click at [553, 100] on div "// Defend against "Brak" and "Treg"! // You must attack small ogres twice. hero…" at bounding box center [567, 123] width 151 height 171
type textarea "h"
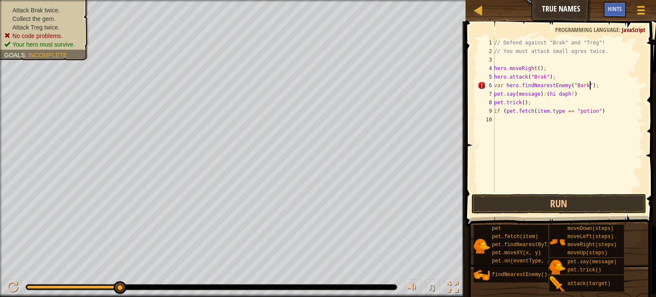
type textarea "var hero.findNearestEnemy("Bark");"
click at [35, 5] on div "Attack Brak twice. Collect the gem. Attack Treg twice. No code problems. Your h…" at bounding box center [39, 27] width 98 height 66
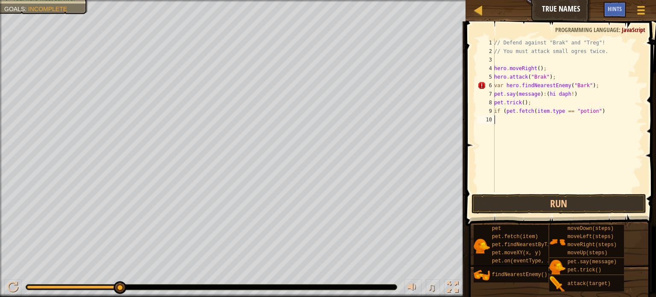
click at [511, 120] on div "// Defend against "Brak" and "Treg"! // You must attack small ogres twice. hero…" at bounding box center [567, 123] width 151 height 171
click at [524, 195] on button "Run" at bounding box center [558, 204] width 175 height 20
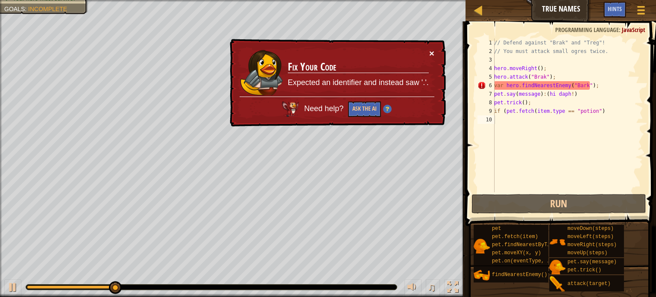
click at [432, 50] on button "×" at bounding box center [431, 53] width 5 height 9
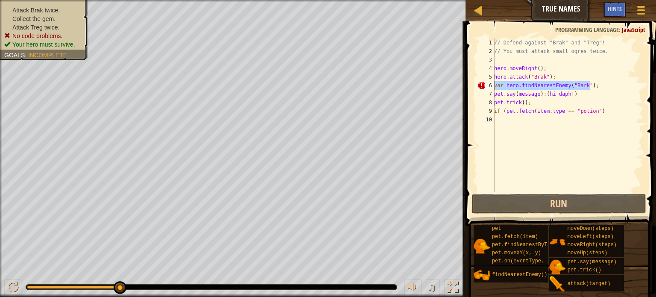
drag, startPoint x: 598, startPoint y: 86, endPoint x: 494, endPoint y: 85, distance: 104.2
click at [494, 85] on div "// Defend against "Brak" and "Treg"! // You must attack small ogres twice. hero…" at bounding box center [567, 123] width 151 height 171
type textarea "var hero.findNearestEnemy("Bark");hero.attack("Brak");"
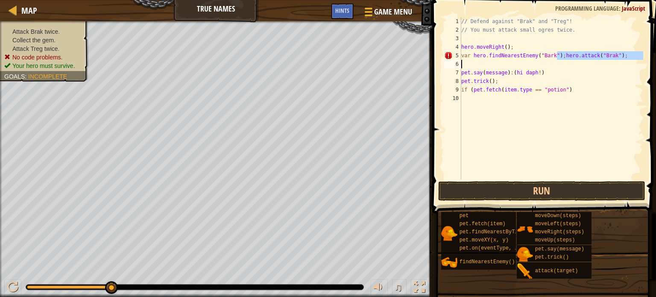
drag, startPoint x: 557, startPoint y: 53, endPoint x: 613, endPoint y: 60, distance: 56.7
click at [613, 60] on div "// Defend against "Brak" and "Treg"! // You must attack small ogres twice. hero…" at bounding box center [551, 106] width 184 height 179
type textarea "var hero.findNearestEnemy("Bark");hero.attack("Brak");"
drag, startPoint x: 557, startPoint y: 54, endPoint x: 614, endPoint y: 55, distance: 56.8
click at [614, 55] on div "// Defend against "Brak" and "Treg"! // You must attack small ogres twice. hero…" at bounding box center [551, 106] width 184 height 179
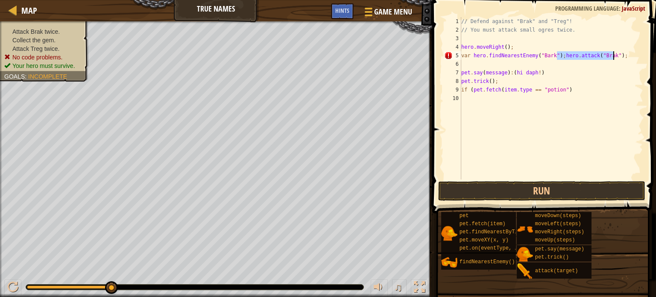
type textarea "var hero.findNearestEnemy("Bark");hero.attack("Brak");"
type textarea "pet.say(message):(hi daph!)"
type textarea "hero.attack("Brak");"
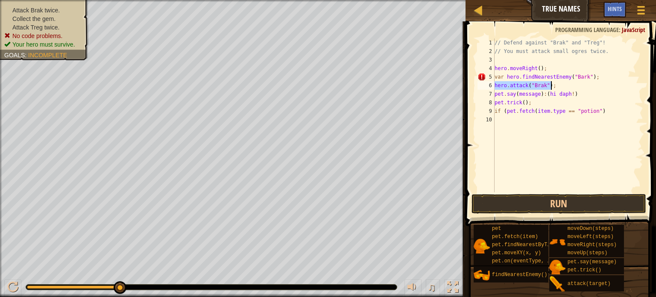
click at [513, 123] on div "// Defend against "Brak" and "Treg"! // You must attack small ogres twice. hero…" at bounding box center [568, 123] width 150 height 171
type textarea "hero.moveRight();"
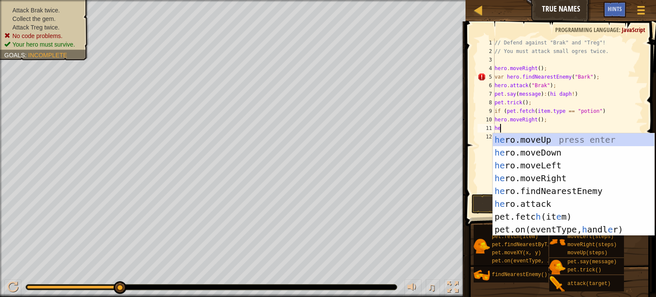
type textarea "h"
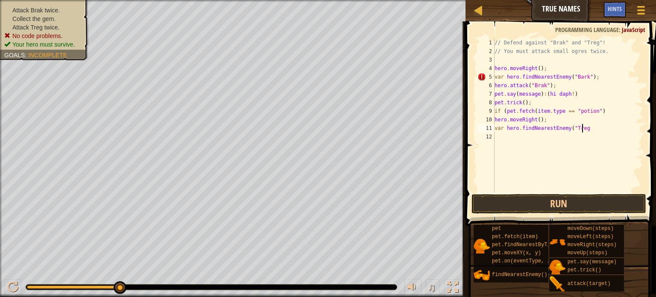
scroll to position [4, 7]
type textarea "var hero.findNearestEnemy("Treg")"
click at [544, 196] on button "Run" at bounding box center [558, 204] width 175 height 20
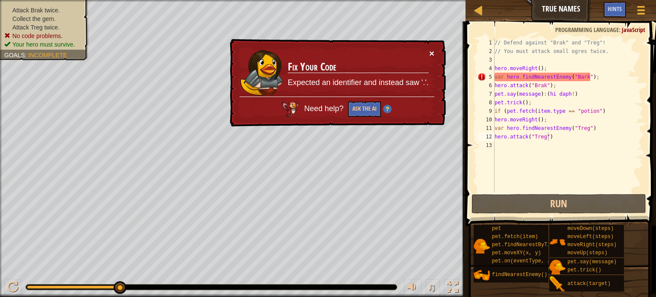
click at [433, 52] on button "×" at bounding box center [431, 53] width 5 height 9
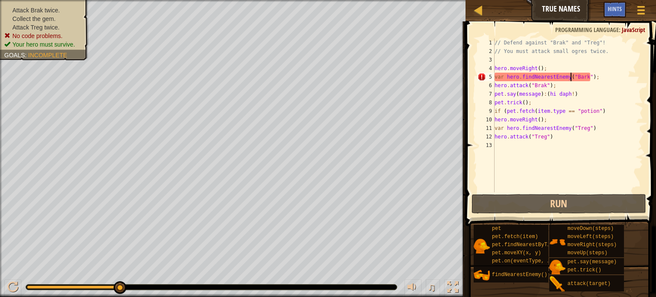
click at [571, 76] on div "// Defend against "Brak" and "Treg"! // You must attack small ogres twice. hero…" at bounding box center [568, 123] width 150 height 171
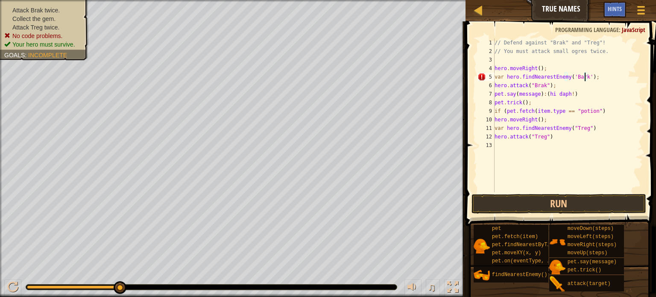
click at [570, 75] on div "// Defend against "Brak" and "Treg"! // You must attack small ogres twice. hero…" at bounding box center [568, 123] width 150 height 171
click at [581, 76] on div "// Defend against "Brak" and "Treg"! // You must attack small ogres twice. hero…" at bounding box center [568, 123] width 150 height 171
click at [572, 126] on div "// Defend against "Brak" and "Treg"! // You must attack small ogres twice. hero…" at bounding box center [568, 123] width 150 height 171
click at [546, 204] on button "Run" at bounding box center [558, 204] width 175 height 20
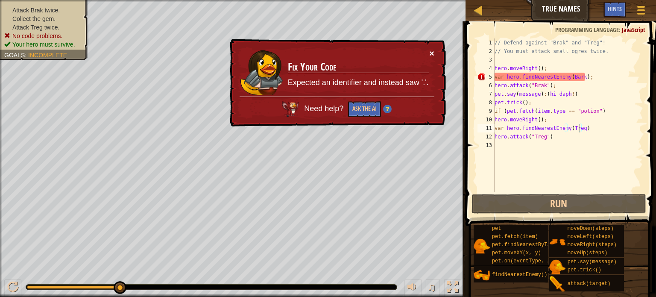
click at [430, 52] on button "×" at bounding box center [431, 53] width 5 height 9
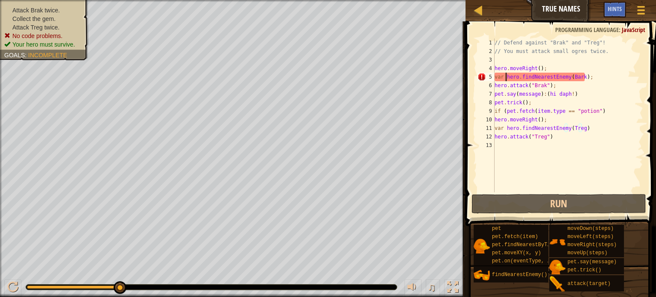
click at [505, 77] on div "// Defend against "Brak" and "Treg"! // You must attack small ogres twice. hero…" at bounding box center [568, 123] width 150 height 171
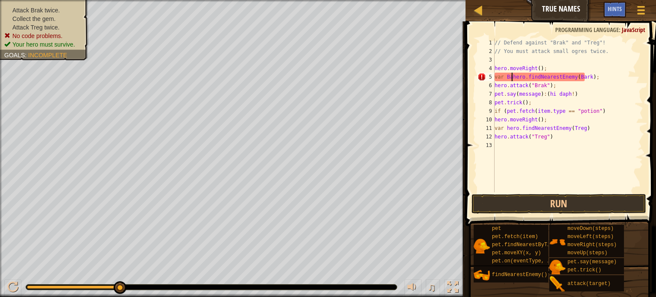
scroll to position [4, 2]
click at [581, 76] on div "// Defend against "Brak" and "Treg"! // You must attack small ogres twice. hero…" at bounding box center [568, 123] width 150 height 171
click at [596, 78] on div "// Defend against "Brak" and "Treg"! // You must attack small ogres twice. hero…" at bounding box center [568, 123] width 150 height 171
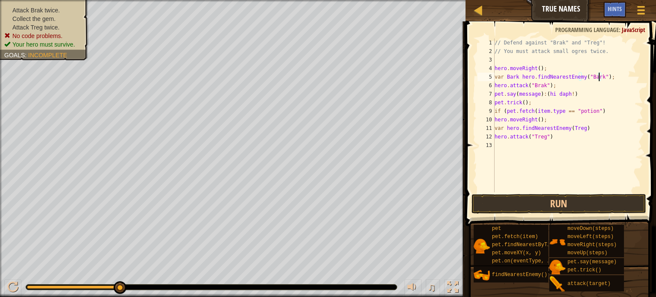
click at [504, 128] on div "// Defend against "Brak" and "Treg"! // You must attack small ogres twice. hero…" at bounding box center [568, 123] width 150 height 171
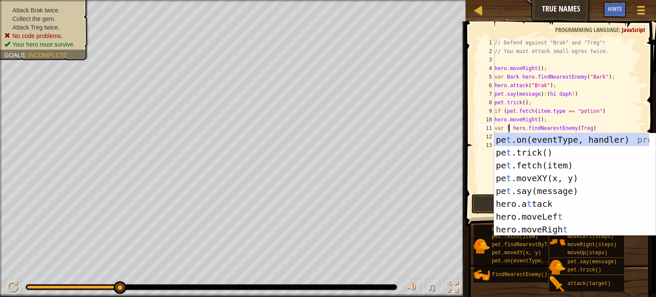
scroll to position [4, 2]
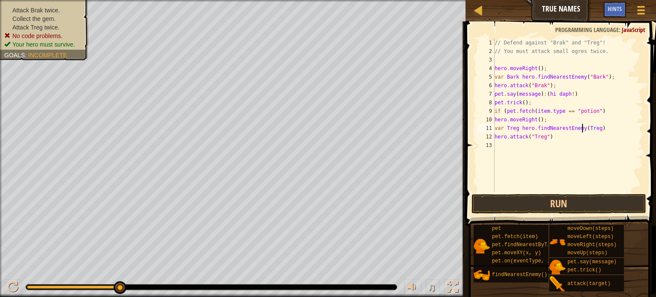
click at [583, 129] on div "// Defend against "Brak" and "Treg"! // You must attack small ogres twice. hero…" at bounding box center [568, 123] width 150 height 171
click at [554, 210] on button "Run" at bounding box center [558, 204] width 175 height 20
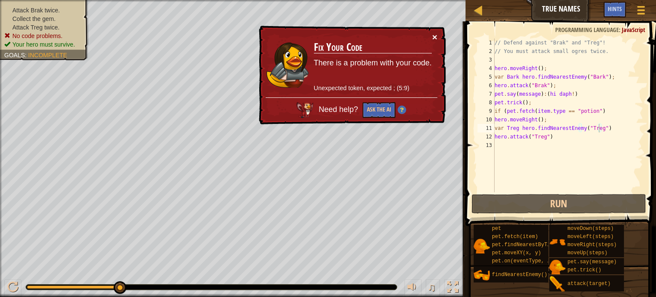
click at [436, 39] on button "×" at bounding box center [434, 36] width 5 height 9
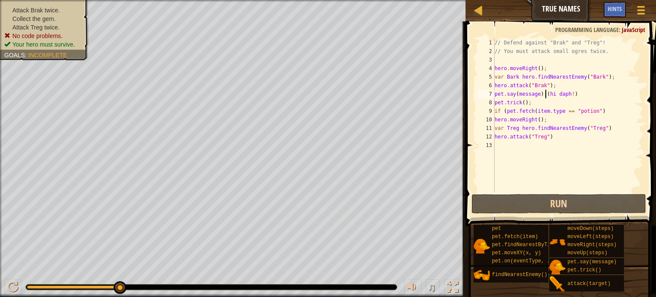
click at [545, 95] on div "// Defend against "Brak" and "Treg"! // You must attack small ogres twice. hero…" at bounding box center [568, 123] width 150 height 171
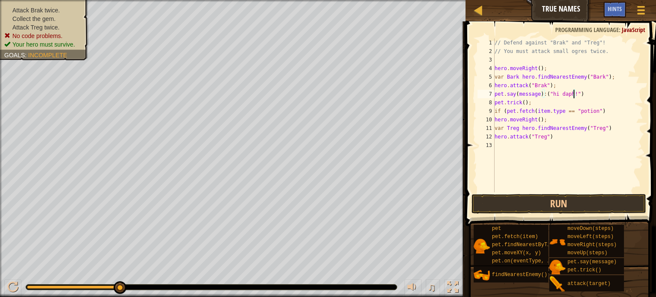
scroll to position [4, 6]
click at [534, 196] on button "Run" at bounding box center [558, 204] width 175 height 20
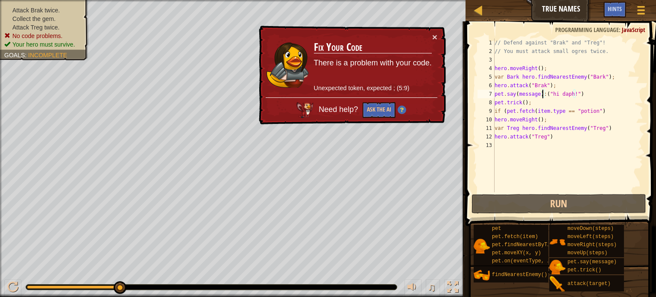
click at [541, 93] on div "// Defend against "Brak" and "Treg"! // You must attack small ogres twice. hero…" at bounding box center [568, 123] width 150 height 171
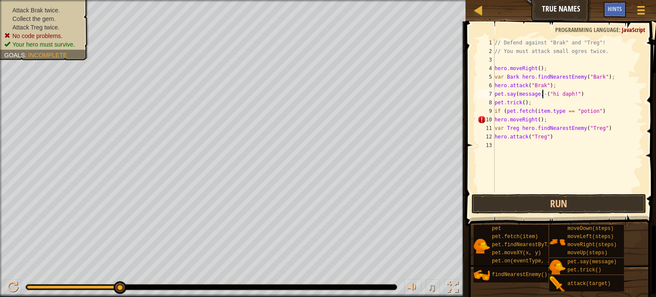
scroll to position [4, 4]
click at [545, 202] on button "Run" at bounding box center [558, 204] width 175 height 20
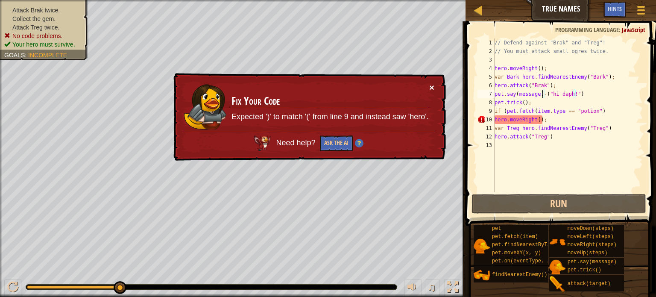
click at [431, 85] on button "×" at bounding box center [431, 87] width 5 height 9
click at [601, 113] on div "// Defend against "Brak" and "Treg"! // You must attack small ogres twice. hero…" at bounding box center [568, 123] width 150 height 171
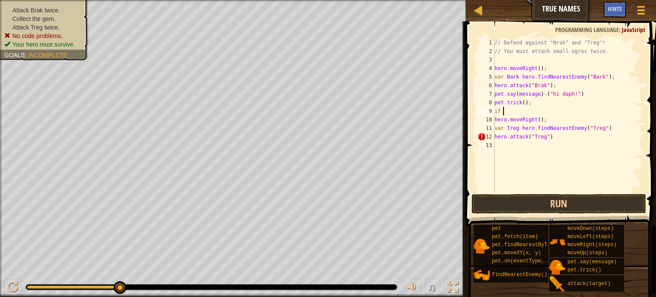
scroll to position [4, 0]
type textarea "i"
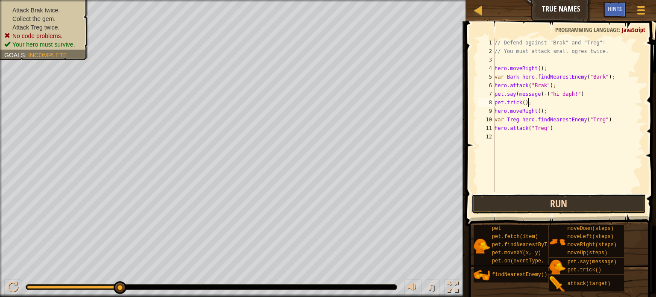
click at [519, 196] on button "Run" at bounding box center [558, 204] width 175 height 20
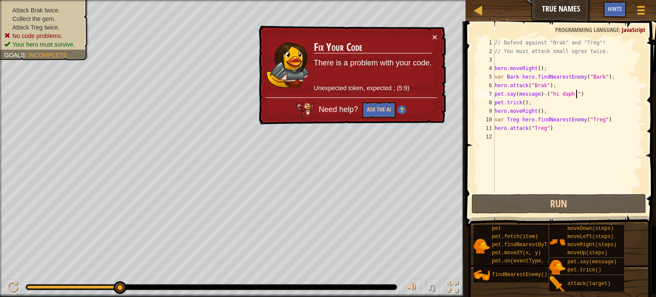
click at [580, 94] on div "// Defend against "Brak" and "Treg"! // You must attack small ogres twice. hero…" at bounding box center [568, 123] width 150 height 171
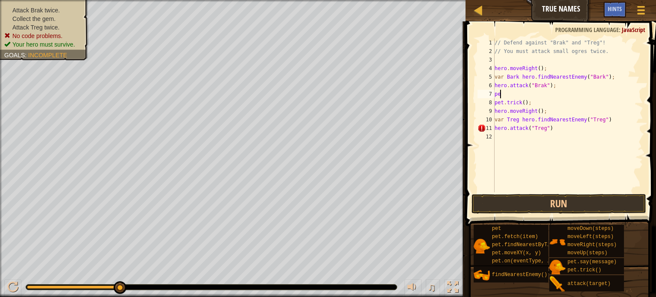
type textarea "p"
type textarea "hero.attack("Brak");"
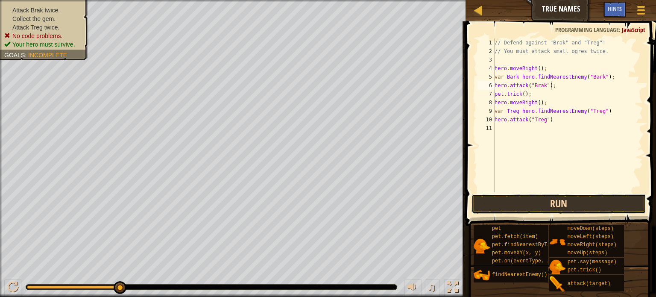
click at [567, 203] on button "Run" at bounding box center [558, 204] width 175 height 20
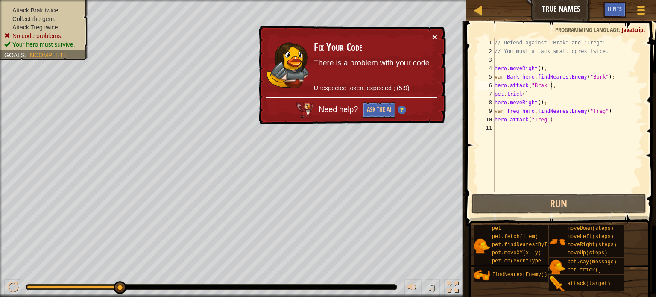
click at [437, 33] on button "×" at bounding box center [434, 37] width 5 height 9
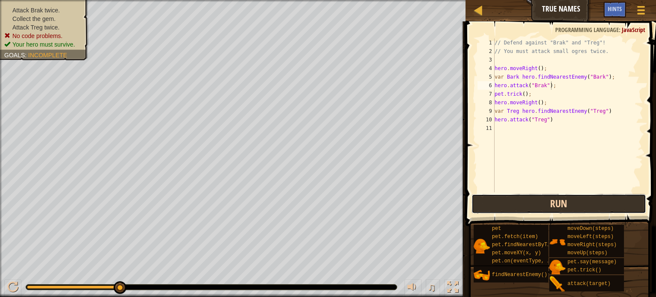
click at [541, 195] on button "Run" at bounding box center [558, 204] width 175 height 20
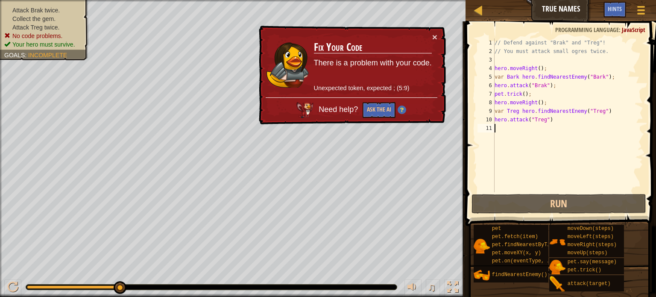
click at [505, 128] on div "// Defend against "Brak" and "Treg"! // You must attack small ogres twice. hero…" at bounding box center [568, 123] width 150 height 171
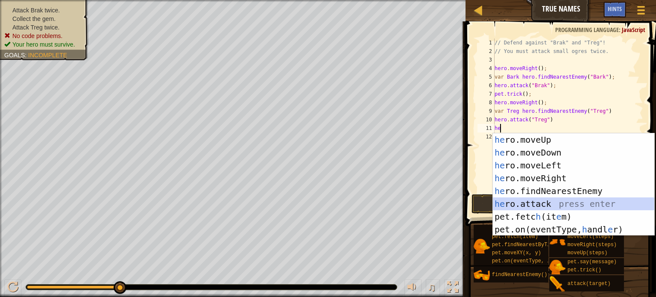
click at [538, 201] on div "he ro.moveUp press enter he ro.moveDown press enter he ro.moveLeft press enter …" at bounding box center [573, 197] width 161 height 128
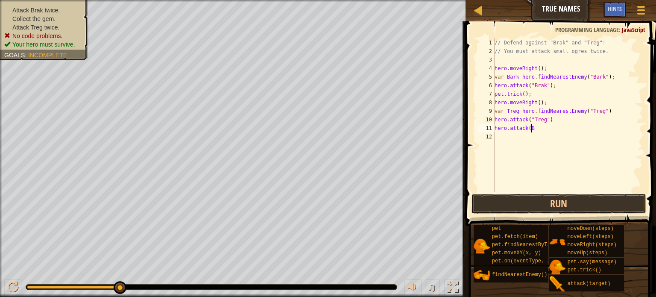
scroll to position [4, 0]
type textarea "h"
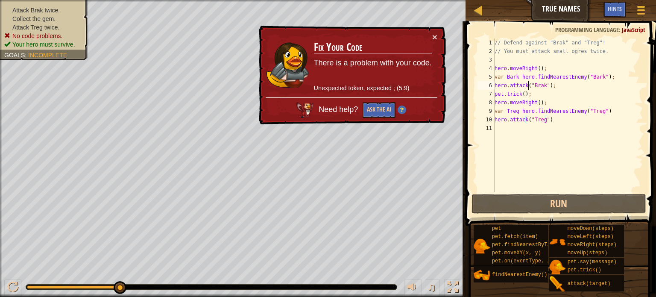
click at [529, 84] on div "// Defend against "Brak" and "Treg"! // You must attack small ogres twice. hero…" at bounding box center [568, 123] width 150 height 171
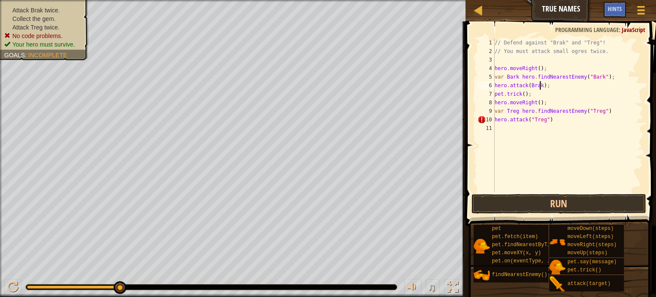
scroll to position [4, 2]
type textarea "hero.attack("Treg")"
click at [511, 206] on button "Run" at bounding box center [558, 204] width 175 height 20
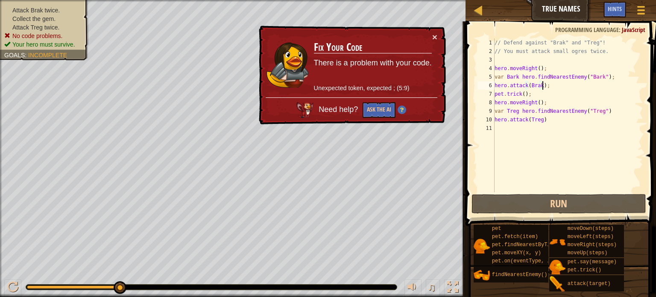
click at [543, 85] on div "// Defend against "Brak" and "Treg"! // You must attack small ogres twice. hero…" at bounding box center [568, 123] width 150 height 171
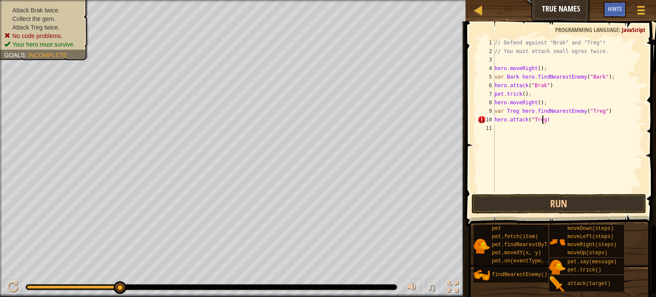
scroll to position [4, 3]
click at [548, 204] on button "Run" at bounding box center [558, 204] width 175 height 20
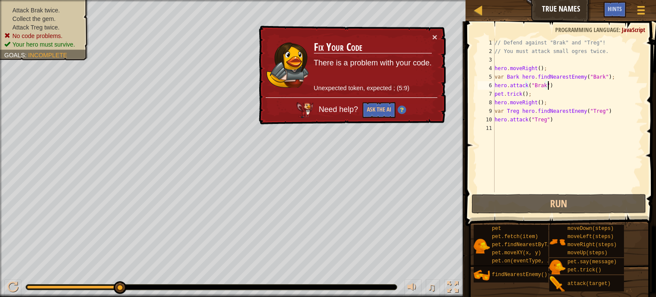
click at [551, 86] on div "// Defend against "Brak" and "Treg"! // You must attack small ogres twice. hero…" at bounding box center [568, 123] width 150 height 171
type textarea "hero.attack("Brak")"
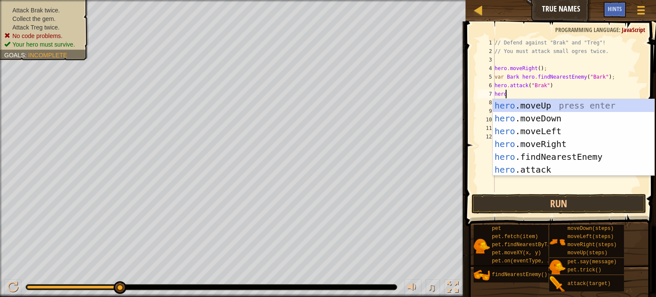
scroll to position [4, 0]
click at [546, 172] on div "hero .moveUp press enter hero .moveDown press enter hero .moveLeft press enter …" at bounding box center [573, 150] width 161 height 102
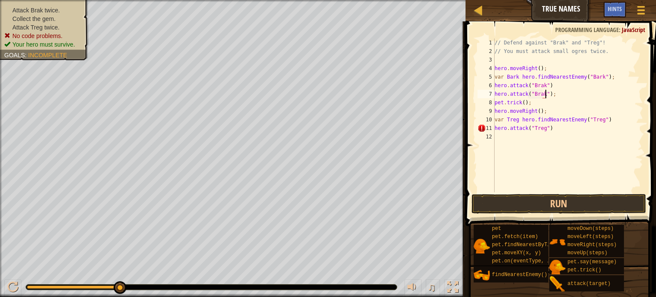
scroll to position [4, 4]
click at [556, 88] on div "// Defend against "Brak" and "Treg"! // You must attack small ogres twice. hero…" at bounding box center [568, 123] width 150 height 171
click at [560, 126] on div "// Defend against "Brak" and "Treg"! // You must attack small ogres twice. hero…" at bounding box center [568, 123] width 150 height 171
type textarea "hero.attack("Treg");"
click at [544, 199] on button "Run" at bounding box center [558, 204] width 175 height 20
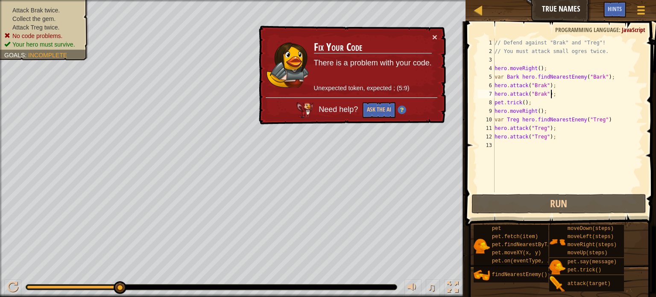
click at [560, 95] on div "// Defend against "Brak" and "Treg"! // You must attack small ogres twice. hero…" at bounding box center [568, 123] width 150 height 171
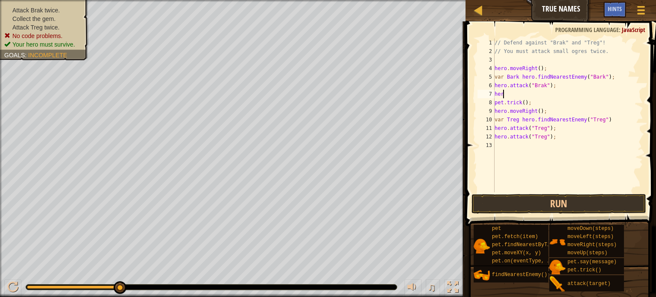
scroll to position [4, 0]
type textarea "h"
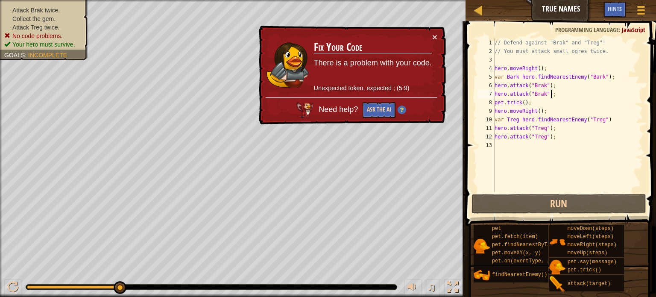
type textarea "hero.attack("Brak");"
click at [376, 111] on button "Ask the AI" at bounding box center [378, 110] width 33 height 16
click at [376, 107] on button "Ask the AI" at bounding box center [378, 110] width 33 height 16
click at [534, 147] on div "// Defend against "Brak" and "Treg"! // You must attack small ogres twice. hero…" at bounding box center [568, 123] width 150 height 171
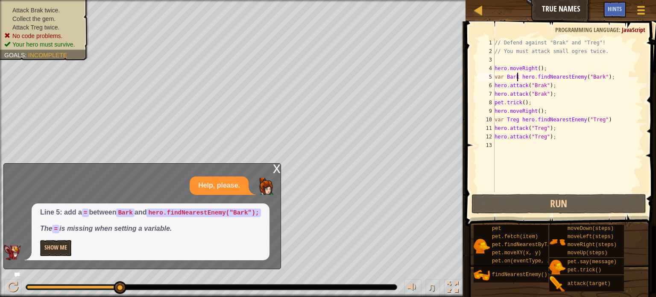
click at [518, 77] on div "// Defend against "Brak" and "Treg"! // You must attack small ogres twice. hero…" at bounding box center [568, 123] width 150 height 171
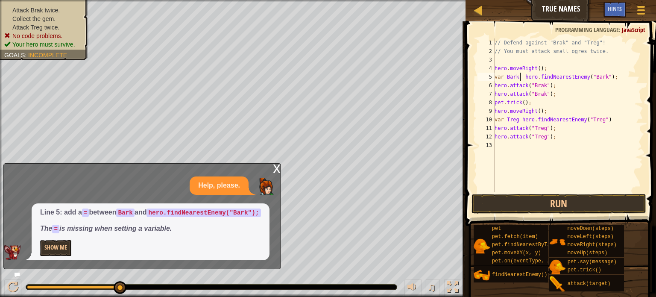
scroll to position [4, 2]
type textarea "var Treg = hero.findNearestEnemy("Treg")"
click at [543, 201] on button "Run" at bounding box center [558, 204] width 175 height 20
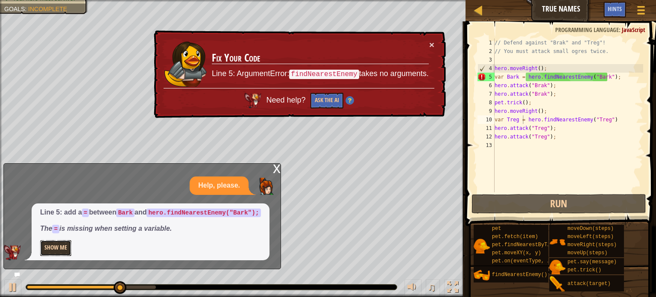
click at [59, 249] on button "Show Me" at bounding box center [55, 248] width 31 height 16
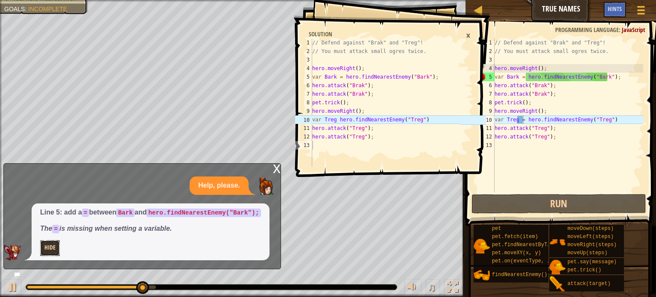
click at [51, 248] on button "Hide" at bounding box center [50, 248] width 20 height 16
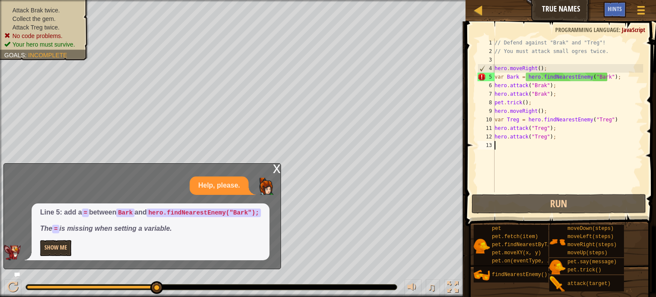
scroll to position [4, 0]
click at [534, 175] on div "// Defend against "Brak" and "Treg"! // You must attack small ogres twice. hero…" at bounding box center [568, 123] width 150 height 171
click at [514, 177] on div "// Defend against "Brak" and "Treg"! // You must attack small ogres twice. hero…" at bounding box center [568, 123] width 150 height 171
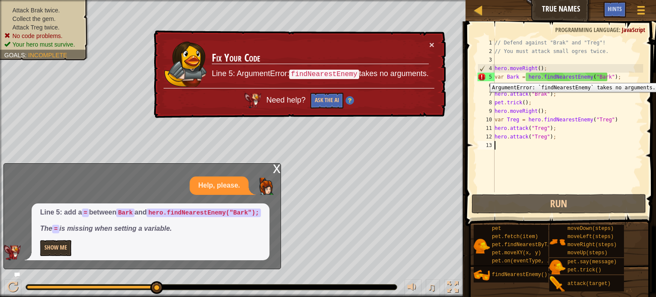
click at [483, 76] on div "5" at bounding box center [485, 77] width 17 height 9
click at [618, 73] on div "// Defend against "Brak" and "Treg"! // You must attack small ogres twice. hero…" at bounding box center [568, 123] width 150 height 171
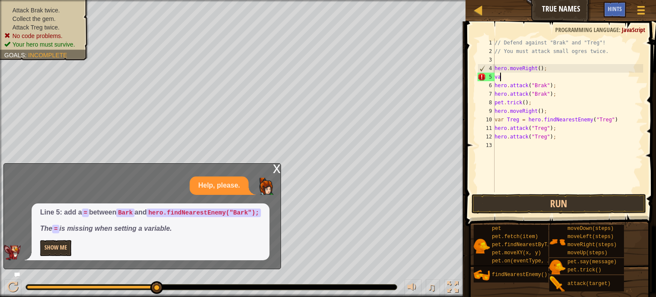
type textarea "v"
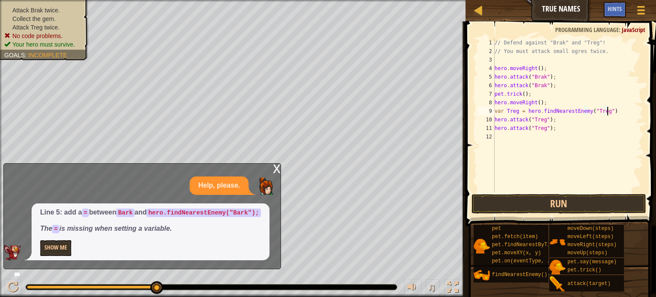
click at [613, 110] on div "// Defend against "Brak" and "Treg"! // You must attack small ogres twice. hero…" at bounding box center [568, 123] width 150 height 171
type textarea "v"
type textarea "hero.moveRight();"
click at [551, 206] on button "Run" at bounding box center [558, 204] width 175 height 20
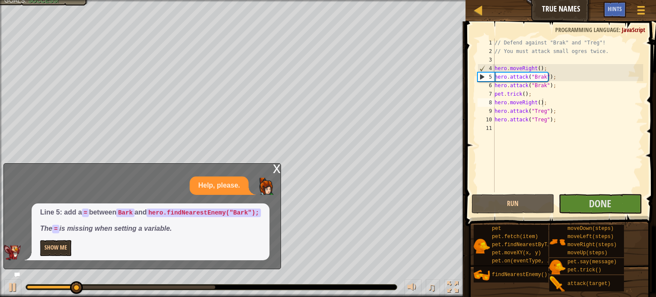
click at [280, 166] on div "x Help, please. Line 5: add a = between Bark and hero.findNearestEnemy("Bark");…" at bounding box center [141, 216] width 277 height 106
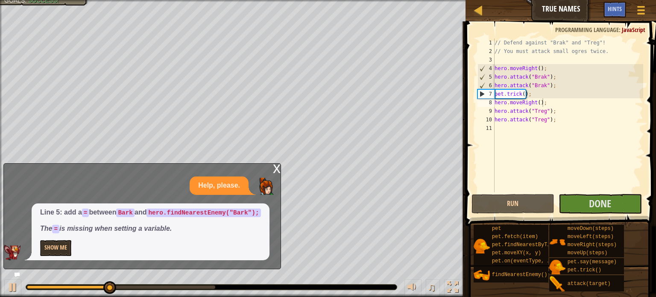
click at [277, 167] on div "x" at bounding box center [277, 167] width 8 height 9
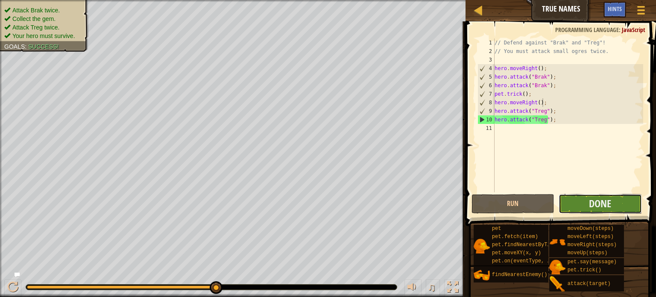
click at [581, 207] on button "Done" at bounding box center [599, 204] width 83 height 20
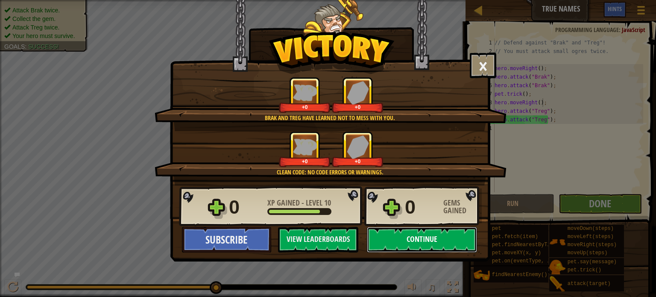
click at [449, 240] on button "Continue" at bounding box center [422, 240] width 110 height 26
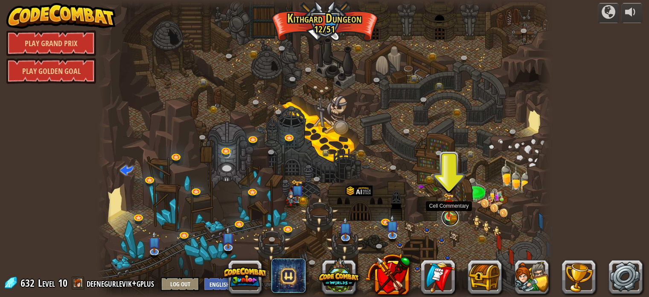
click at [452, 219] on link at bounding box center [450, 217] width 17 height 17
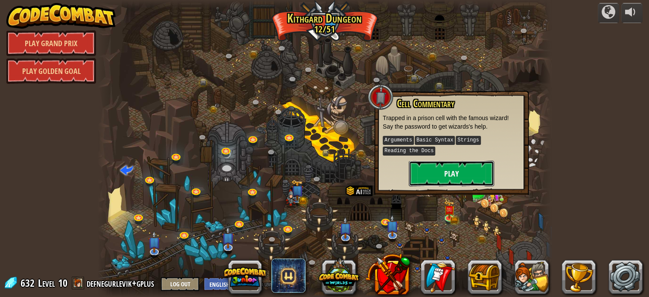
click at [439, 170] on button "Play" at bounding box center [451, 173] width 85 height 26
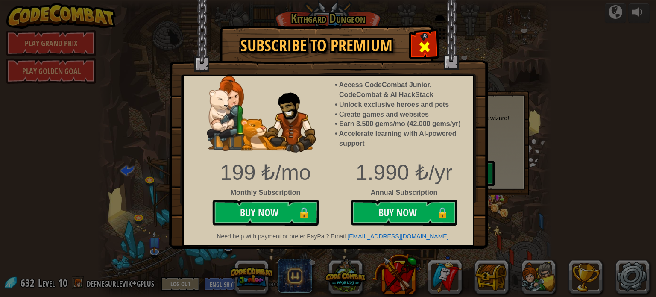
click at [423, 46] on span at bounding box center [424, 47] width 14 height 14
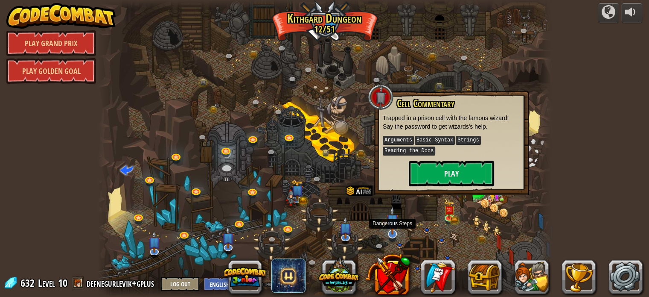
click at [398, 229] on img at bounding box center [392, 220] width 12 height 29
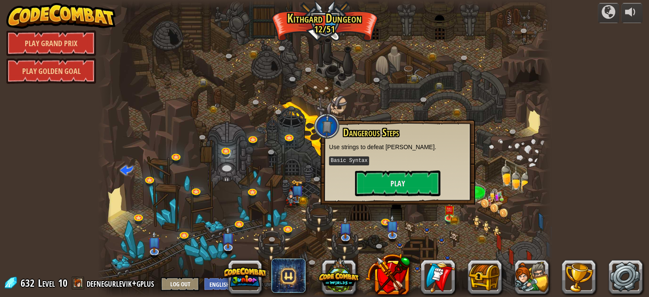
click at [432, 220] on div at bounding box center [325, 148] width 454 height 297
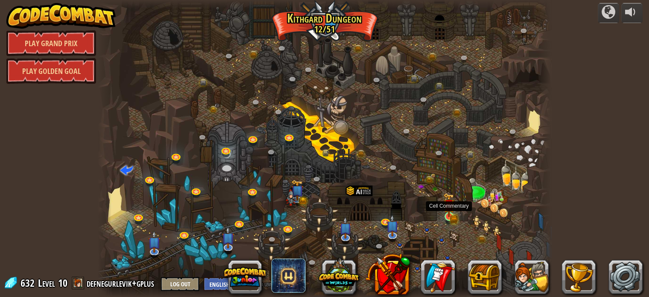
click at [451, 216] on div at bounding box center [449, 216] width 9 height 9
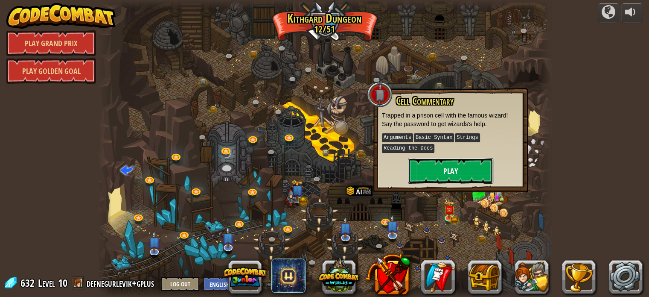
click at [444, 173] on button "Play" at bounding box center [450, 171] width 85 height 26
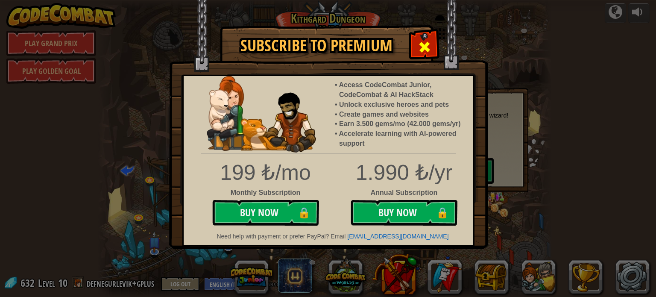
click at [426, 46] on span at bounding box center [424, 47] width 14 height 14
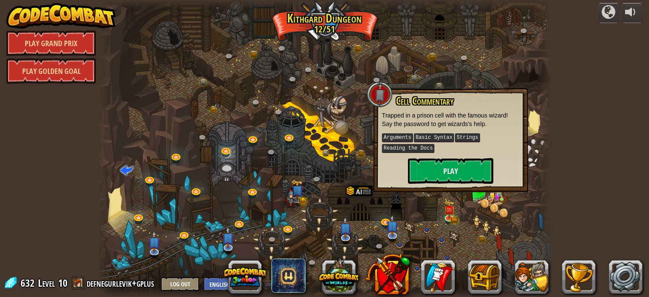
click at [454, 15] on div at bounding box center [325, 148] width 454 height 297
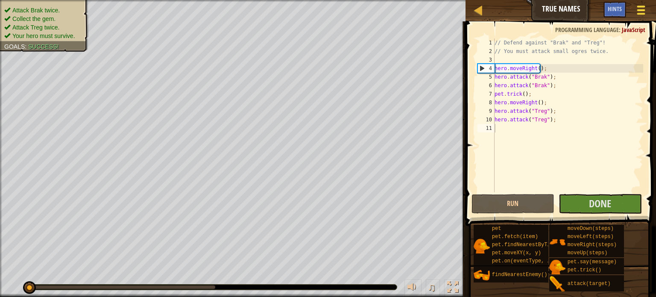
click at [637, 9] on div at bounding box center [641, 10] width 12 height 12
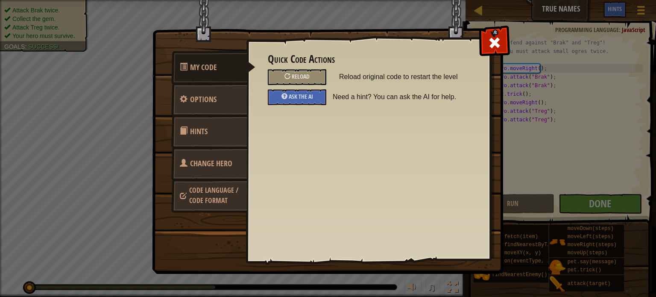
click at [217, 194] on span "Code Language / Code Format" at bounding box center [213, 195] width 49 height 20
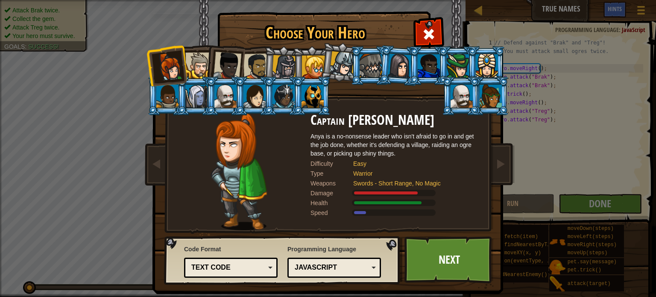
click at [321, 265] on div "JavaScript" at bounding box center [332, 268] width 74 height 10
click at [270, 207] on div at bounding box center [239, 171] width 143 height 117
click at [427, 24] on div at bounding box center [428, 33] width 27 height 27
